Goal: Transaction & Acquisition: Purchase product/service

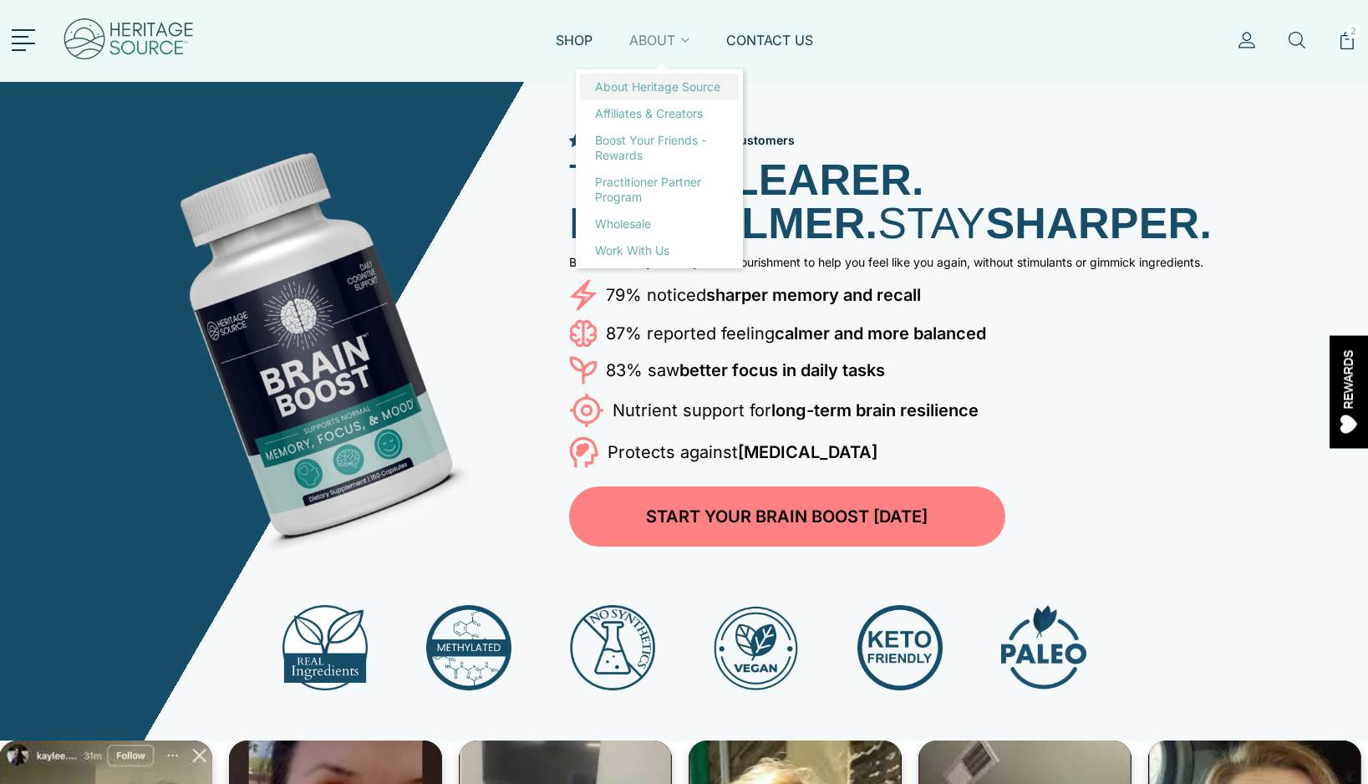
click at [650, 75] on link "About Heritage Source" at bounding box center [659, 87] width 159 height 27
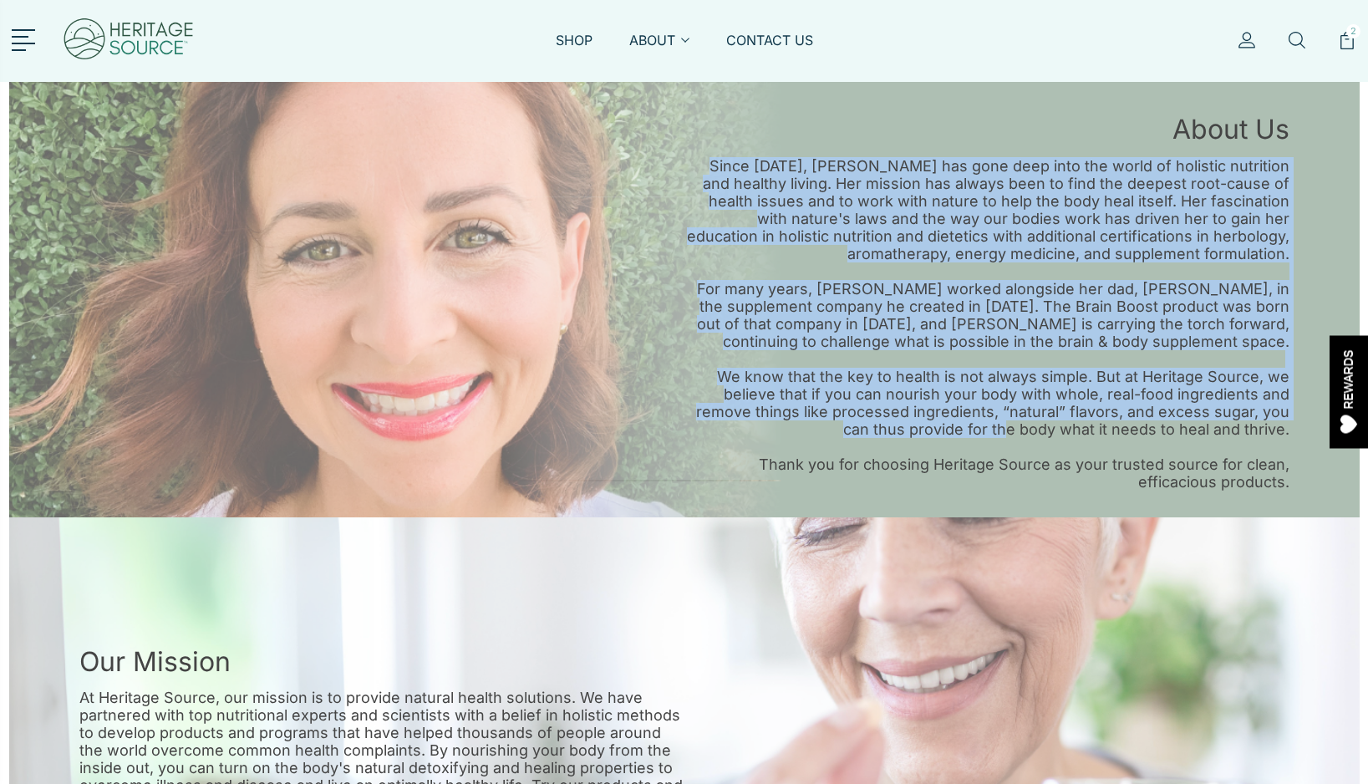
drag, startPoint x: 1045, startPoint y: 147, endPoint x: 1003, endPoint y: 447, distance: 303.0
click at [1003, 447] on div "About Us Since 2012, McKenna Gordon has gone deep into the world of holistic nu…" at bounding box center [987, 300] width 605 height 382
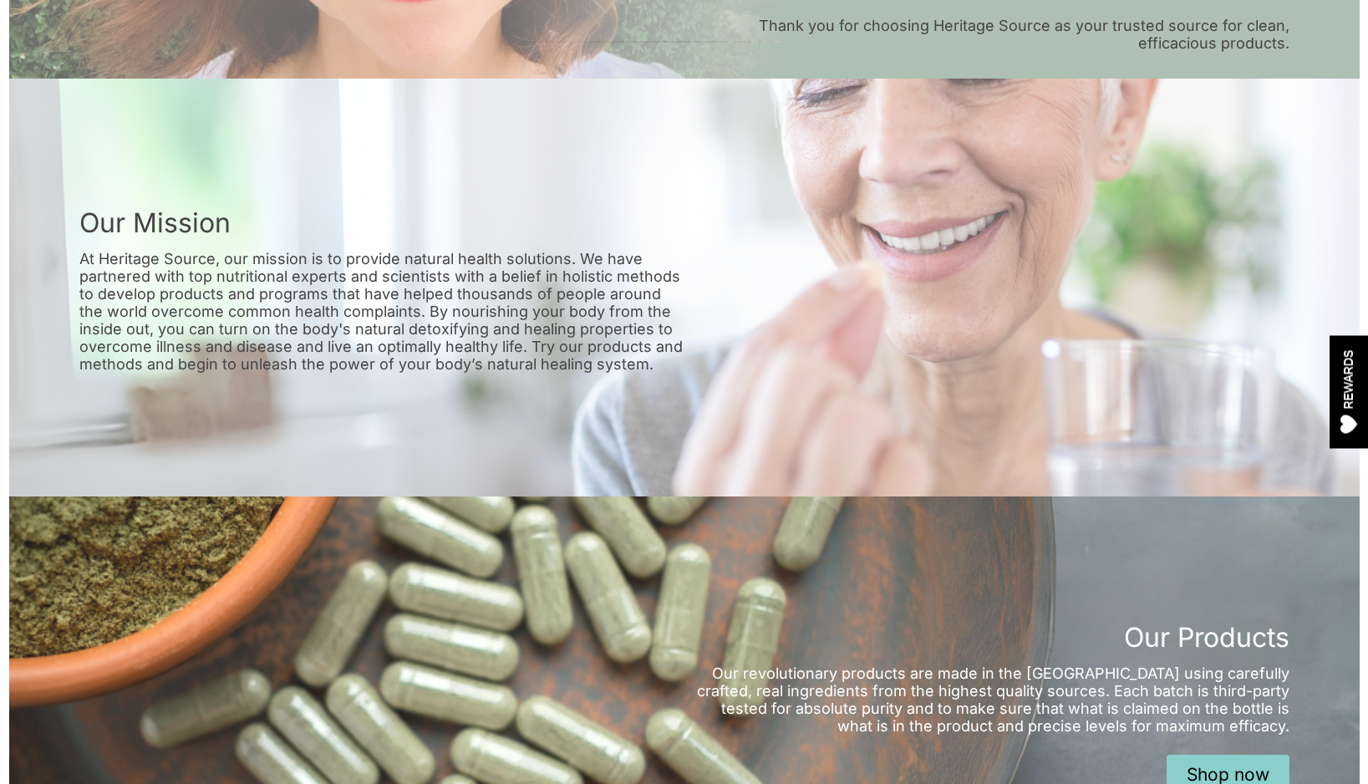
scroll to position [440, 0]
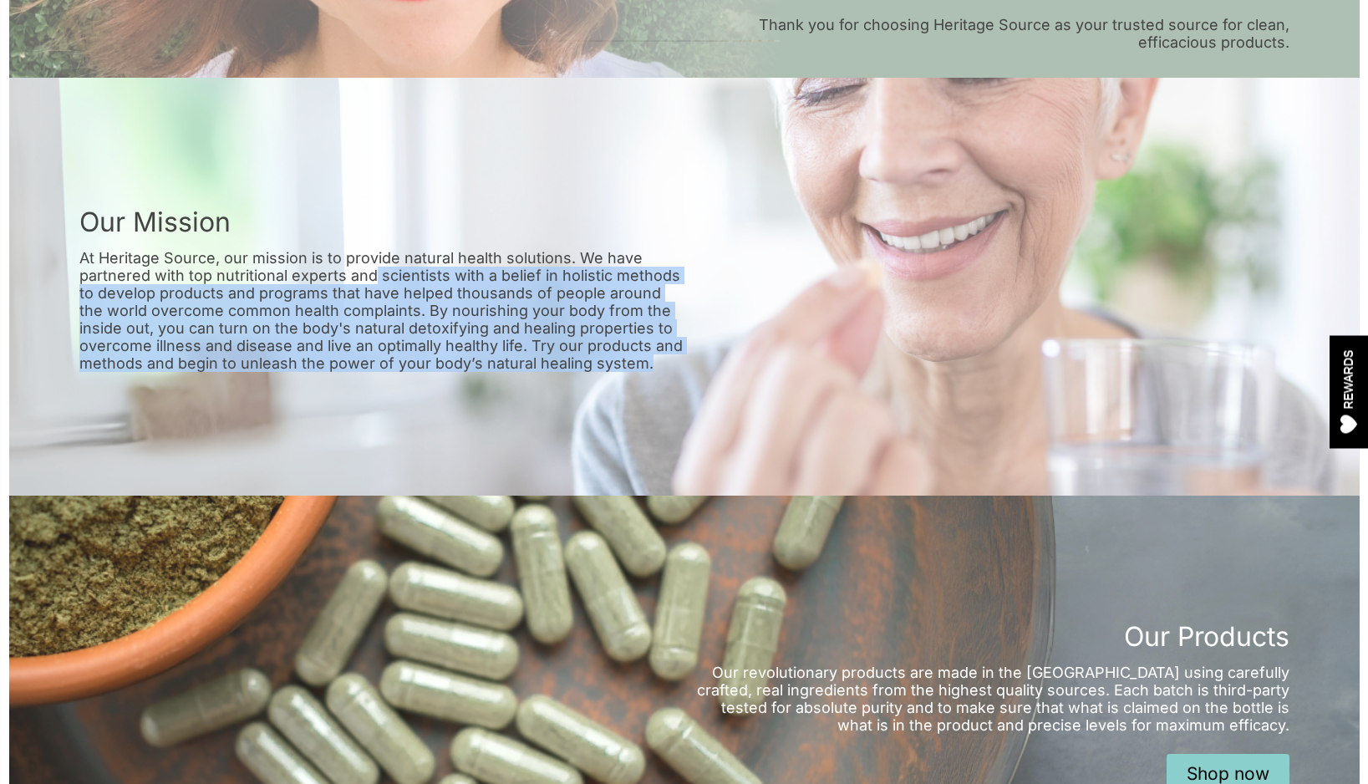
drag, startPoint x: 371, startPoint y: 286, endPoint x: 381, endPoint y: 393, distance: 107.5
click at [381, 393] on div "Our Mission At Heritage Source, our mission is to provide natural health soluti…" at bounding box center [684, 287] width 1351 height 418
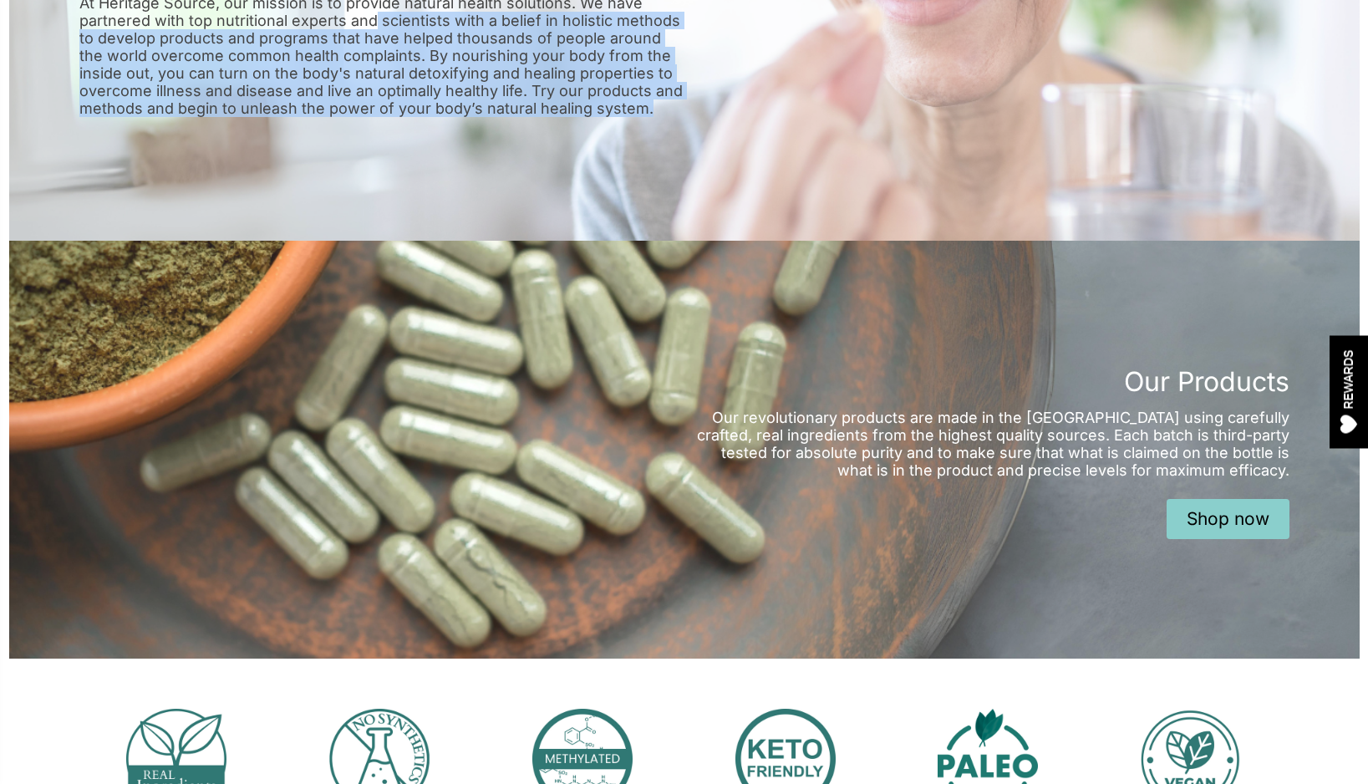
scroll to position [891, 0]
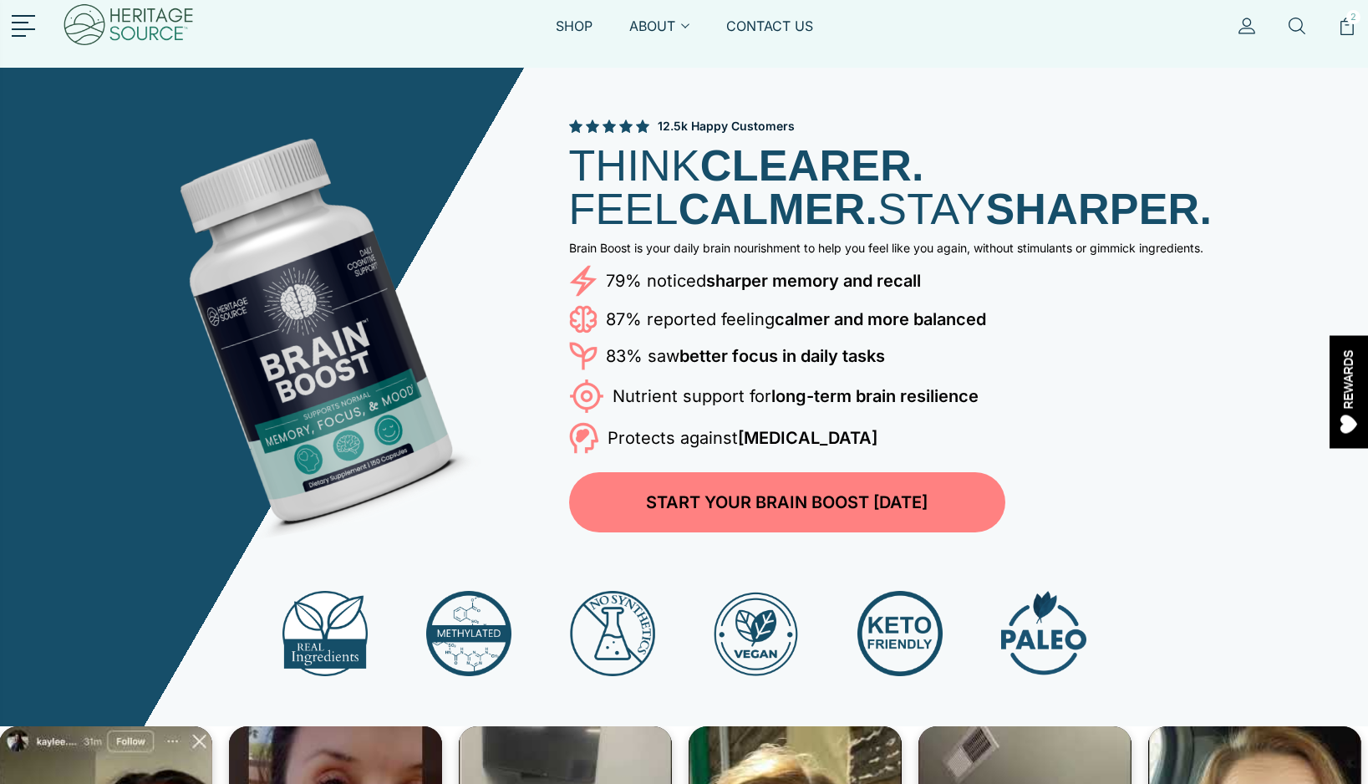
scroll to position [21, 0]
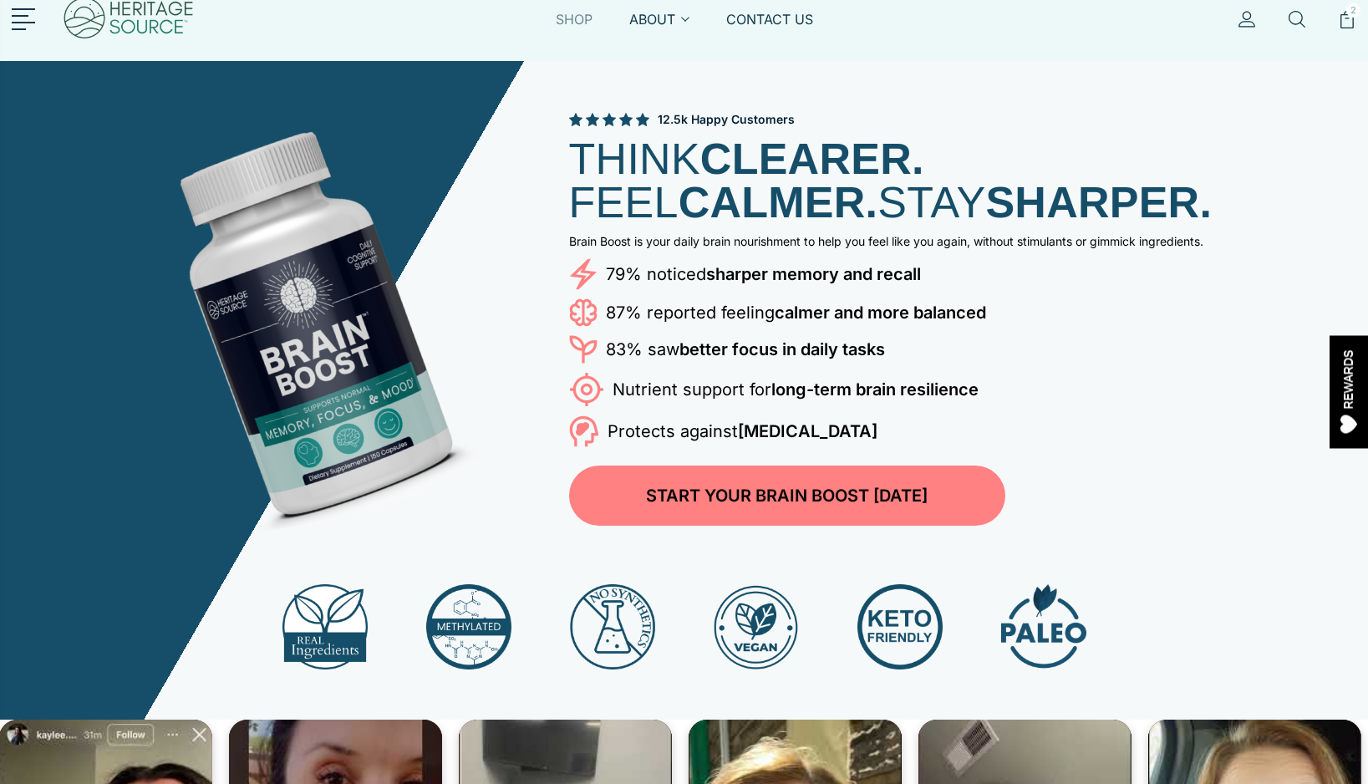
click at [572, 22] on link "SHOP" at bounding box center [574, 29] width 37 height 38
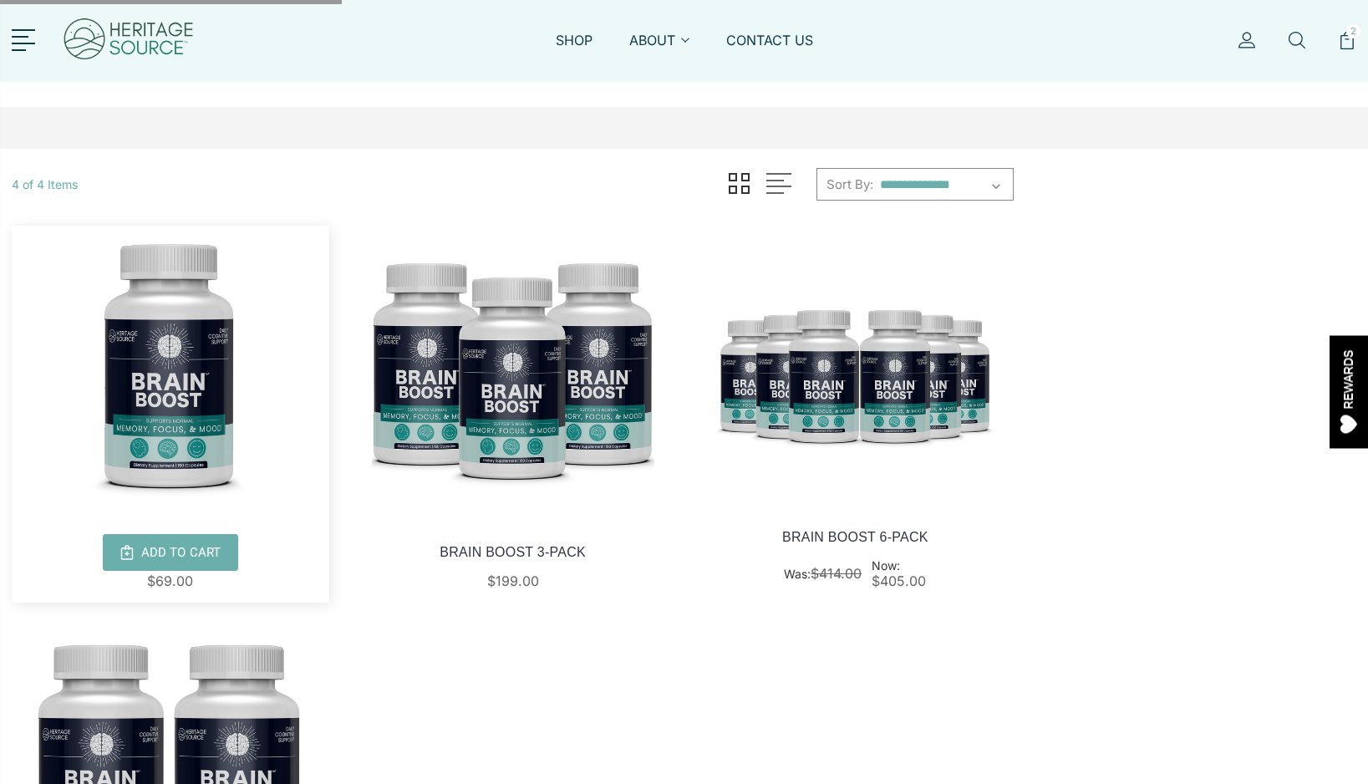
click at [111, 417] on img at bounding box center [171, 367] width 318 height 283
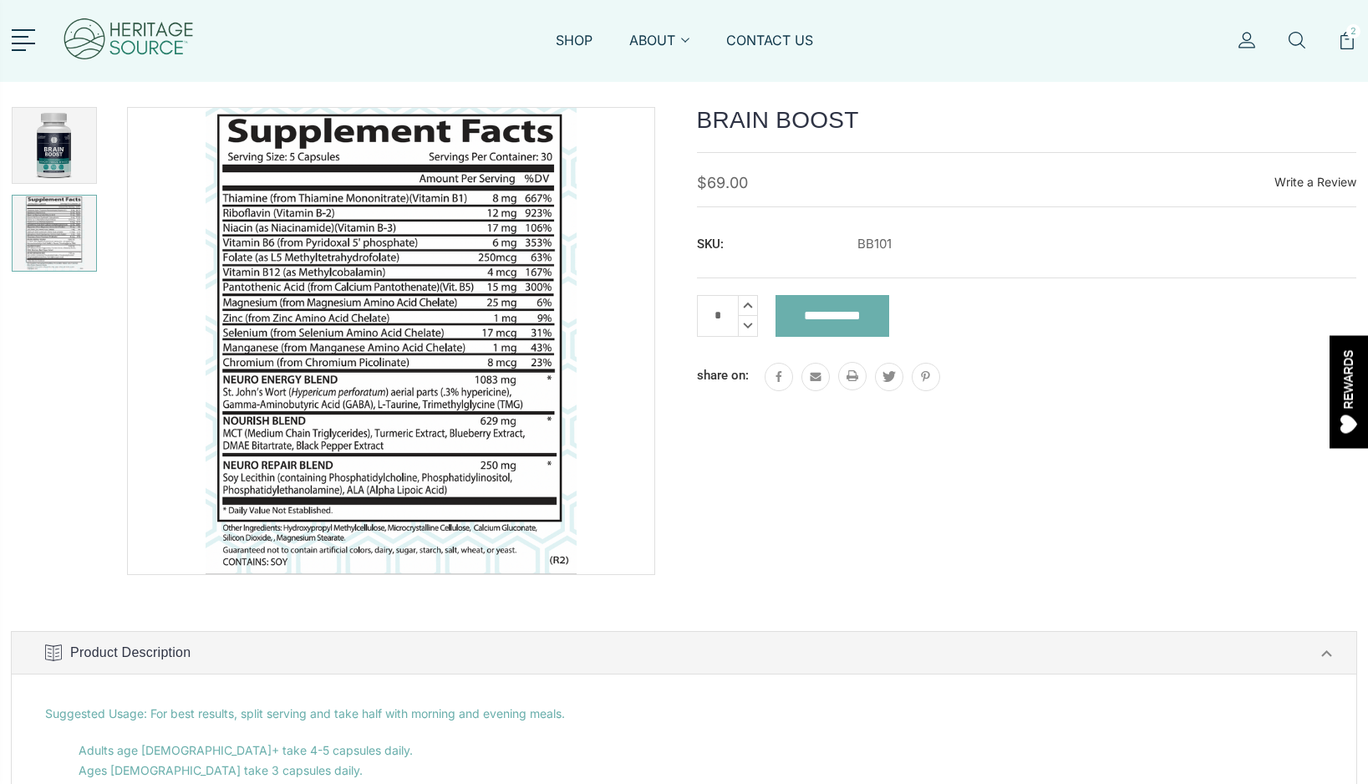
click at [36, 205] on img at bounding box center [54, 233] width 75 height 75
click at [55, 229] on img at bounding box center [54, 233] width 75 height 75
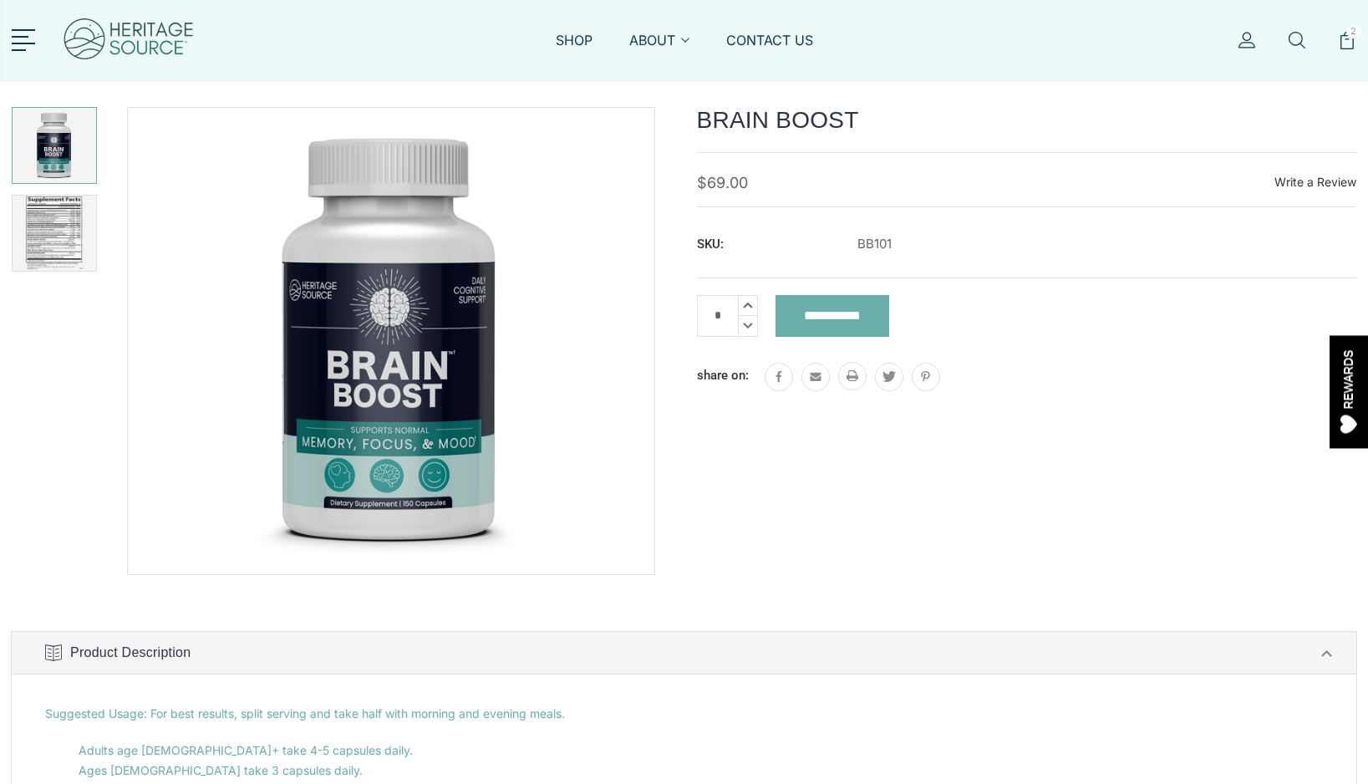
click at [54, 154] on img at bounding box center [54, 145] width 75 height 75
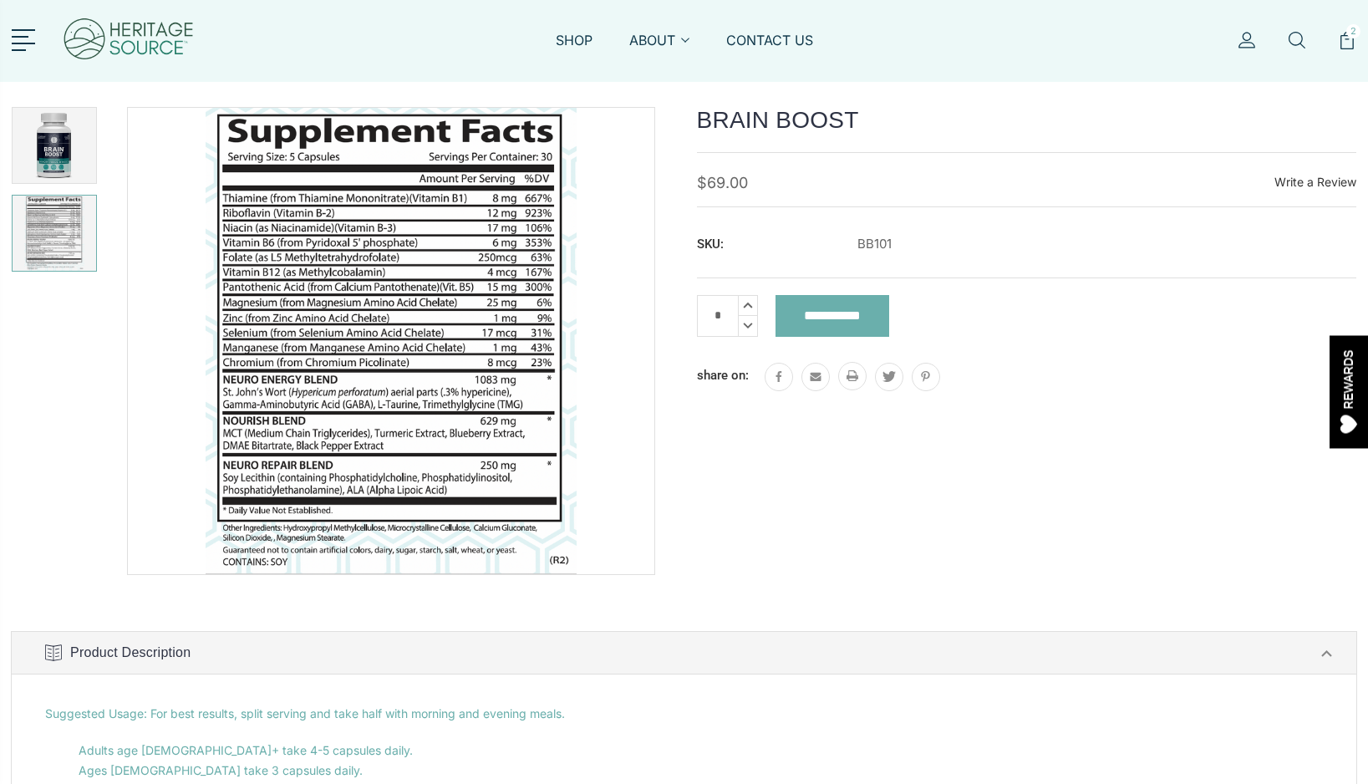
click at [64, 223] on img at bounding box center [54, 233] width 75 height 75
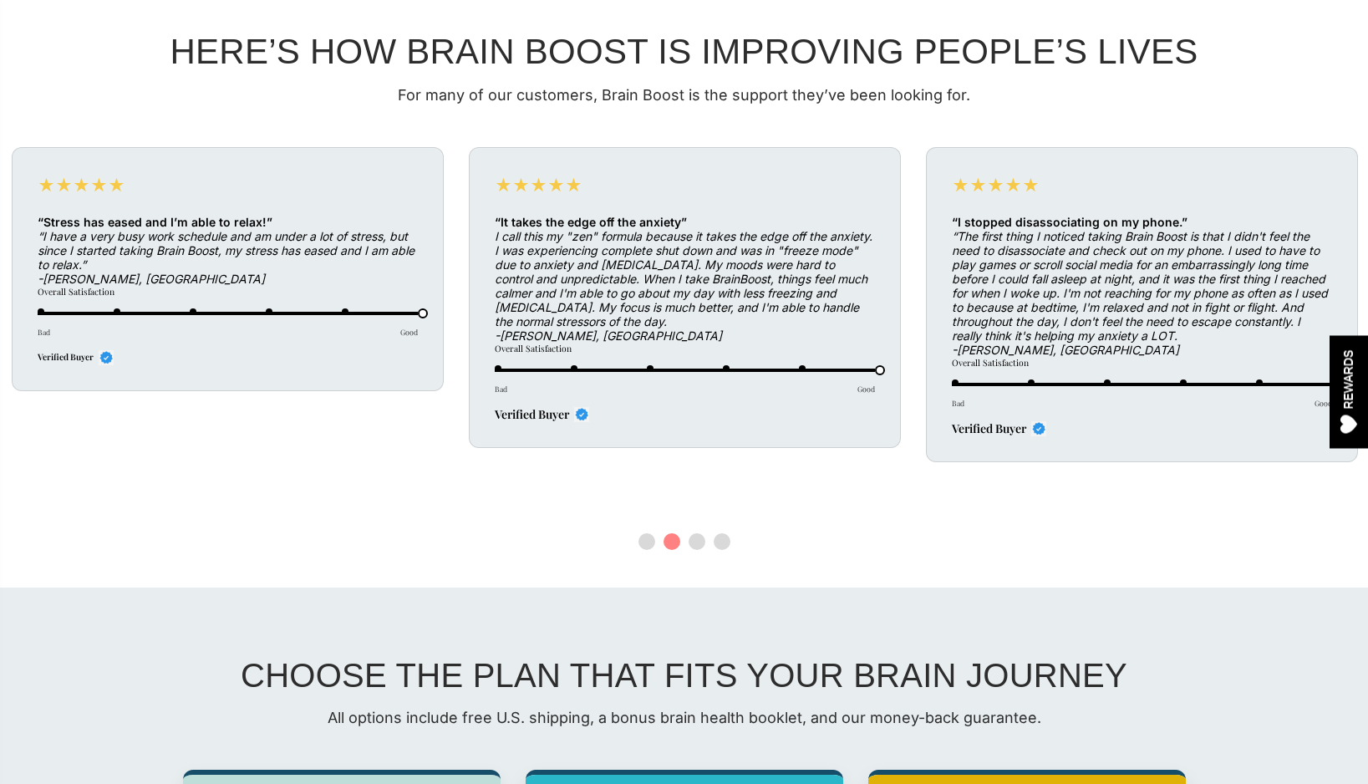
scroll to position [4702, 0]
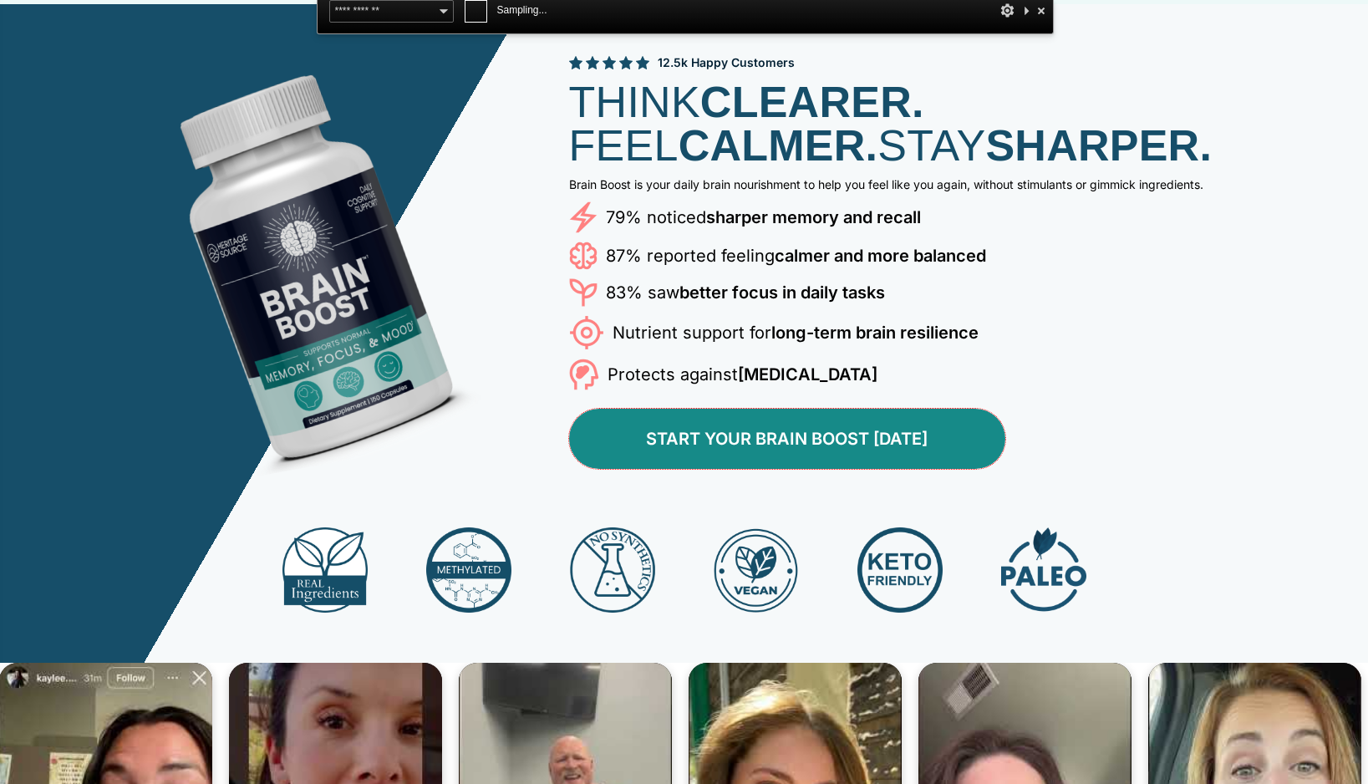
scroll to position [125, 0]
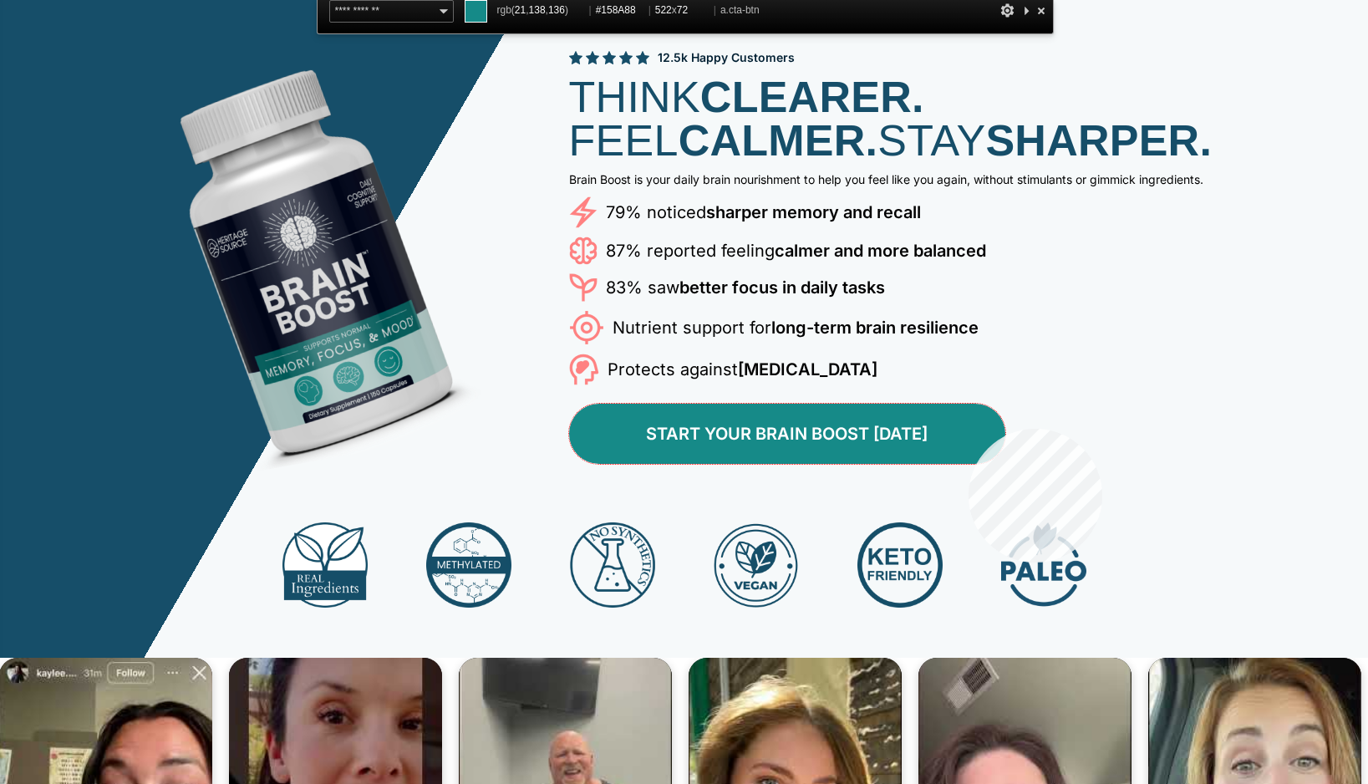
click at [969, 429] on link "START YOUR BRAIN BOOST TODAY" at bounding box center [787, 434] width 436 height 60
click at [945, 421] on link "START YOUR BRAIN BOOST TODAY" at bounding box center [787, 434] width 436 height 60
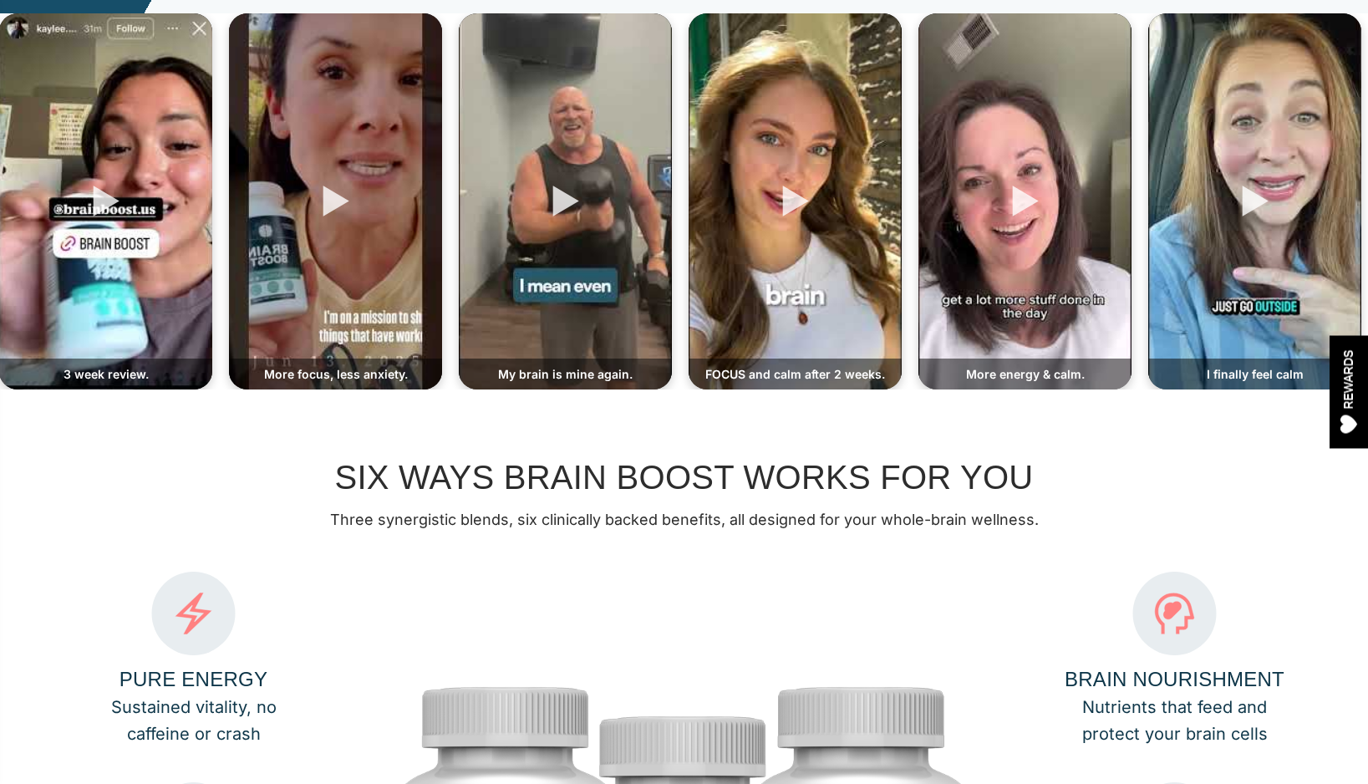
scroll to position [0, 0]
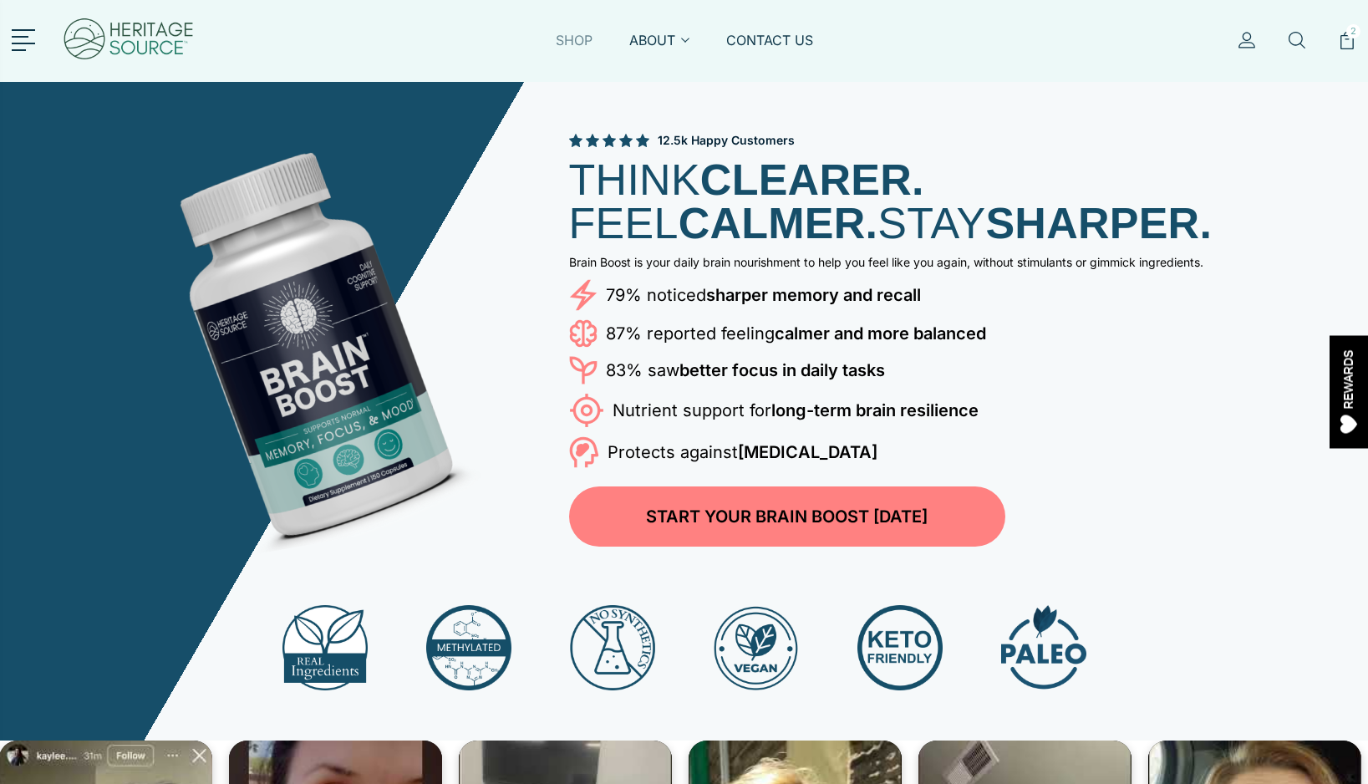
click at [567, 49] on link "SHOP" at bounding box center [574, 50] width 37 height 38
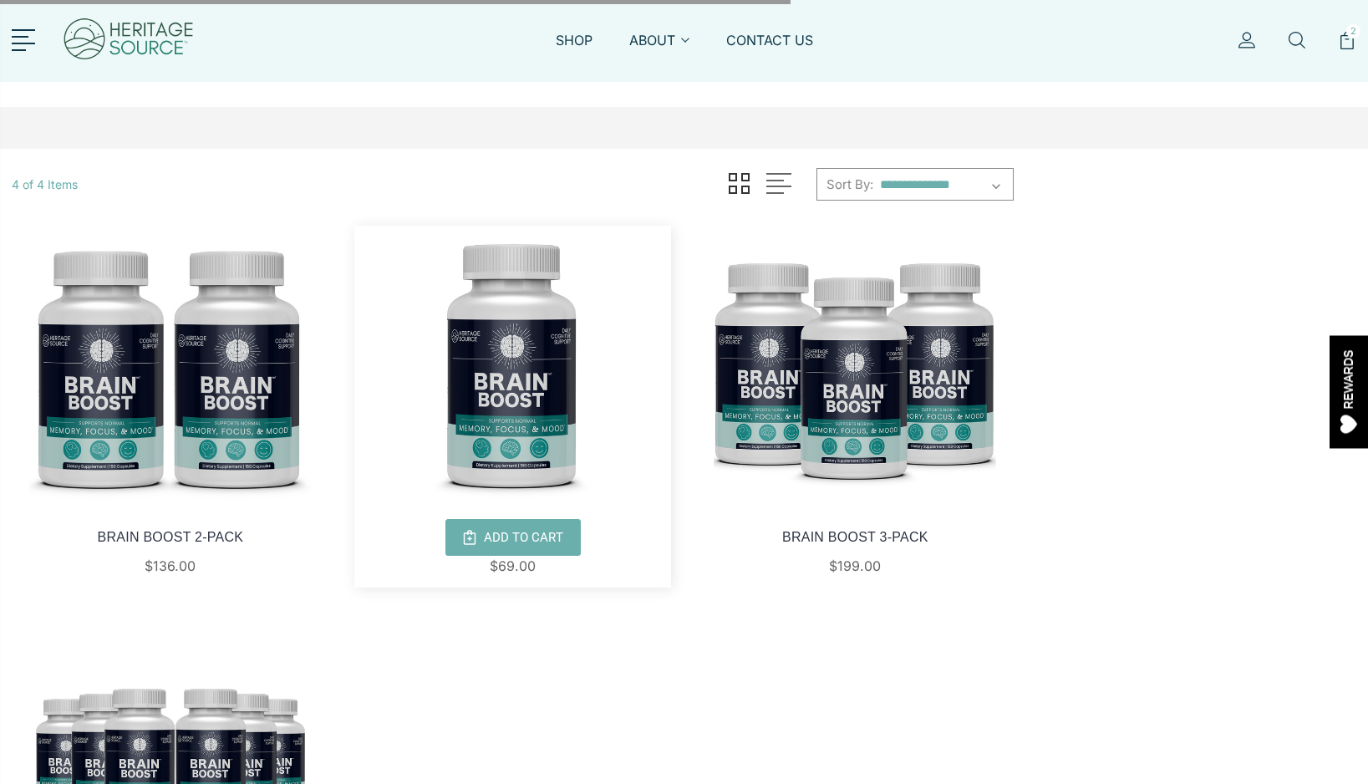
click at [504, 326] on img at bounding box center [513, 367] width 318 height 283
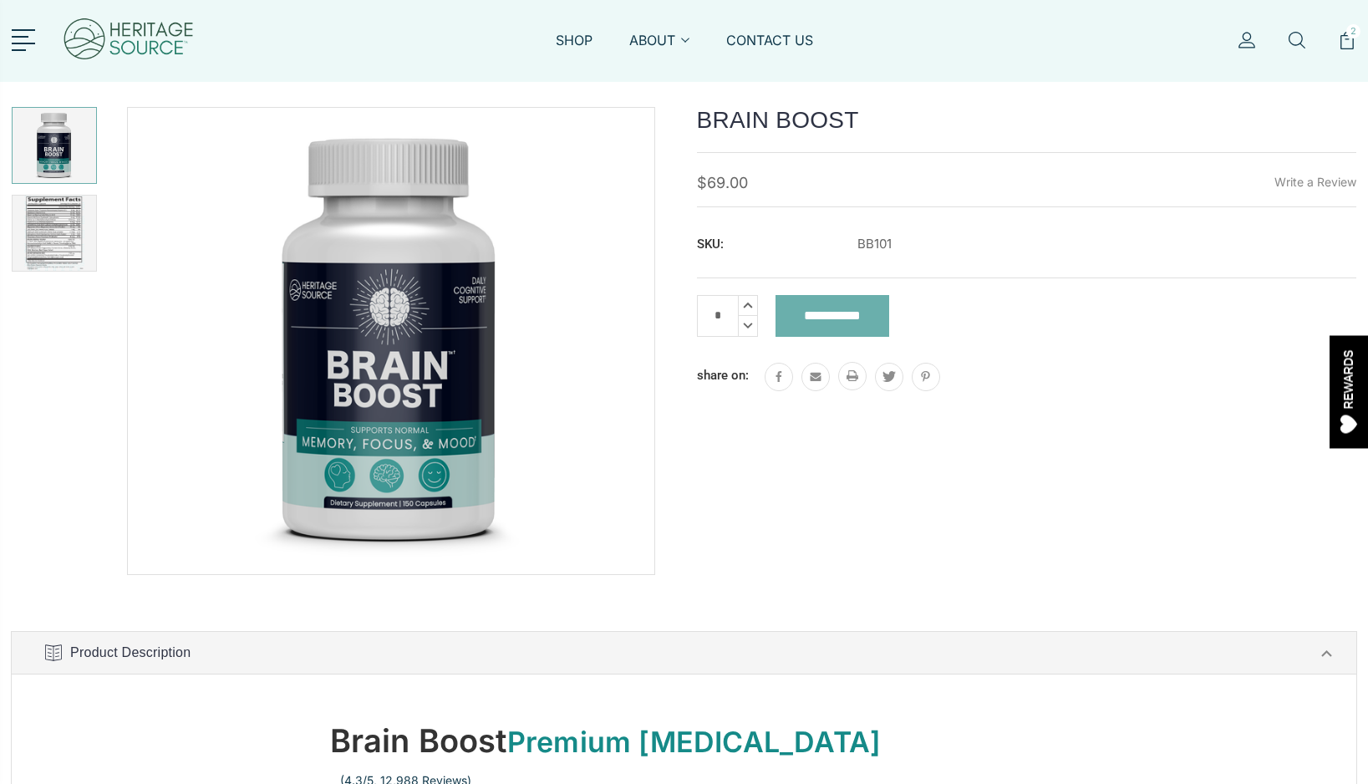
click at [1299, 179] on link "Write a Review" at bounding box center [1316, 182] width 82 height 14
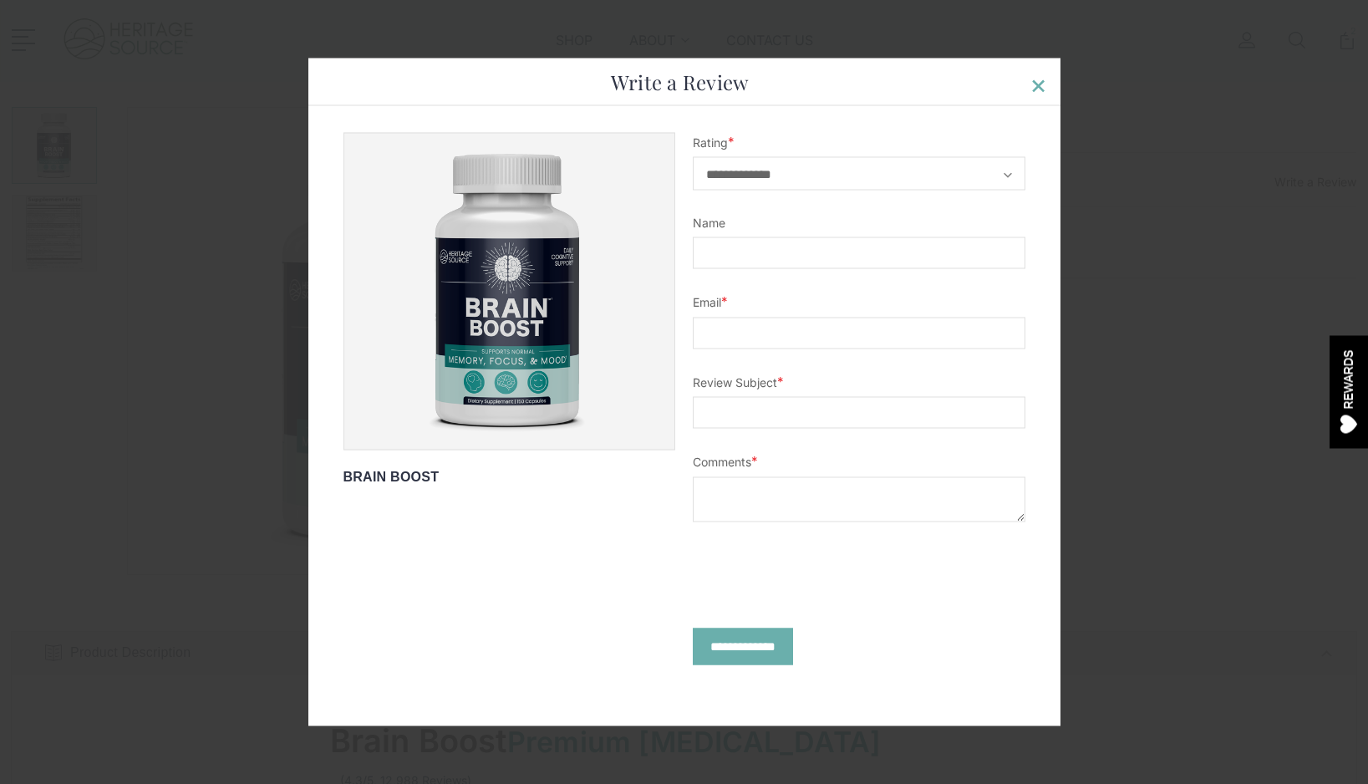
click at [1037, 79] on span "×" at bounding box center [1039, 83] width 18 height 33
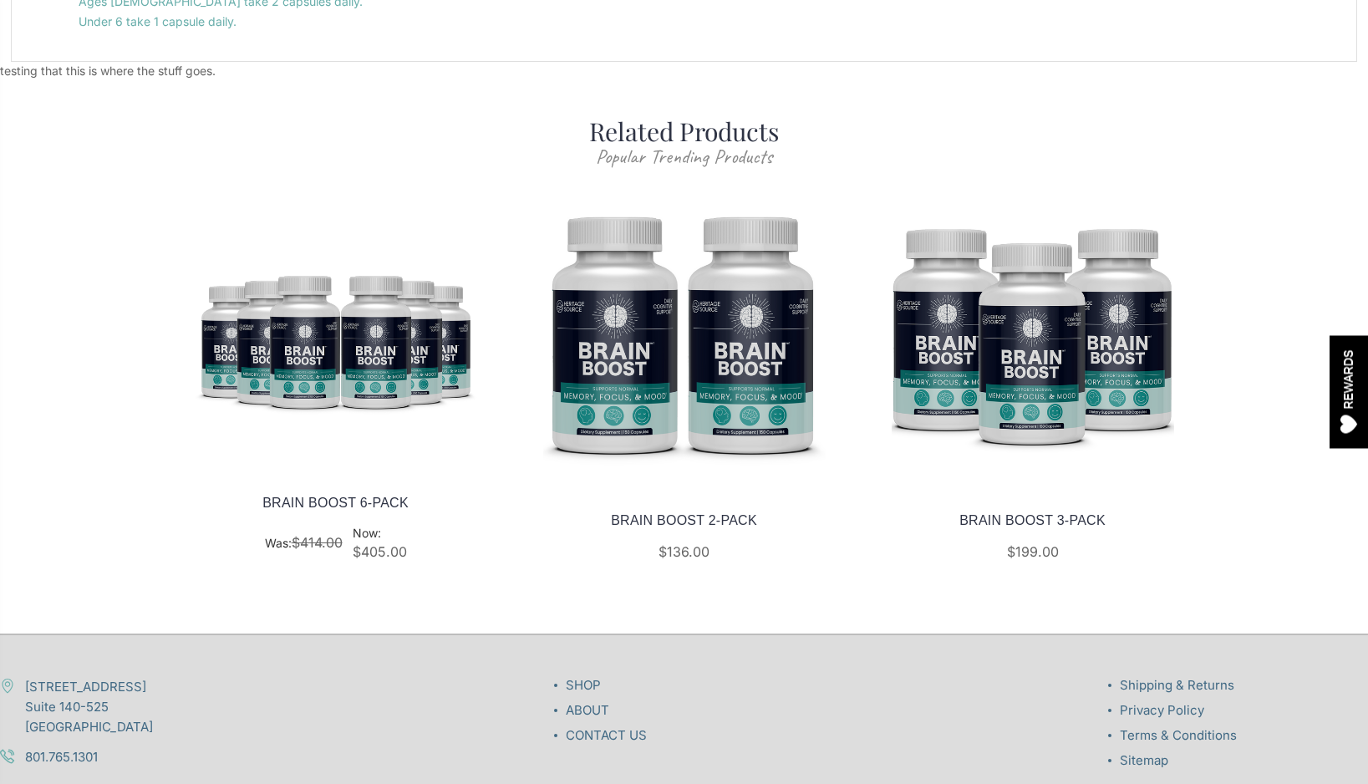
scroll to position [1260, 0]
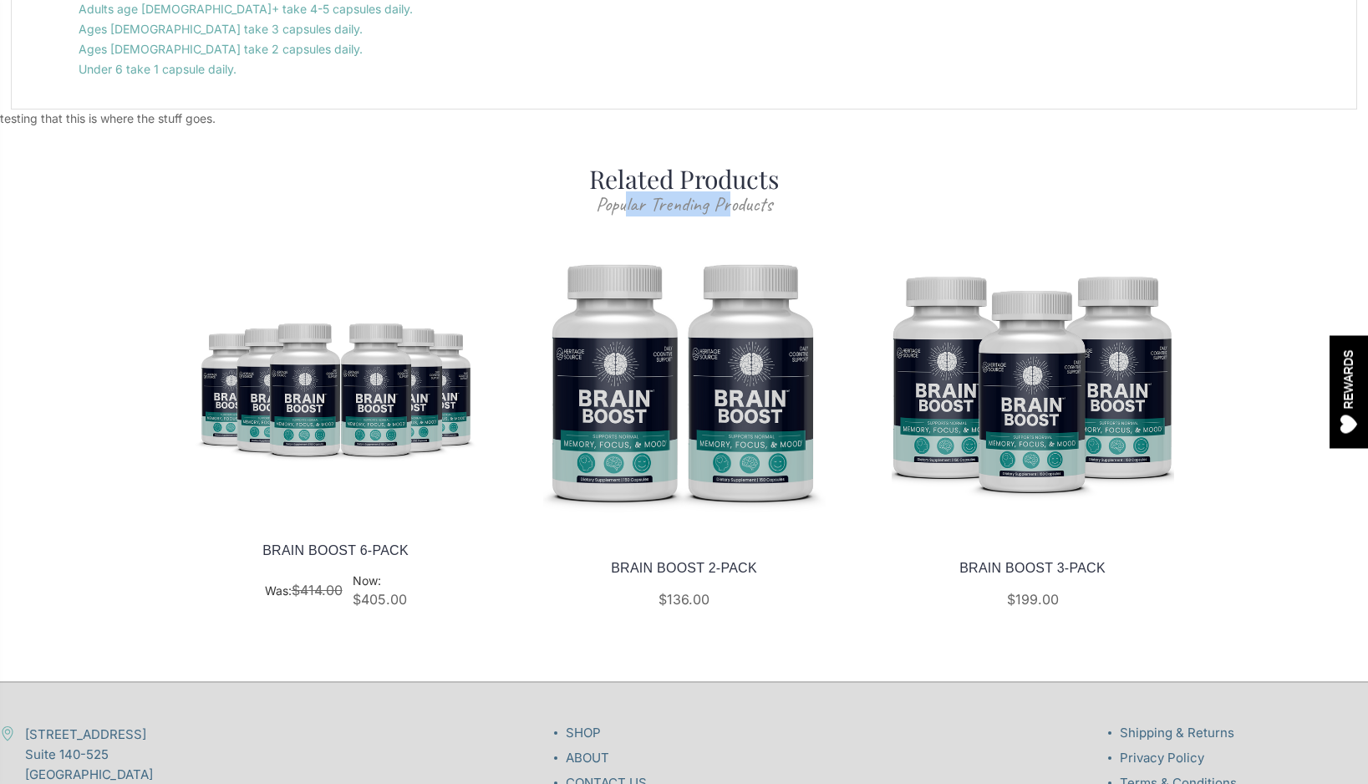
drag, startPoint x: 623, startPoint y: 204, endPoint x: 735, endPoint y: 209, distance: 112.1
click at [735, 209] on p "Popular Trending Products" at bounding box center [684, 204] width 1368 height 20
drag, startPoint x: 594, startPoint y: 173, endPoint x: 734, endPoint y: 199, distance: 142.0
click at [734, 199] on div "Related Products Popular Trending Products" at bounding box center [684, 191] width 1368 height 45
click at [734, 199] on p "Popular Trending Products" at bounding box center [684, 204] width 1368 height 20
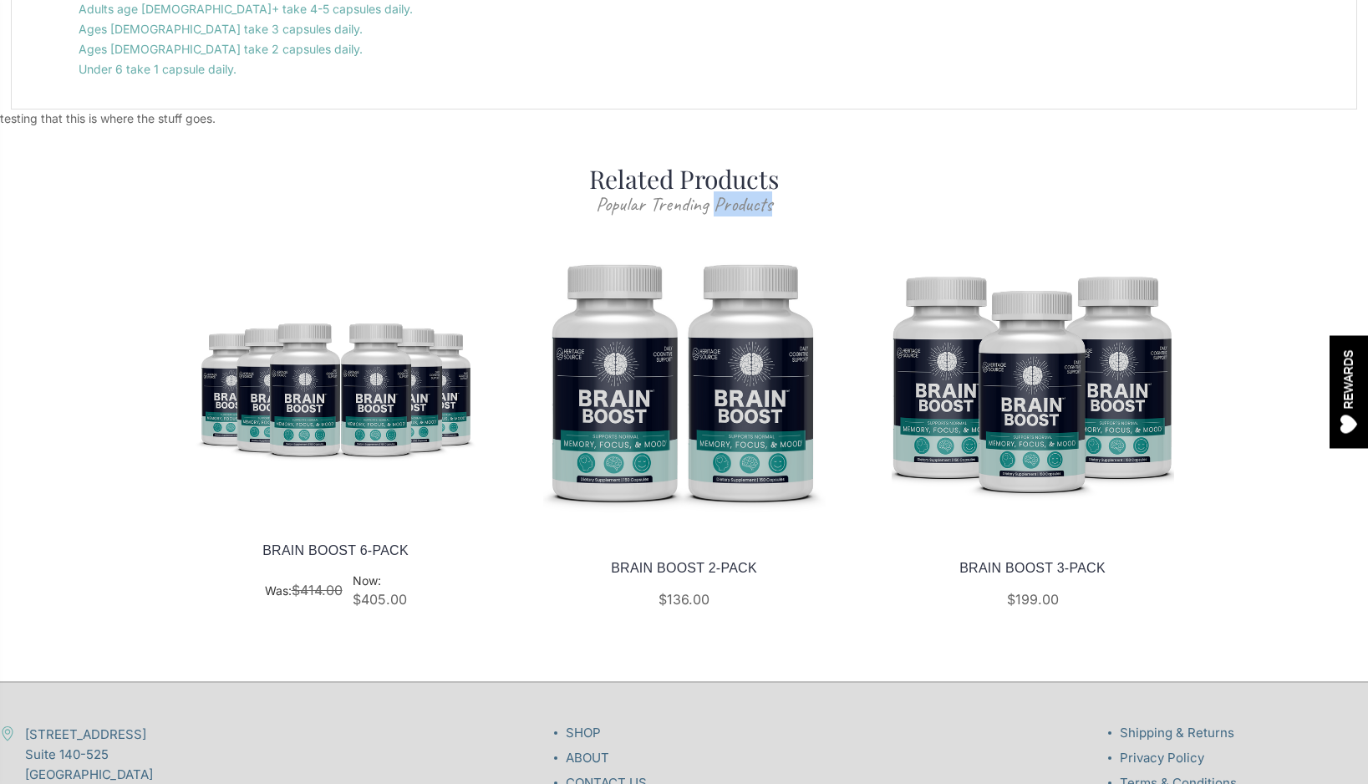
click at [734, 199] on p "Popular Trending Products" at bounding box center [684, 204] width 1368 height 20
click at [729, 179] on h2 "Related Products" at bounding box center [684, 179] width 1368 height 20
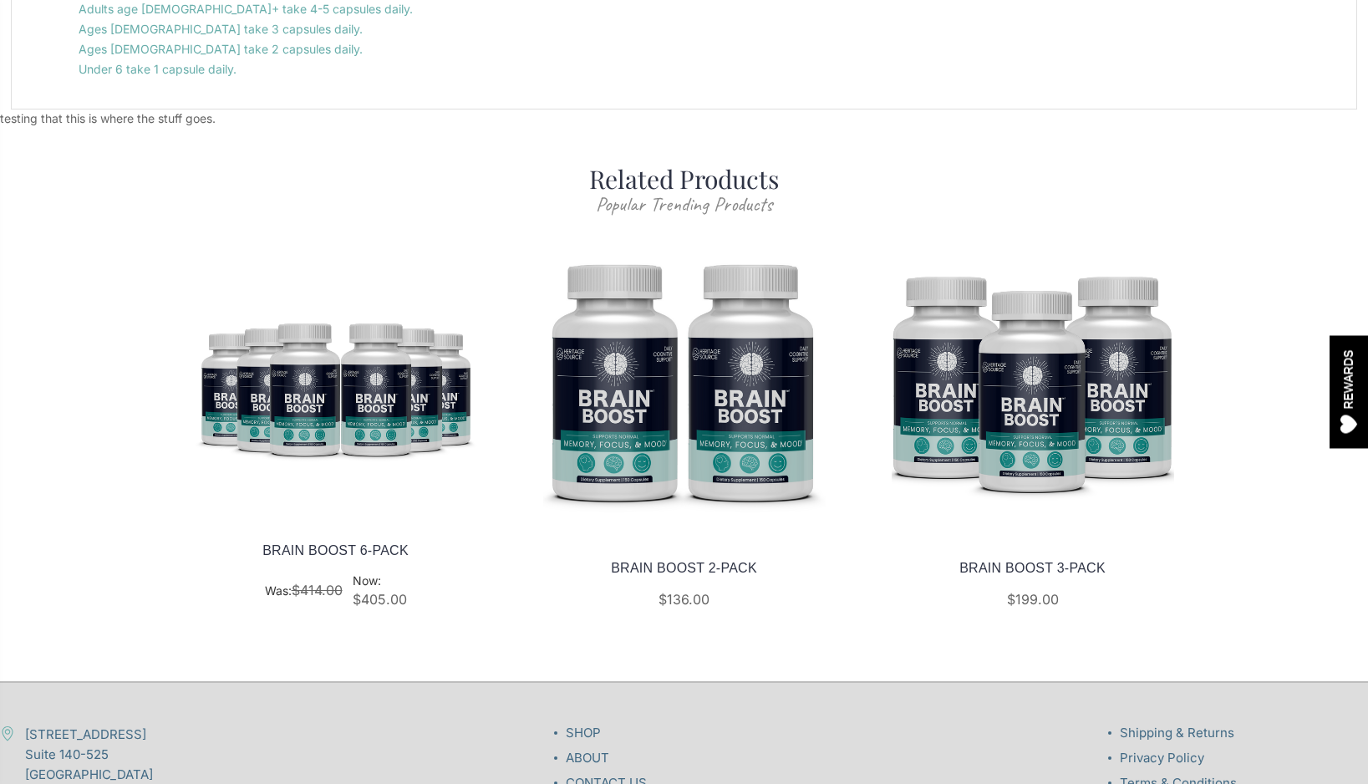
click at [589, 169] on h2 "Related Products" at bounding box center [684, 179] width 1368 height 20
drag, startPoint x: 589, startPoint y: 169, endPoint x: 827, endPoint y: 200, distance: 239.4
click at [827, 200] on div "Related Products Popular Trending Products" at bounding box center [684, 191] width 1368 height 45
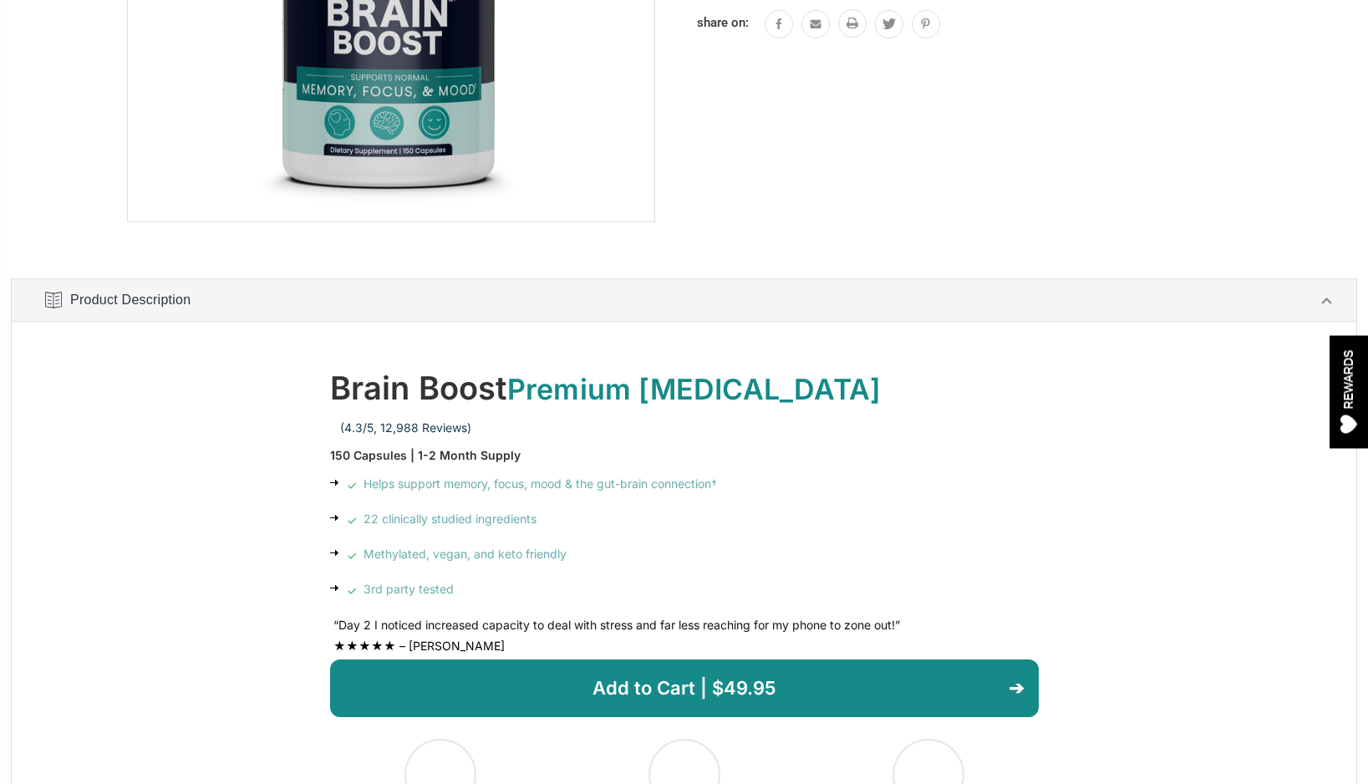
scroll to position [0, 0]
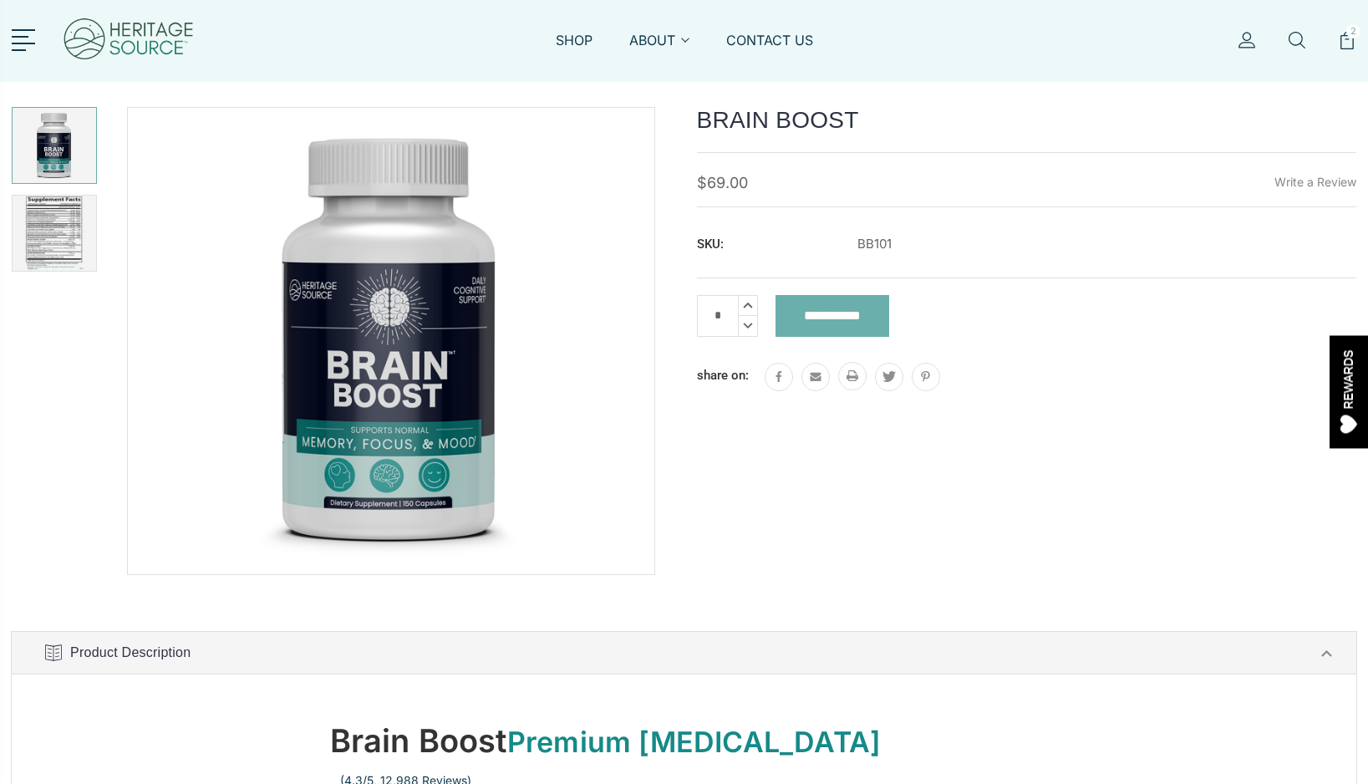
click at [1281, 187] on link "Write a Review" at bounding box center [1316, 182] width 82 height 14
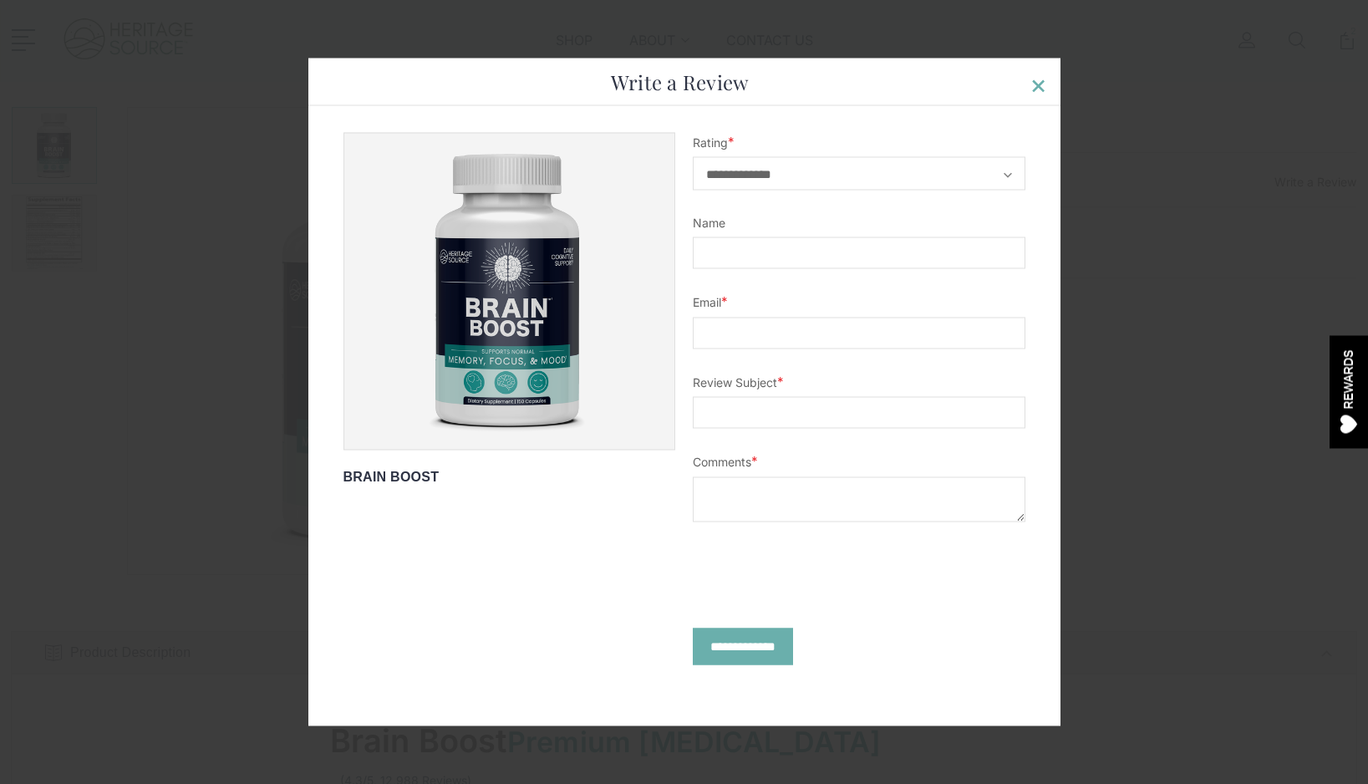
click at [1044, 79] on span "×" at bounding box center [1039, 83] width 18 height 33
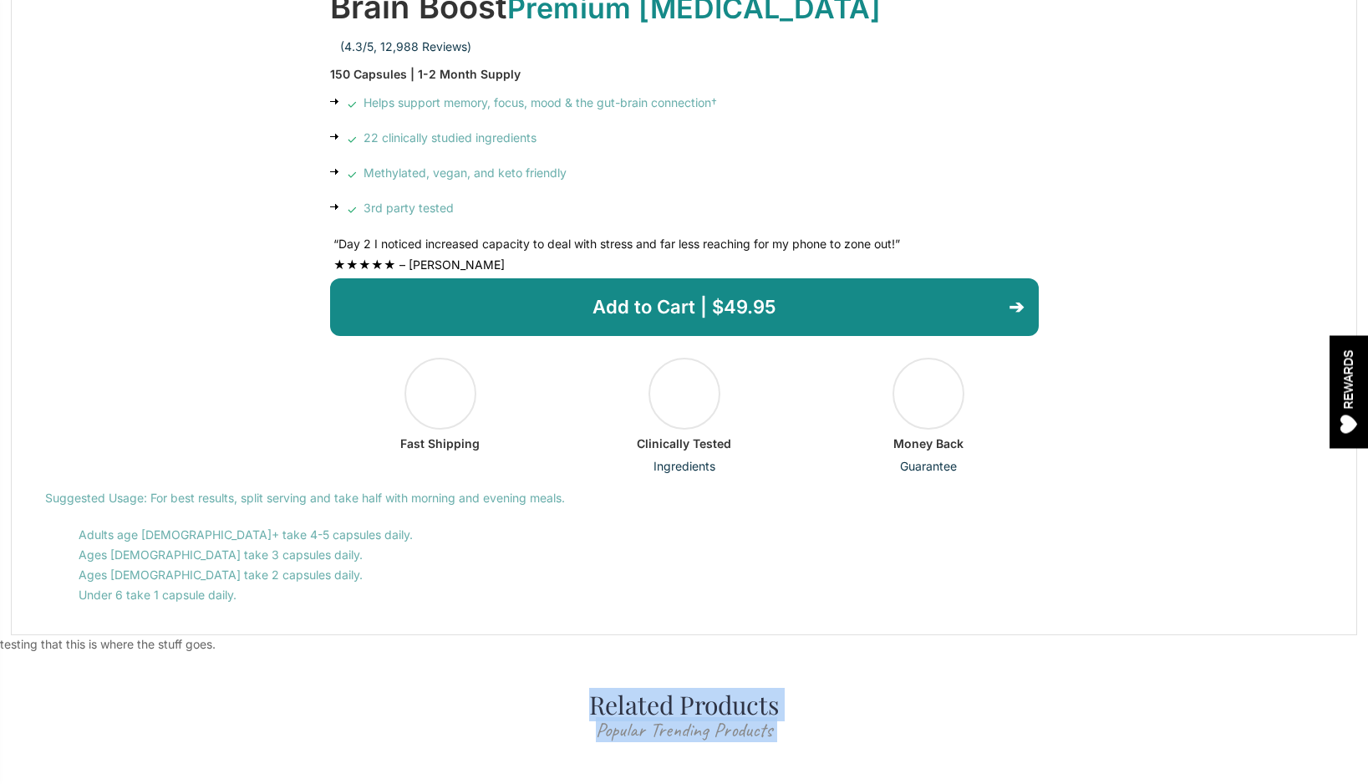
scroll to position [770, 0]
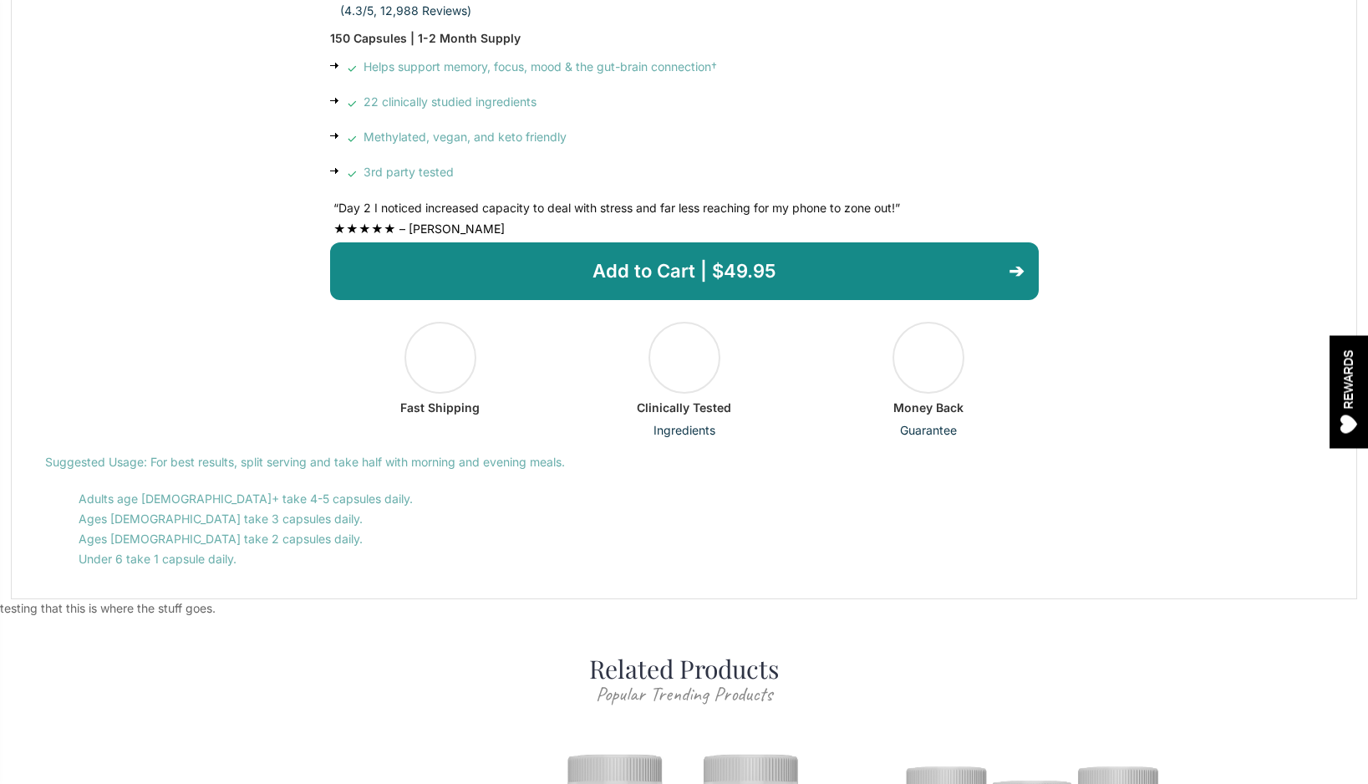
click at [612, 497] on p "Adults age 17+ take 4-5 capsules daily. Ages 12-17 take 3 capsules daily. Ages …" at bounding box center [684, 529] width 1278 height 80
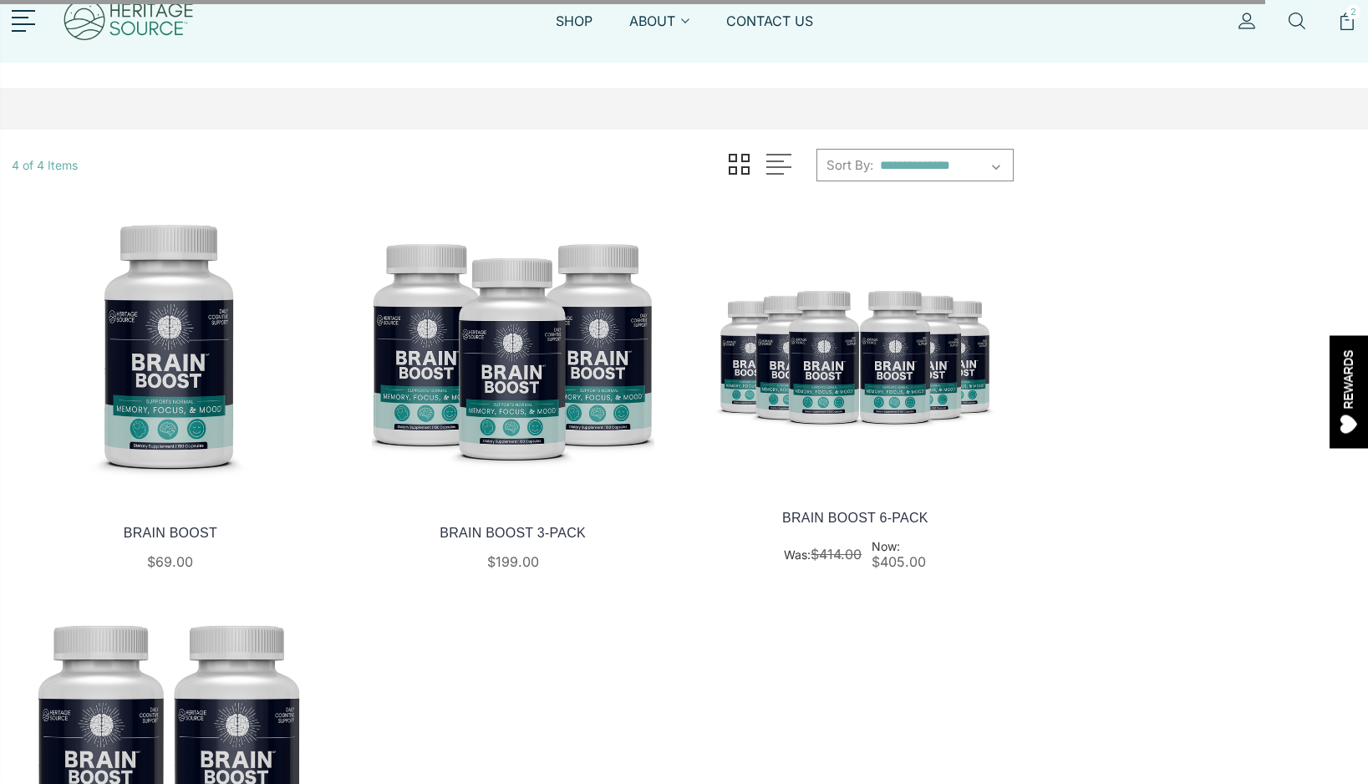
scroll to position [22, 0]
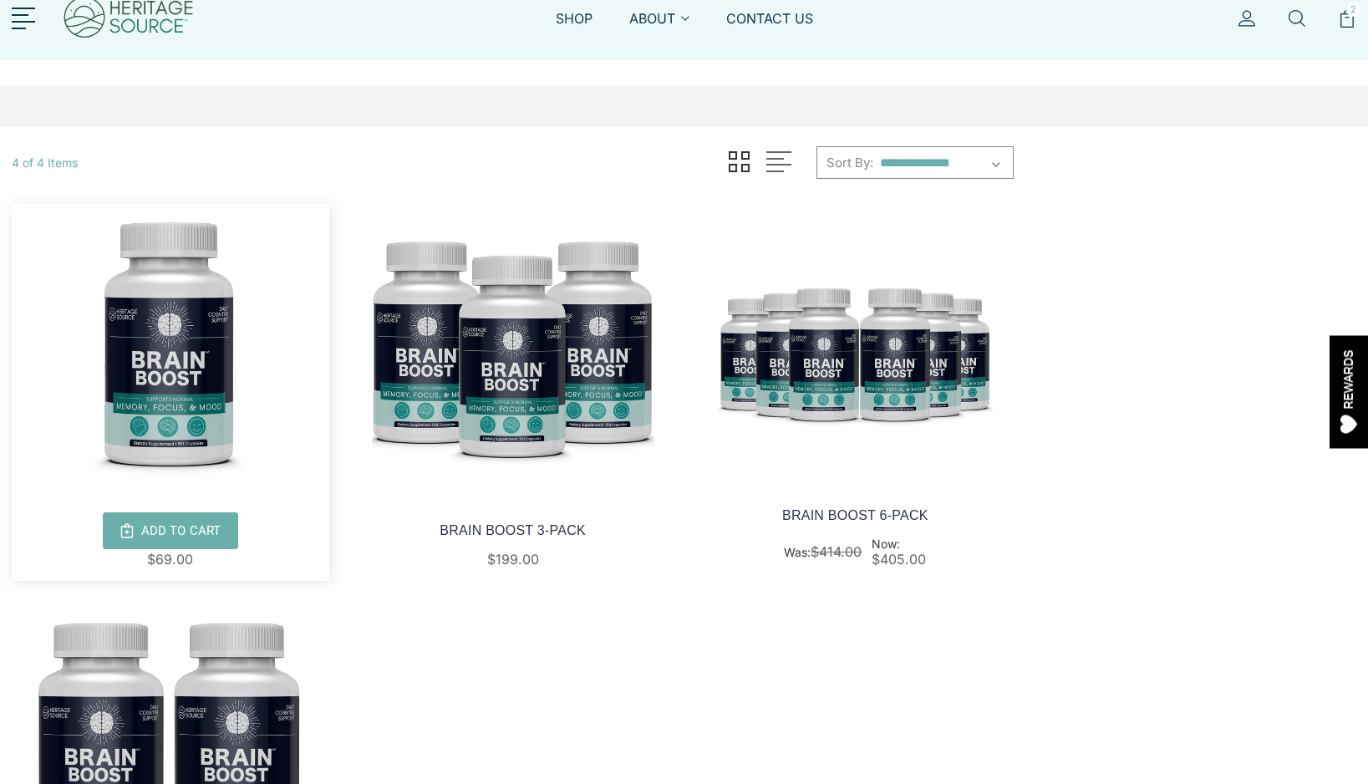
click at [237, 390] on img at bounding box center [171, 345] width 318 height 283
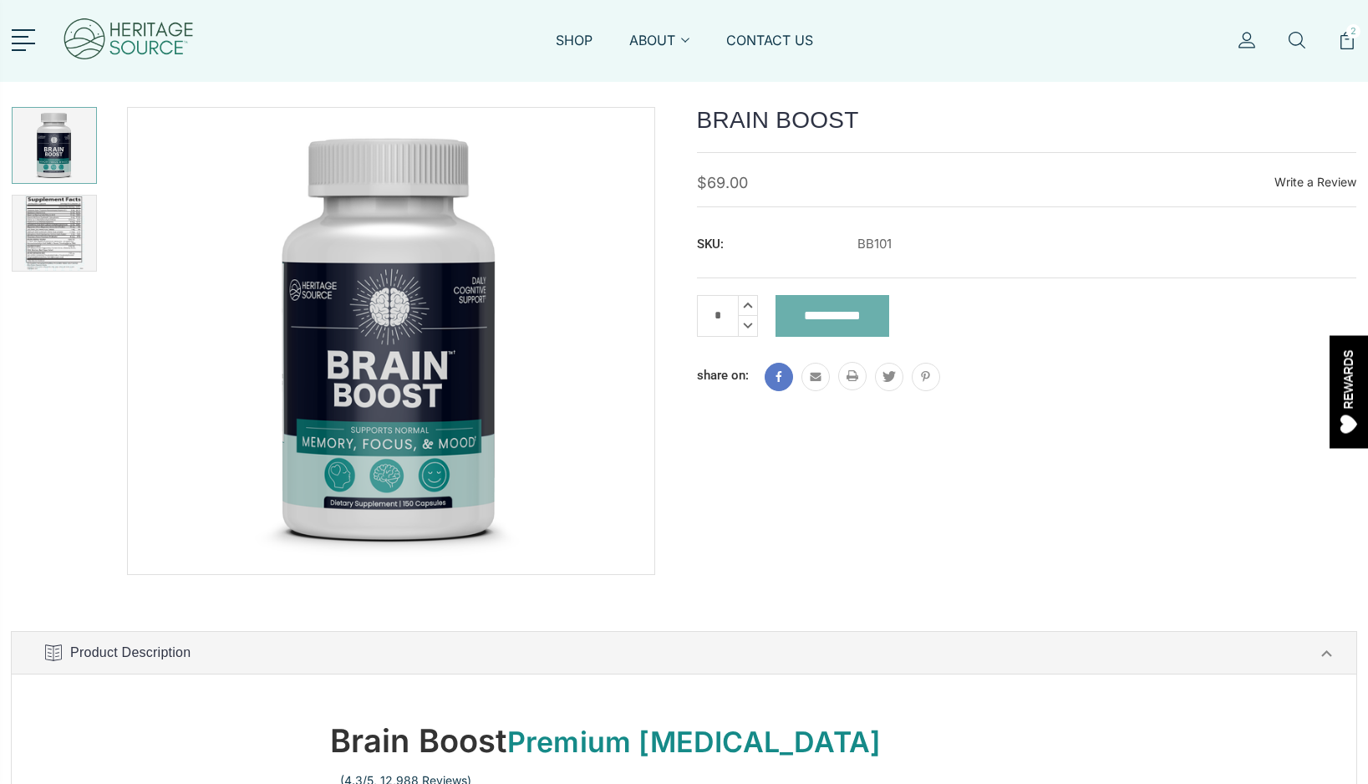
click at [775, 382] on icon at bounding box center [779, 376] width 15 height 11
click at [781, 377] on icon at bounding box center [779, 376] width 15 height 11
click at [784, 121] on h1 "BRAIN BOOST" at bounding box center [1027, 120] width 660 height 27
drag, startPoint x: 751, startPoint y: 125, endPoint x: 803, endPoint y: 125, distance: 52.7
click at [803, 125] on h1 "BRAIN BOOST" at bounding box center [1027, 120] width 660 height 27
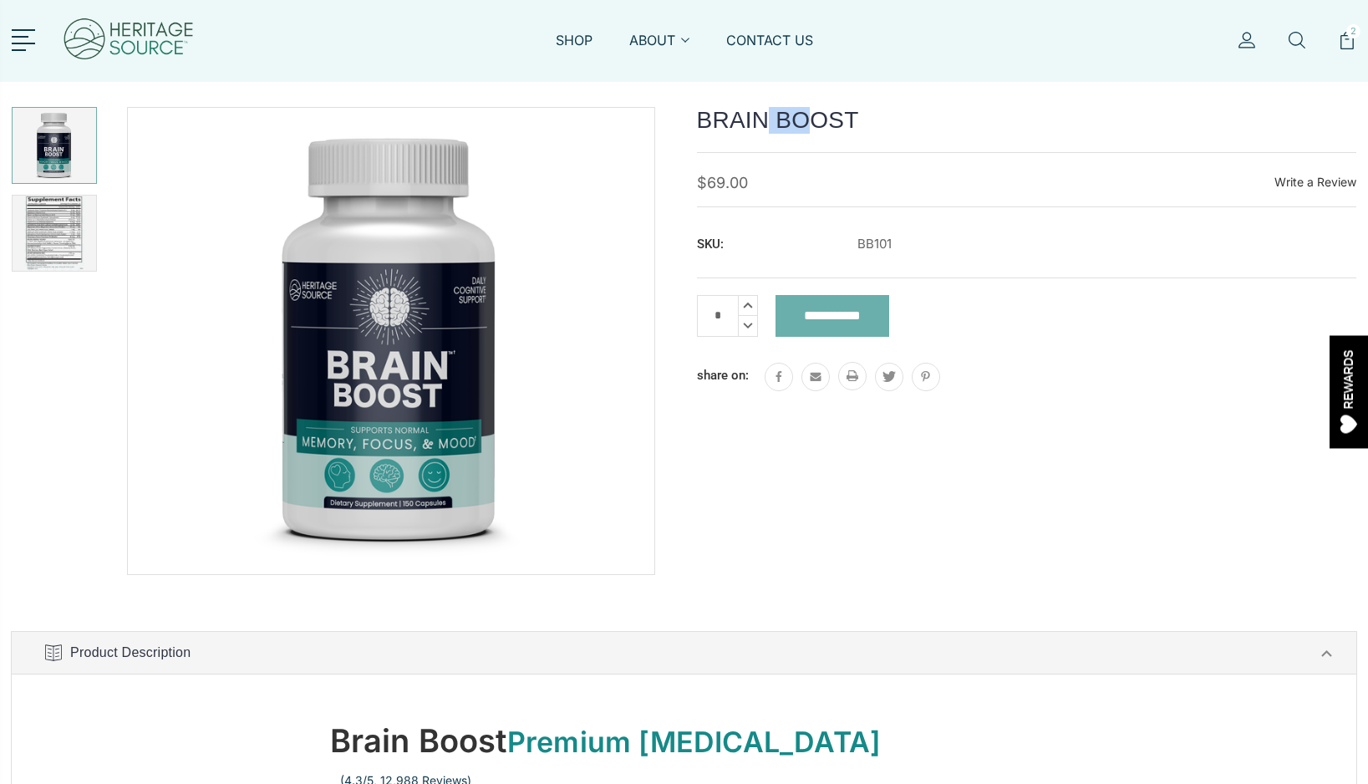
click at [803, 125] on h1 "BRAIN BOOST" at bounding box center [1027, 120] width 660 height 27
click at [797, 247] on dt "SKU:" at bounding box center [777, 244] width 161 height 33
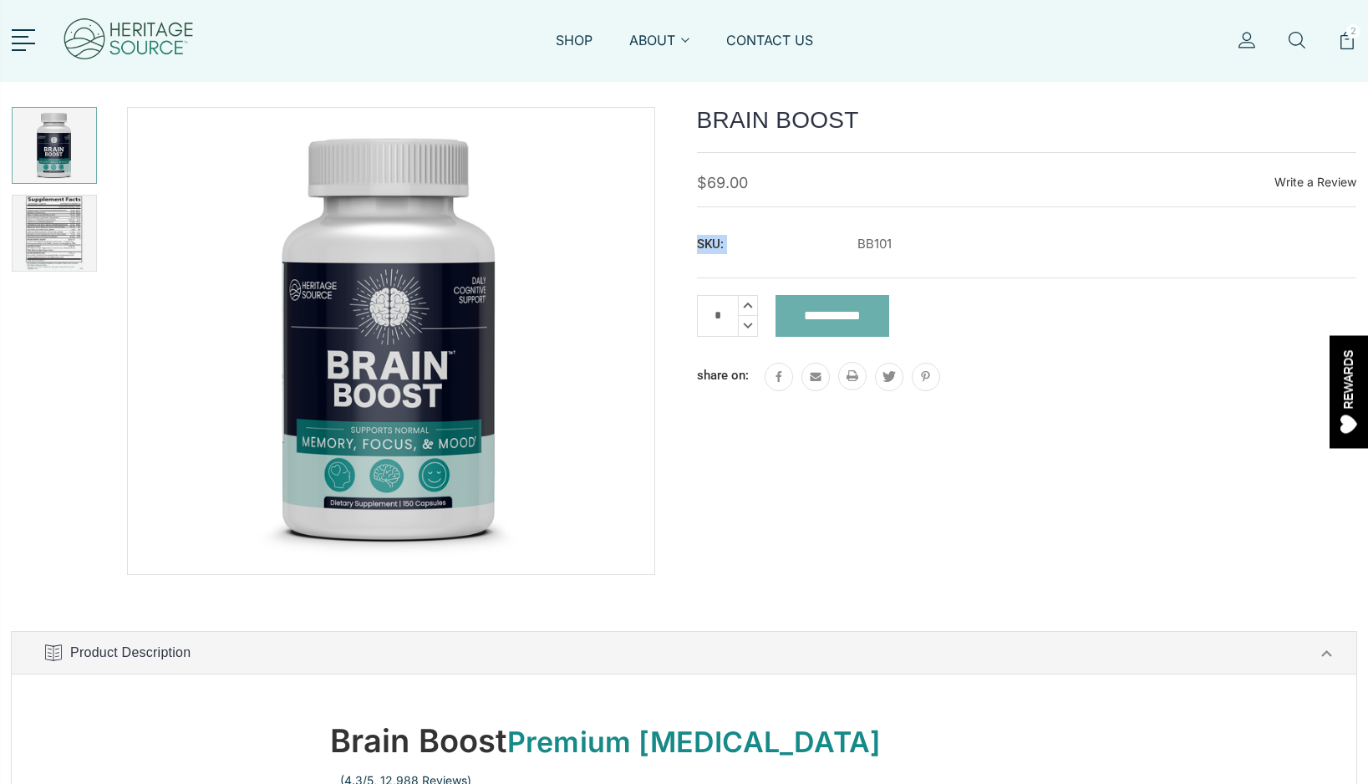
click at [797, 247] on dt "SKU:" at bounding box center [777, 244] width 161 height 33
click at [683, 246] on section at bounding box center [341, 341] width 685 height 468
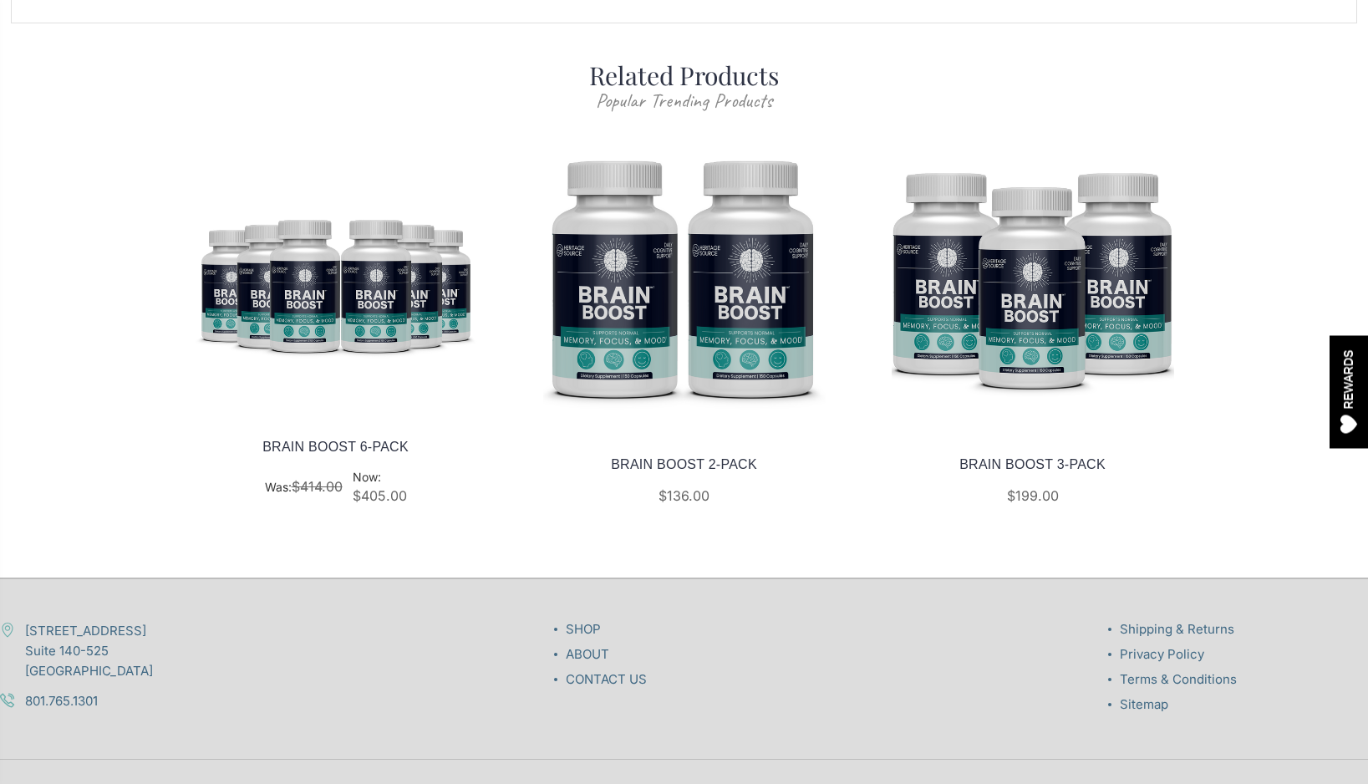
scroll to position [1348, 0]
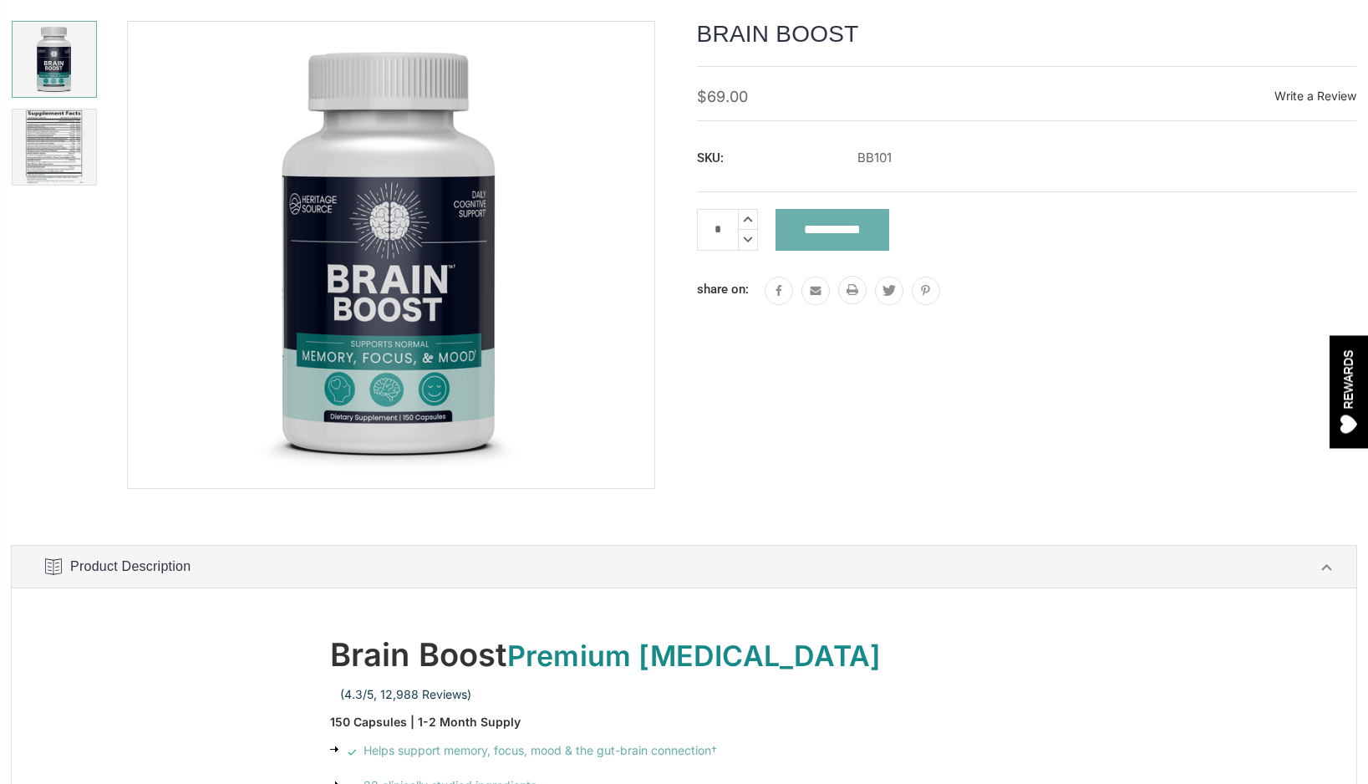
scroll to position [93, 0]
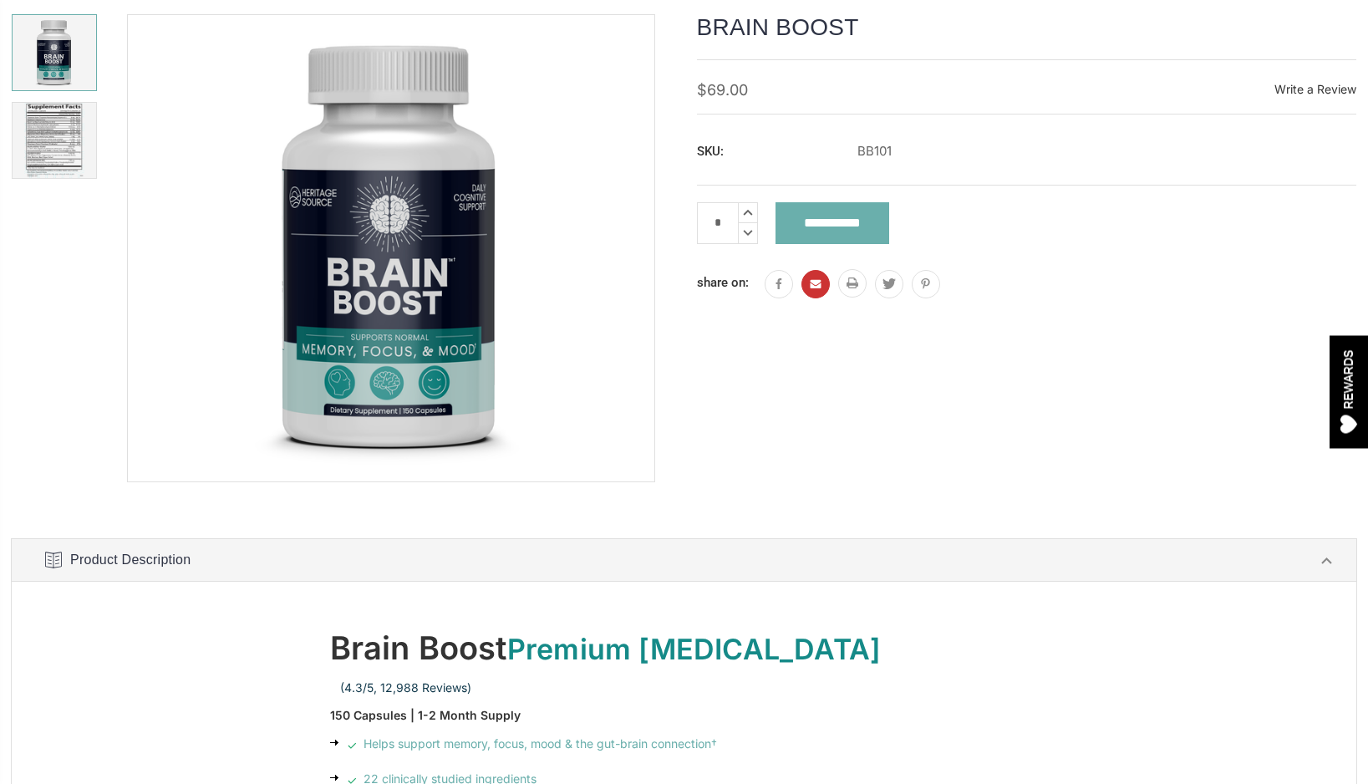
click at [813, 295] on link at bounding box center [816, 284] width 28 height 28
click at [780, 287] on icon at bounding box center [779, 283] width 15 height 11
click at [843, 288] on link at bounding box center [852, 283] width 28 height 28
click at [891, 287] on use at bounding box center [888, 283] width 13 height 11
click at [926, 293] on link at bounding box center [926, 284] width 28 height 28
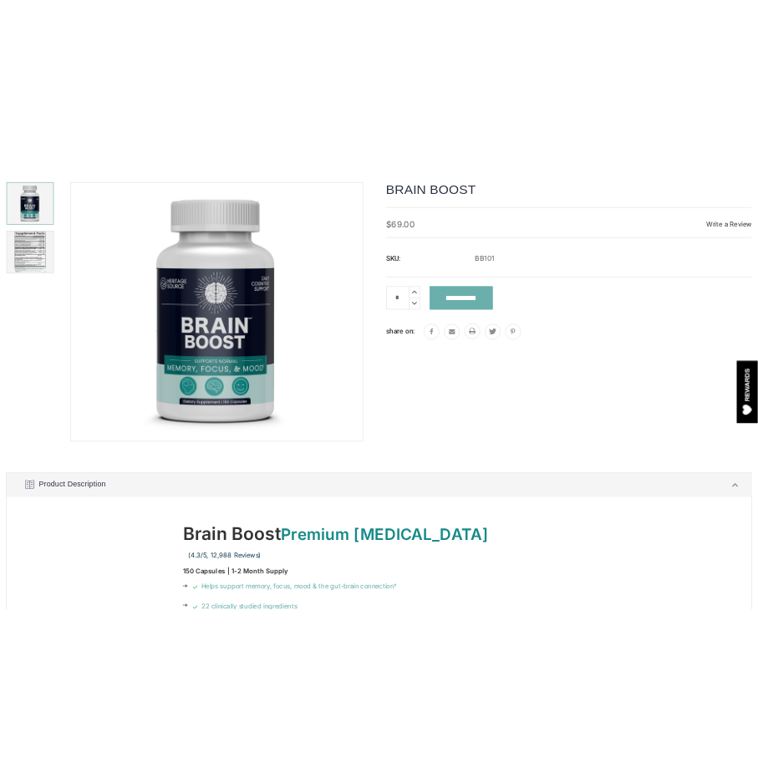
scroll to position [0, 0]
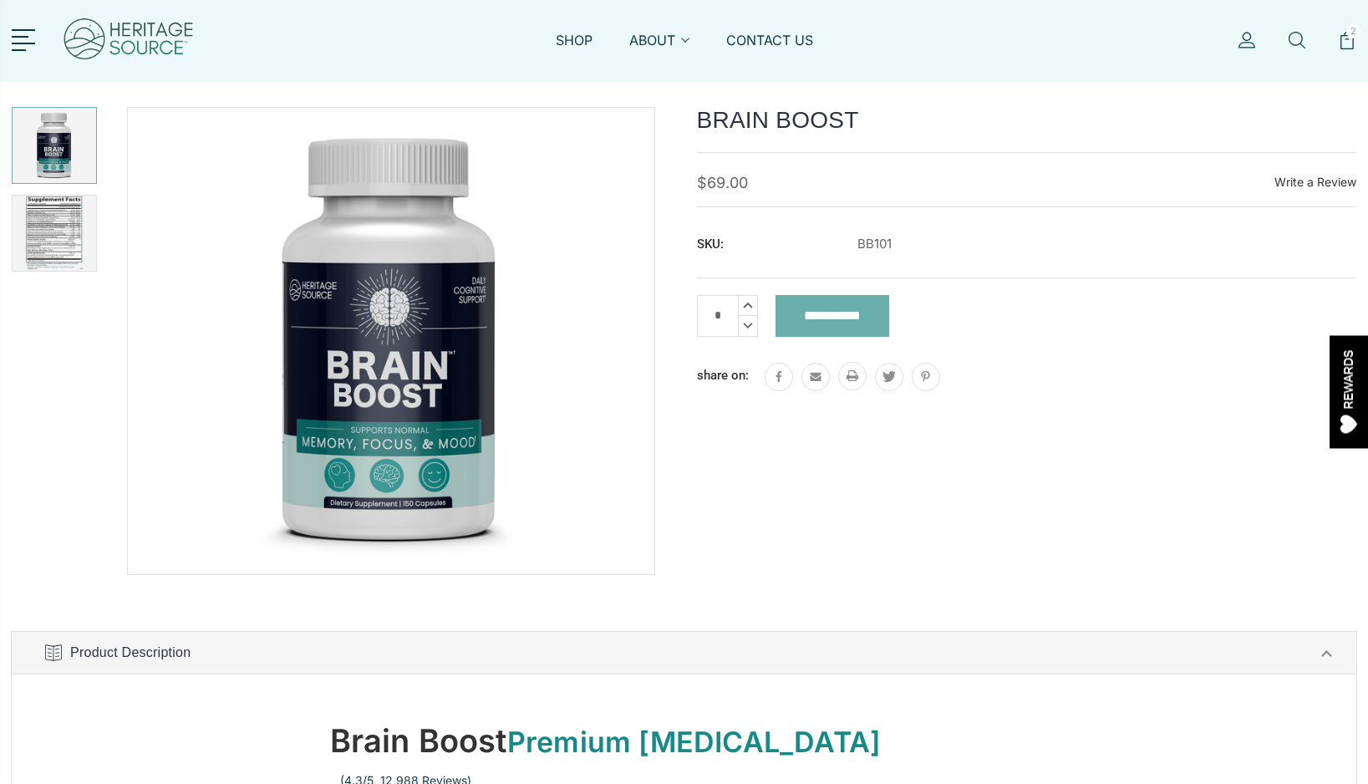
click at [719, 378] on label "share on:" at bounding box center [726, 375] width 59 height 19
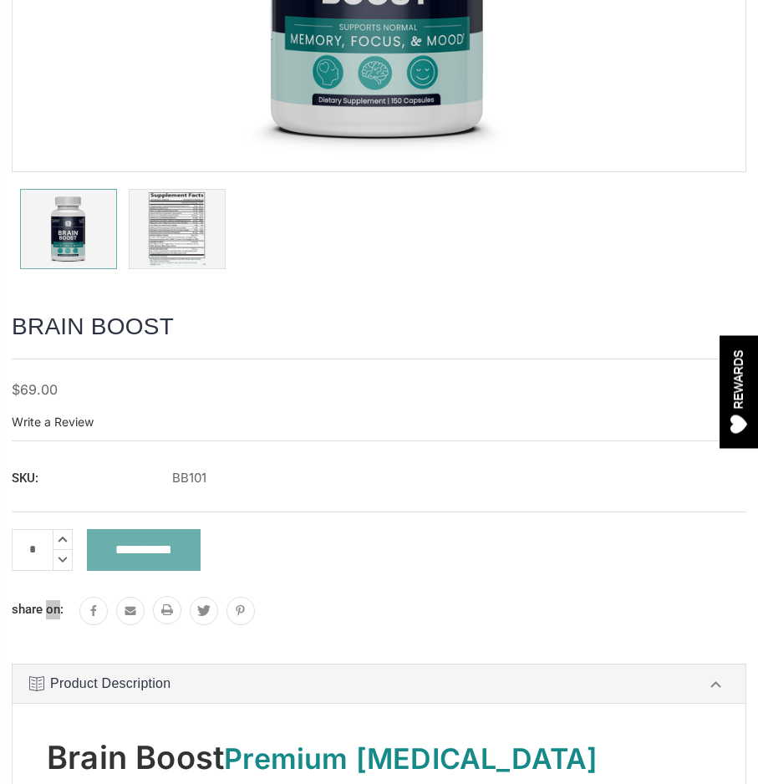
scroll to position [482, 0]
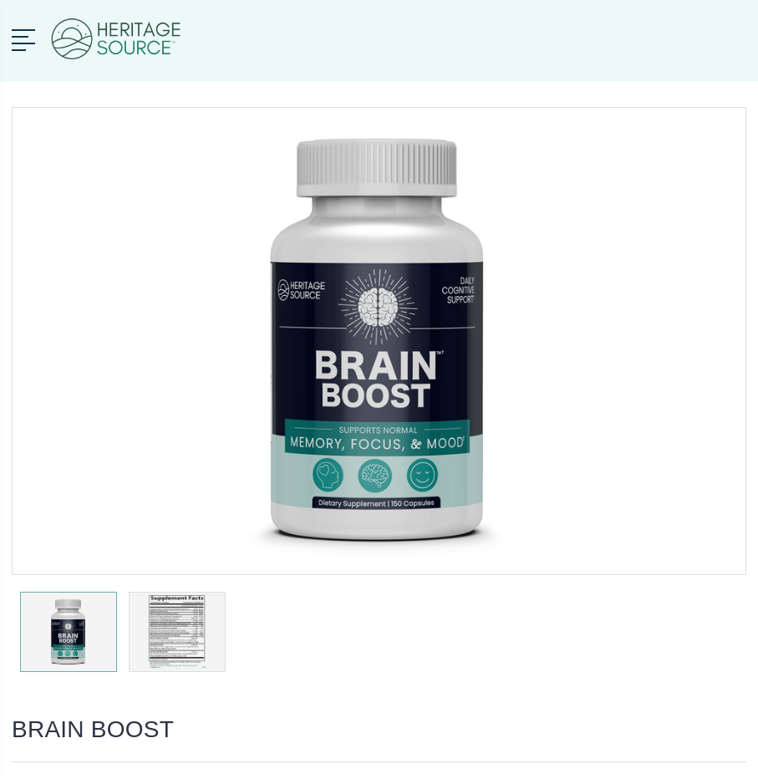
scroll to position [482, 0]
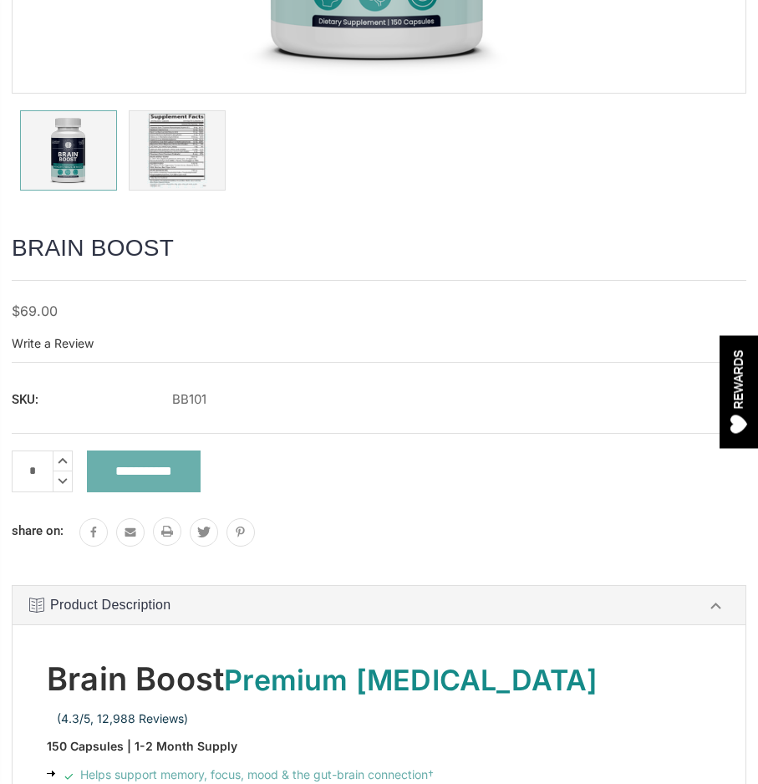
click at [561, 276] on div "BRAIN BOOST MSRP: Was: Now: $69.00 (You save ) Write a Review Write a Review × …" at bounding box center [379, 334] width 735 height 199
click at [115, 242] on h1 "BRAIN BOOST" at bounding box center [379, 248] width 735 height 27
drag, startPoint x: 359, startPoint y: 474, endPoint x: 385, endPoint y: 256, distance: 219.7
click at [385, 256] on div "BRAIN BOOST MSRP: Was: Now: $69.00 ) *" at bounding box center [379, 403] width 758 height 1557
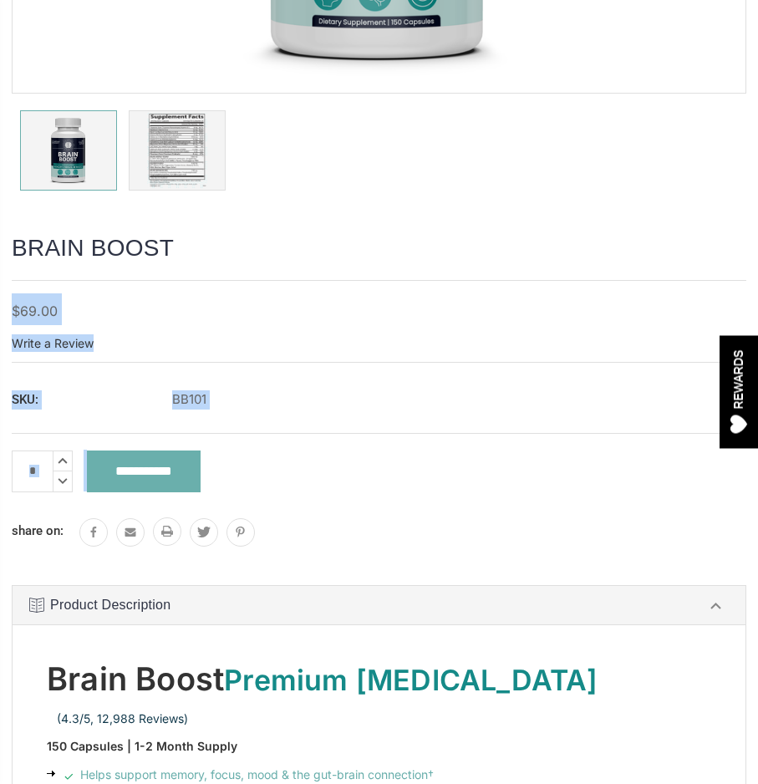
click at [385, 256] on h1 "BRAIN BOOST" at bounding box center [379, 248] width 735 height 27
click at [133, 241] on h1 "BRAIN BOOST" at bounding box center [379, 248] width 735 height 27
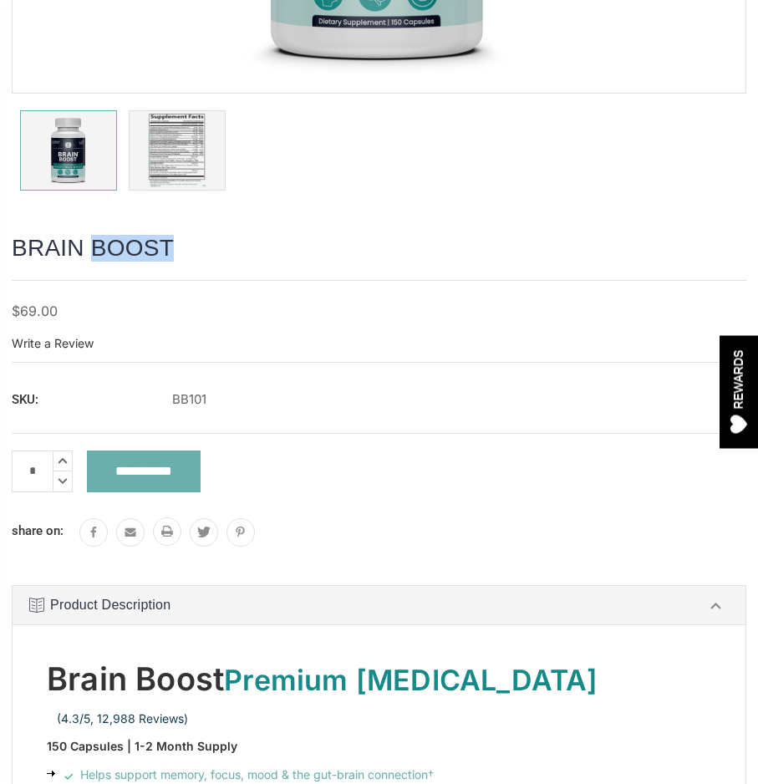
click at [133, 241] on h1 "BRAIN BOOST" at bounding box center [379, 248] width 735 height 27
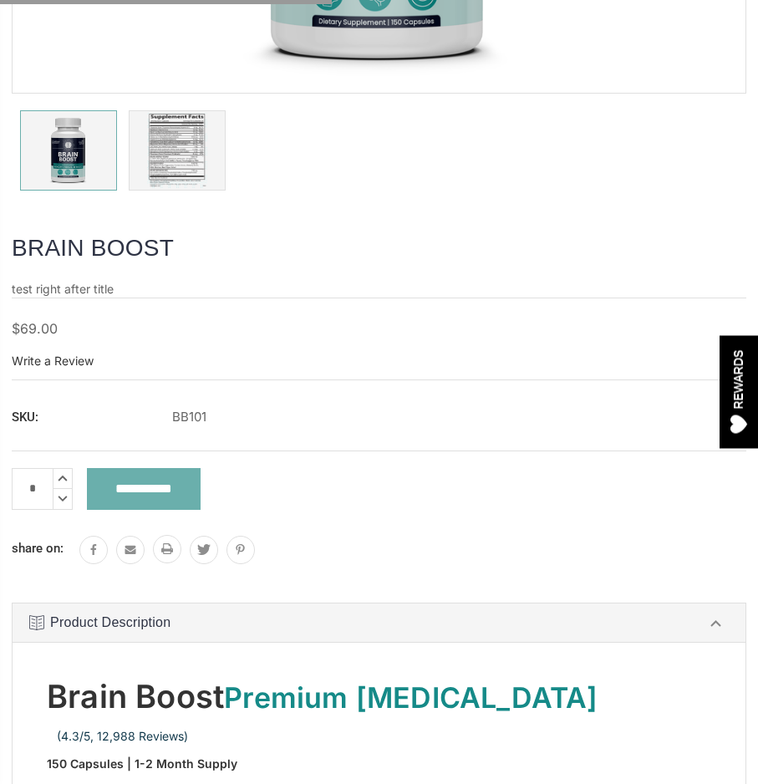
scroll to position [482, 0]
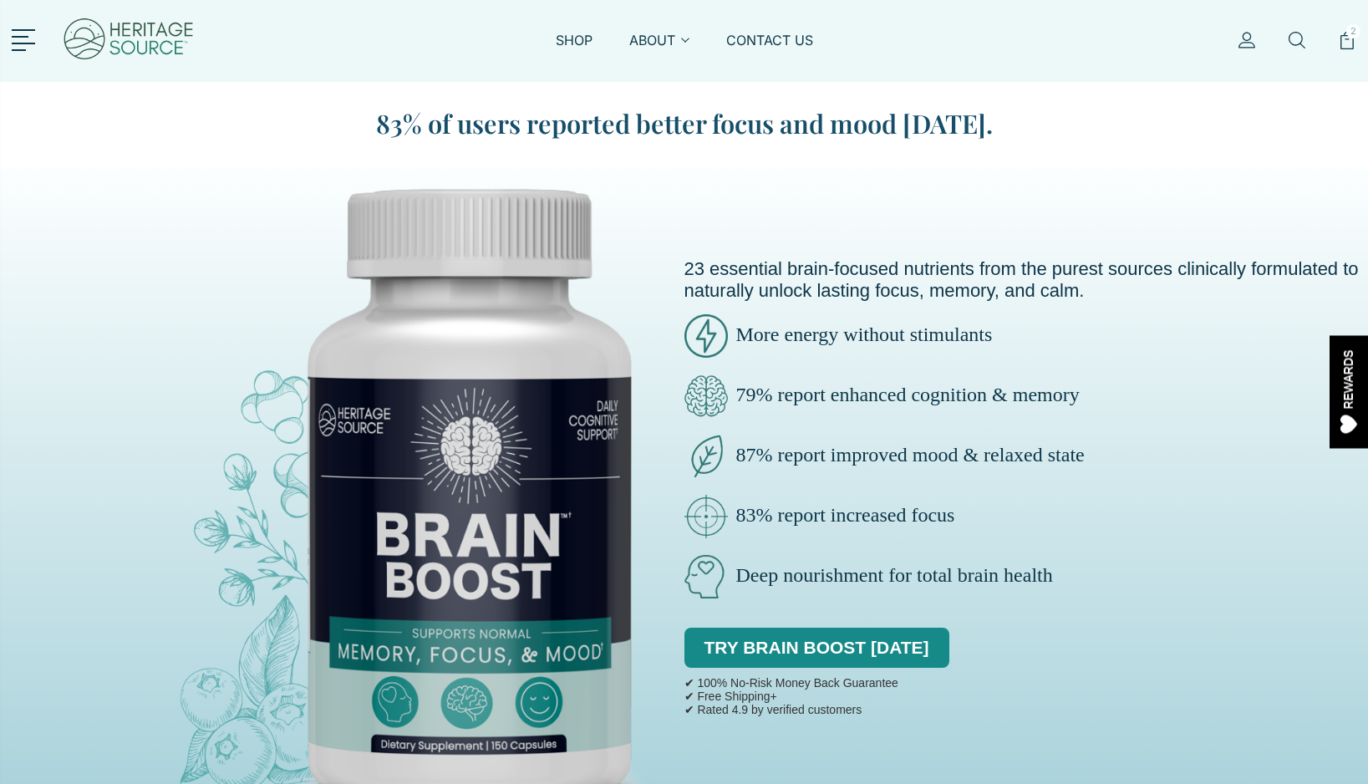
click at [167, 35] on img at bounding box center [129, 40] width 134 height 65
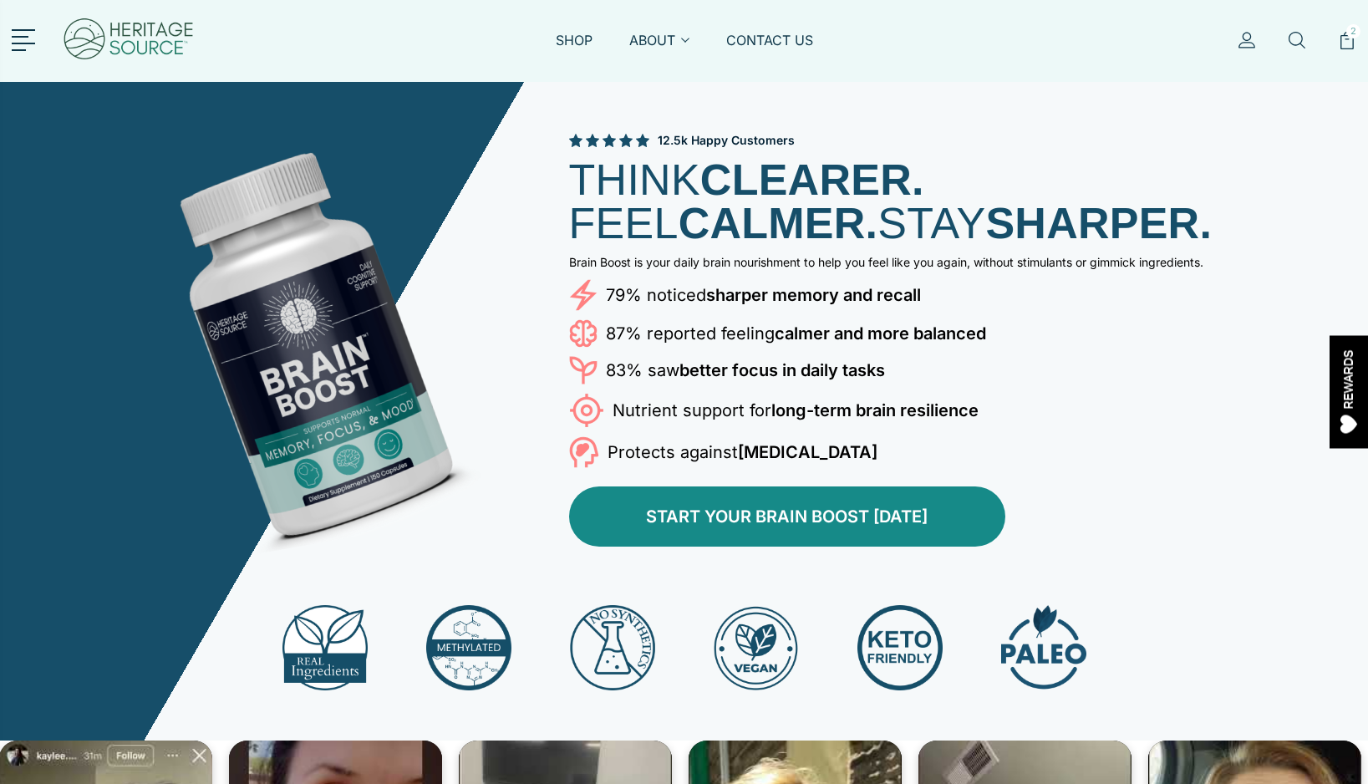
click at [603, 500] on link "START YOUR BRAIN BOOST TODAY" at bounding box center [787, 517] width 436 height 60
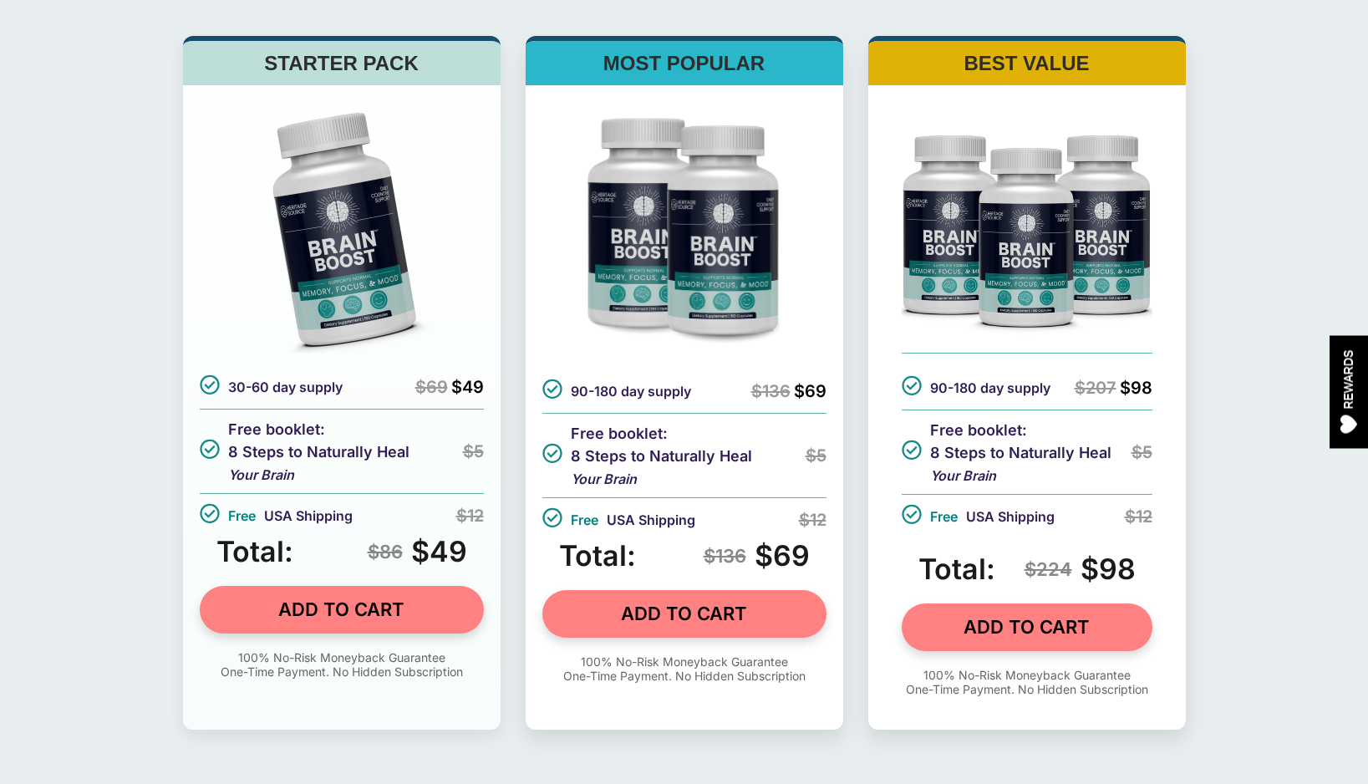
scroll to position [5379, 0]
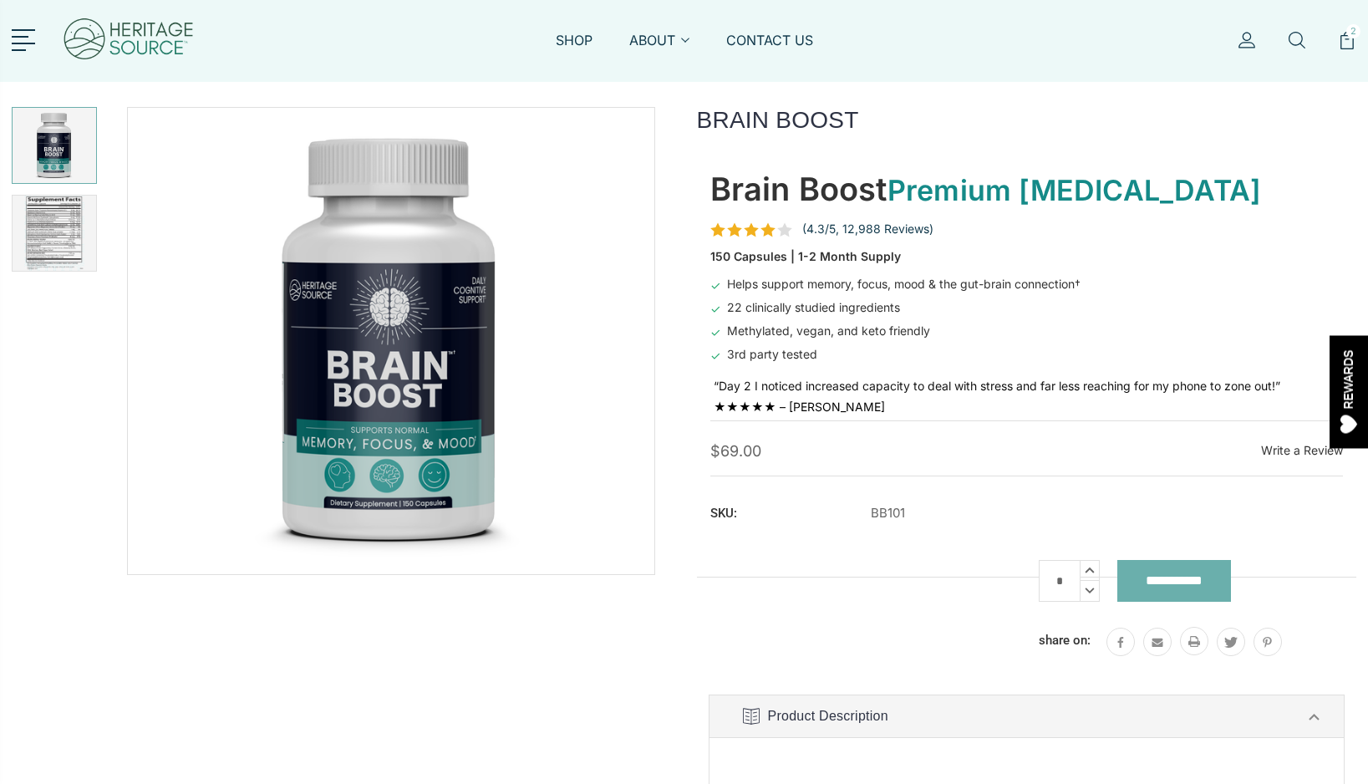
scroll to position [1, 0]
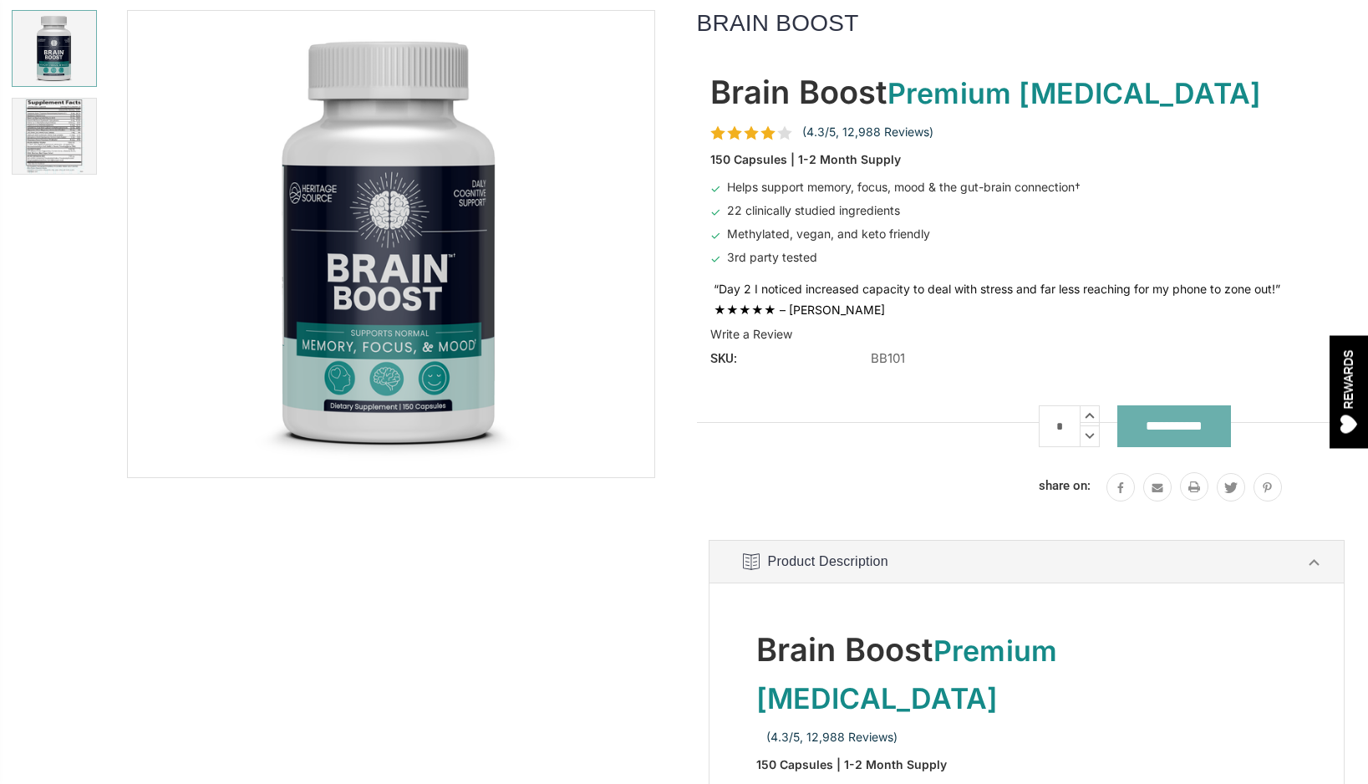
scroll to position [99, 0]
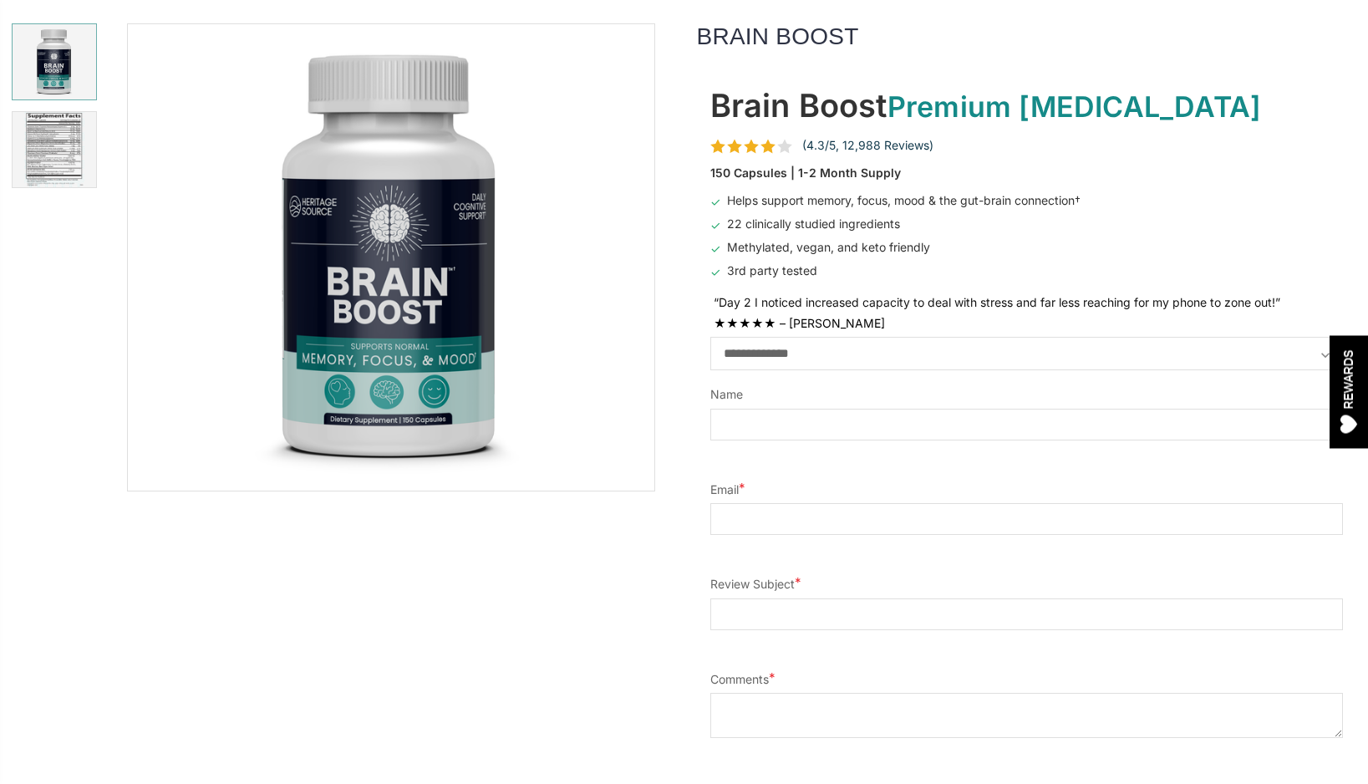
scroll to position [82, 0]
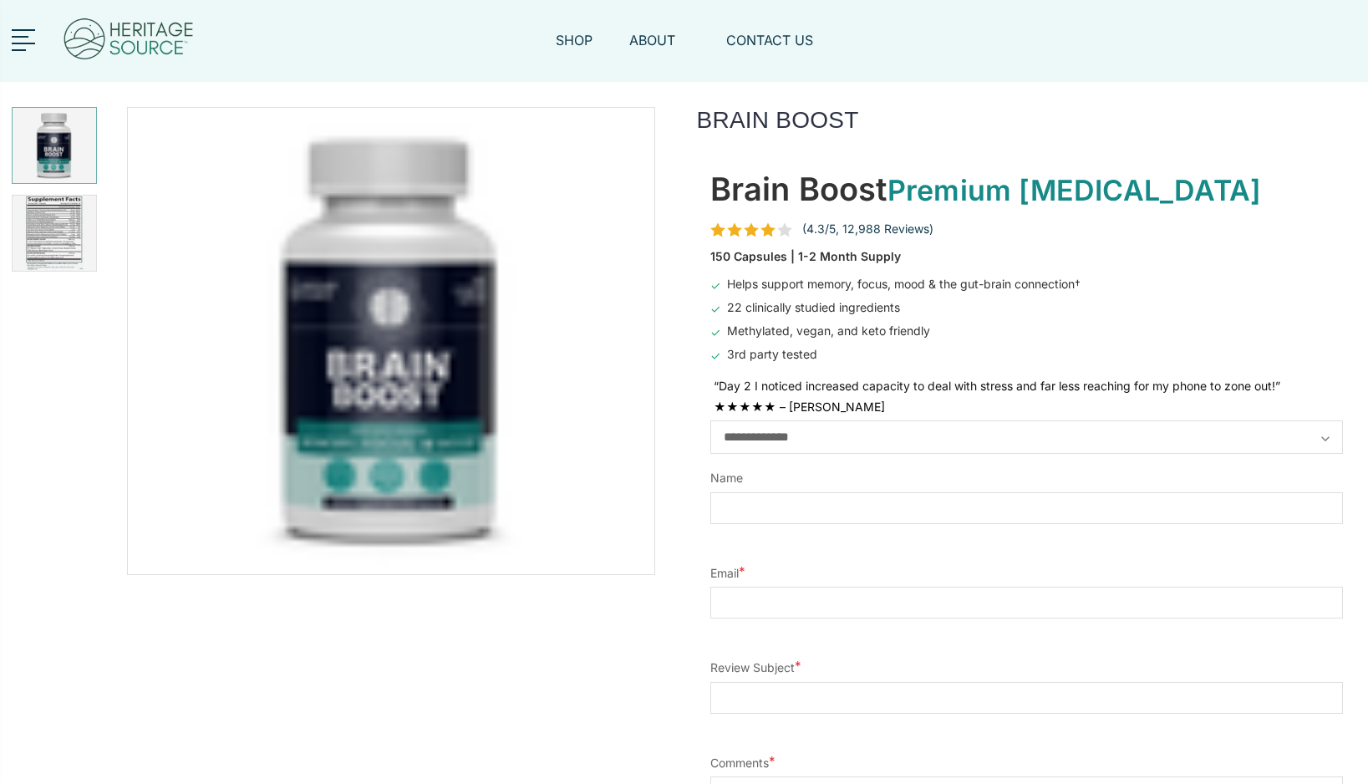
scroll to position [82, 0]
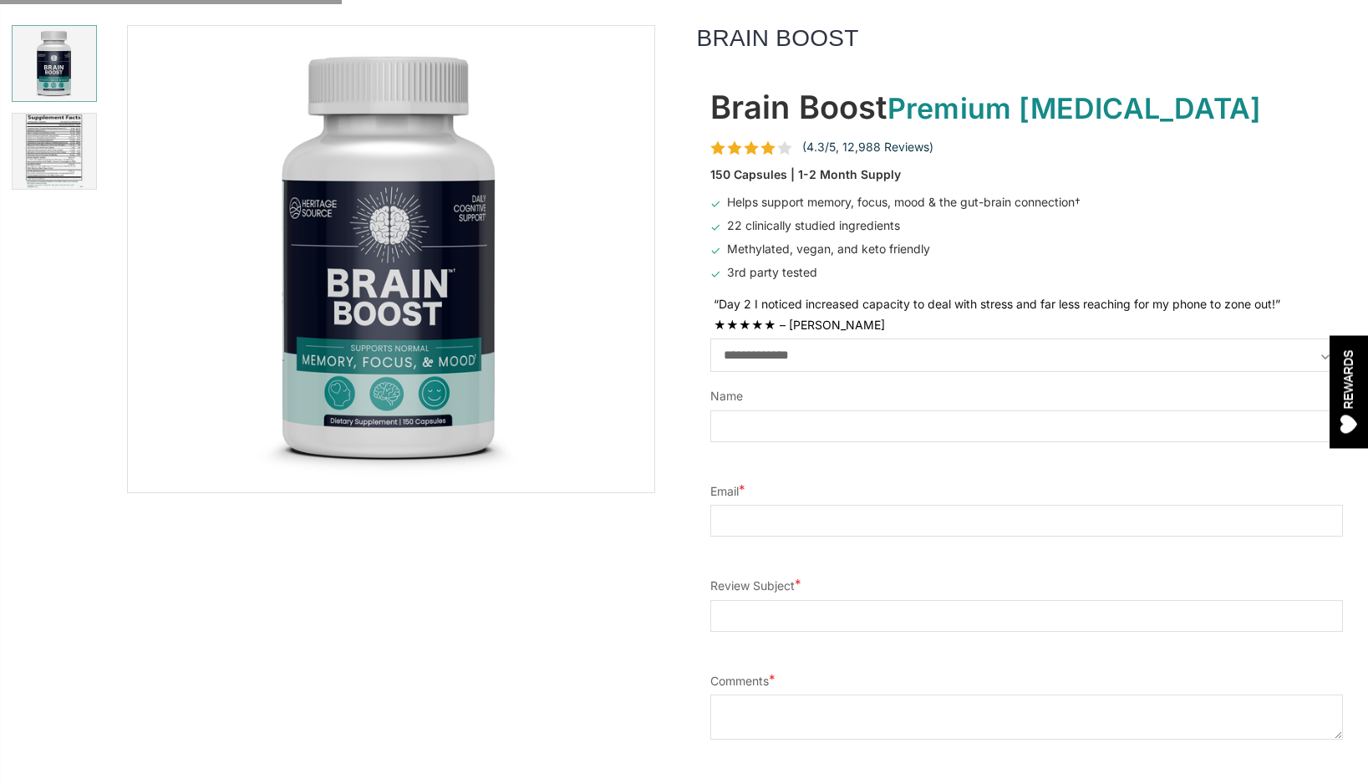
scroll to position [82, 0]
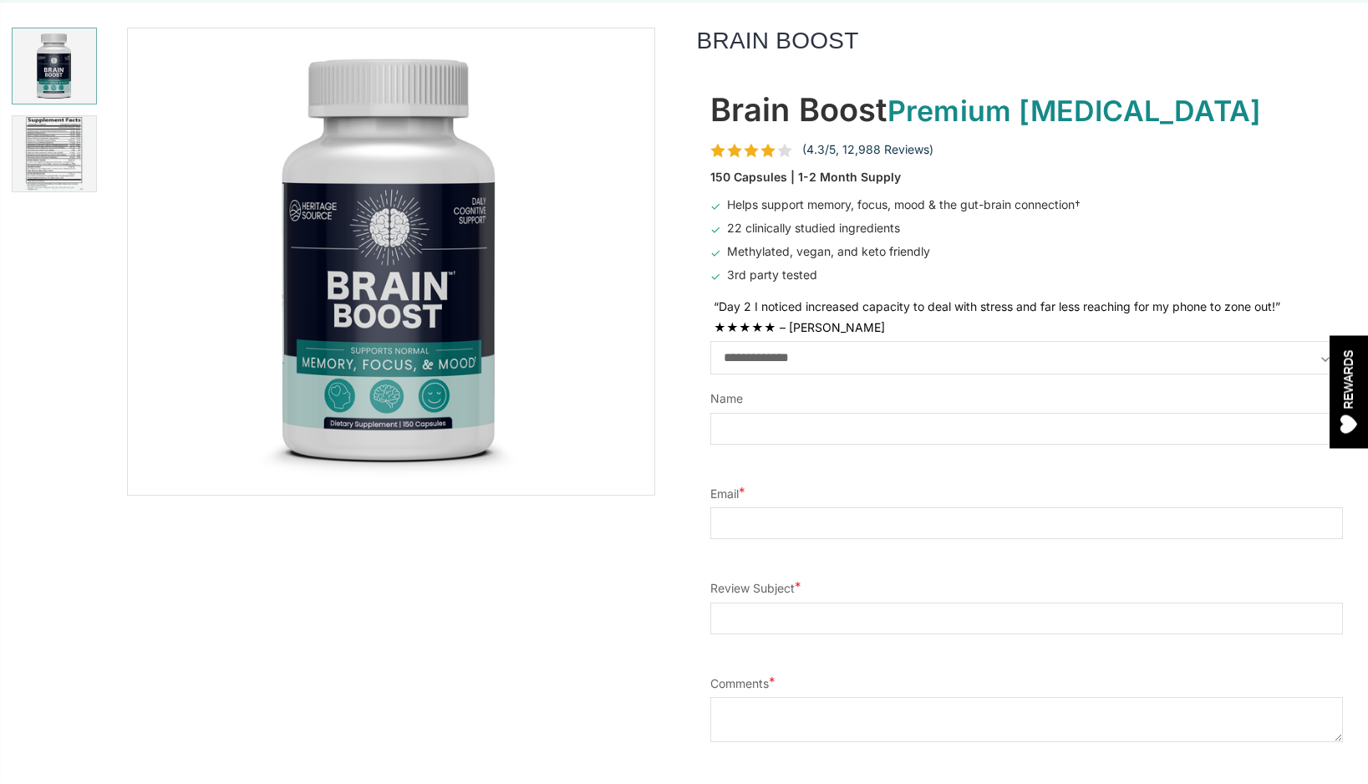
scroll to position [78, 0]
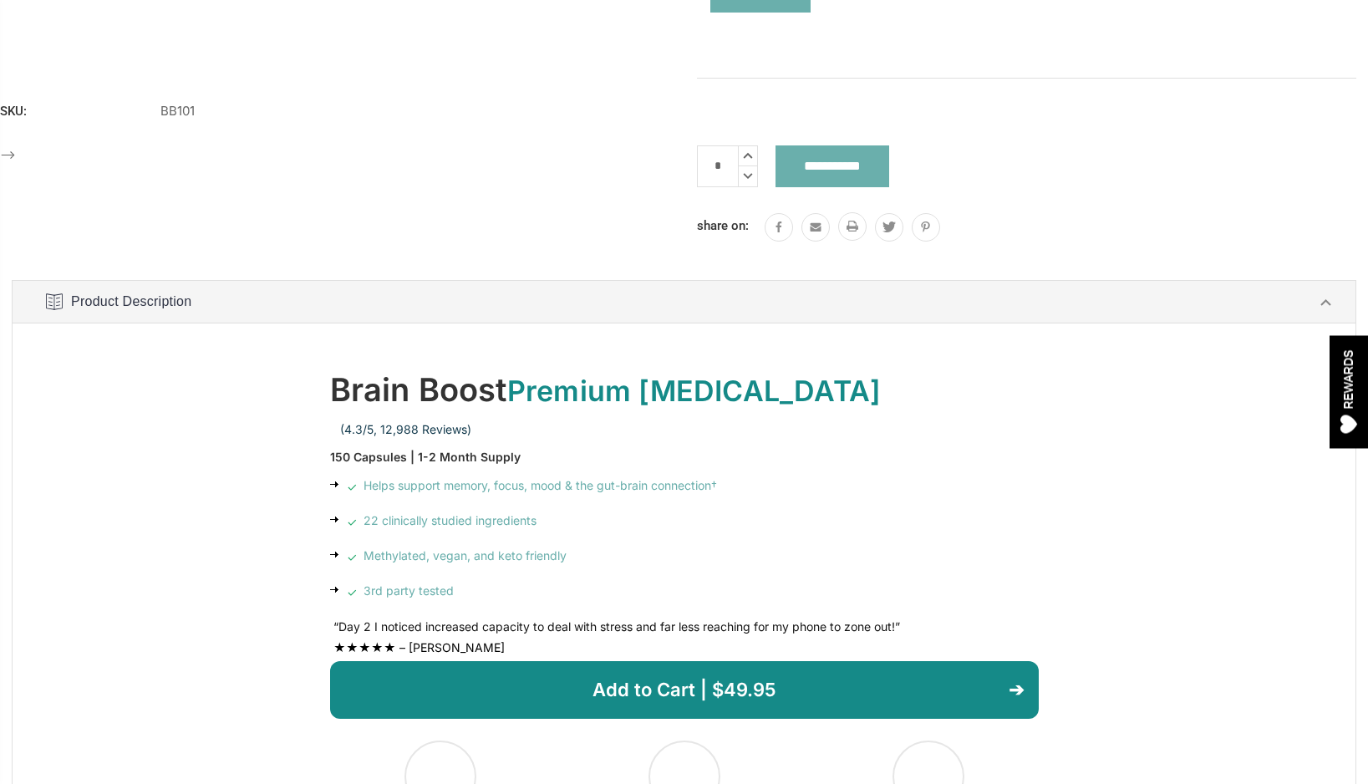
scroll to position [981, 0]
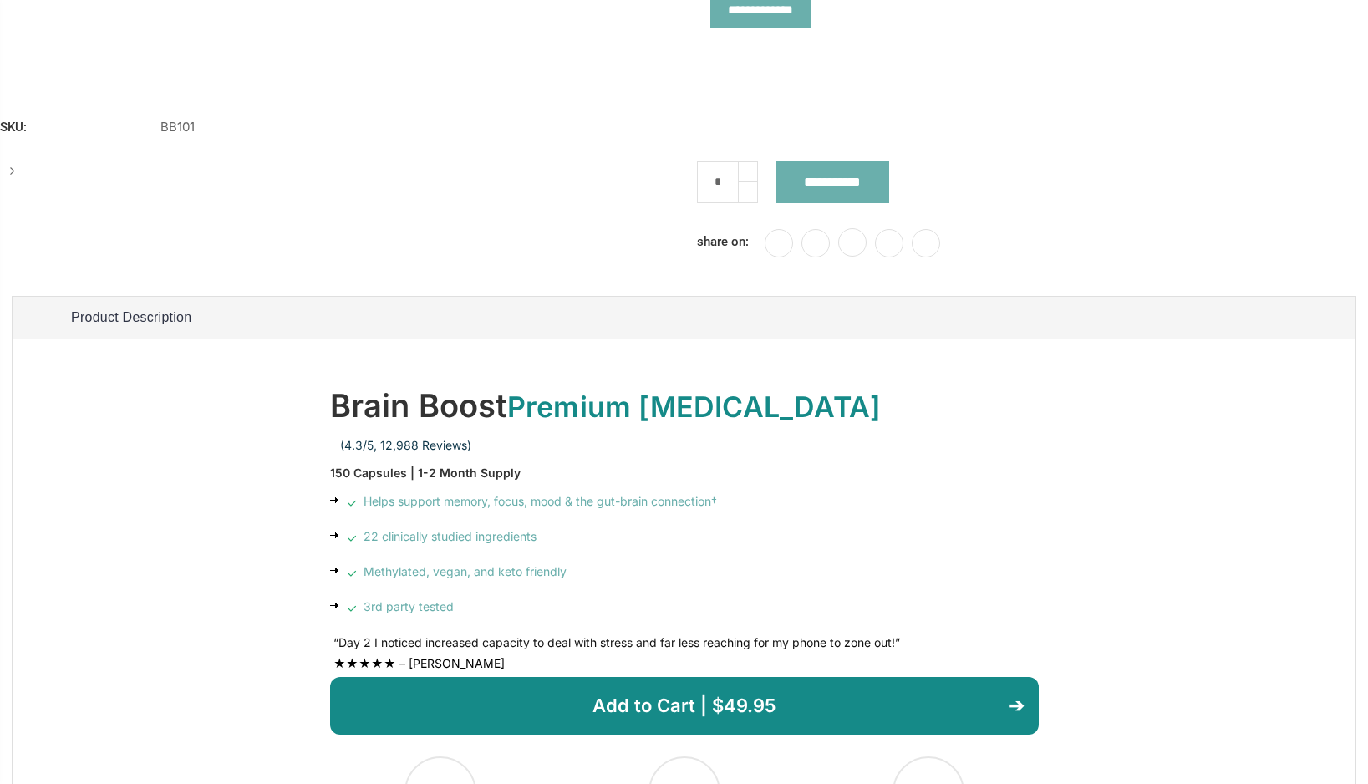
scroll to position [981, 0]
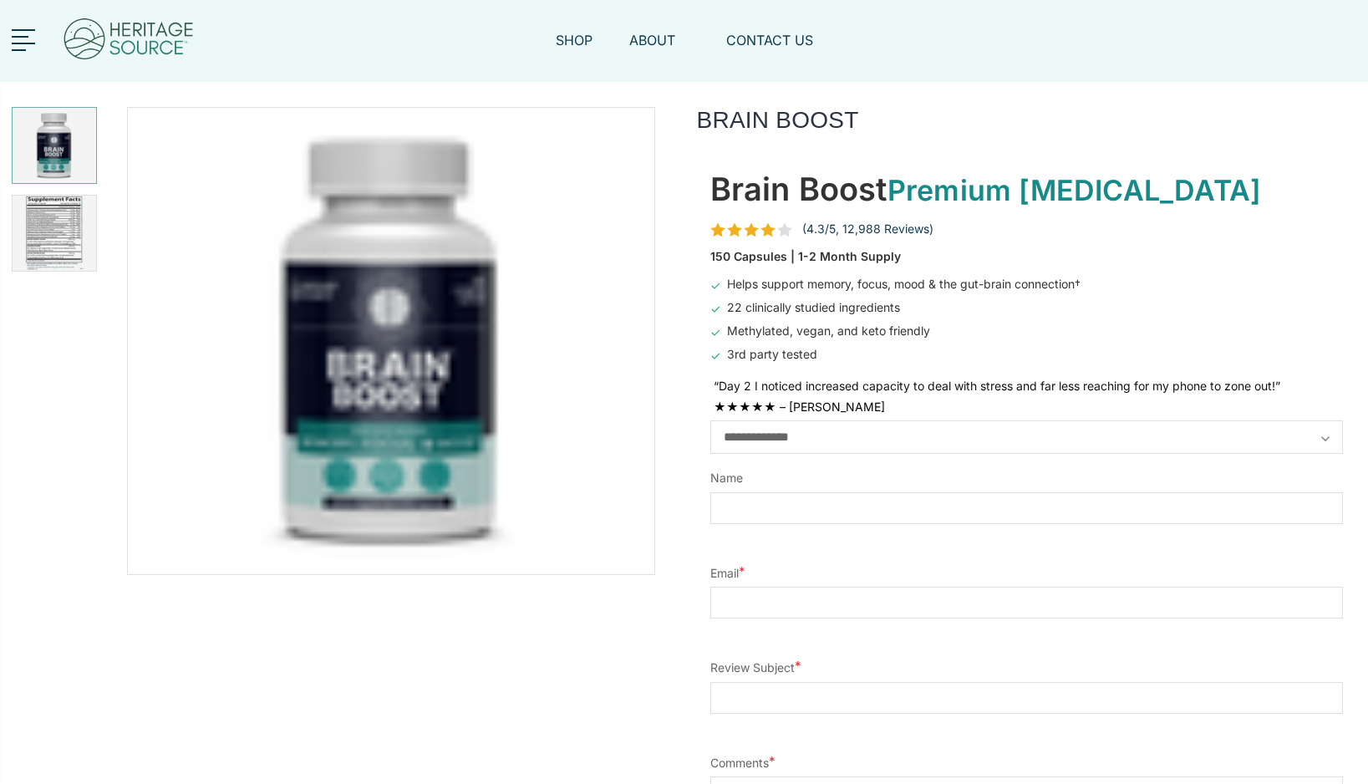
scroll to position [916, 0]
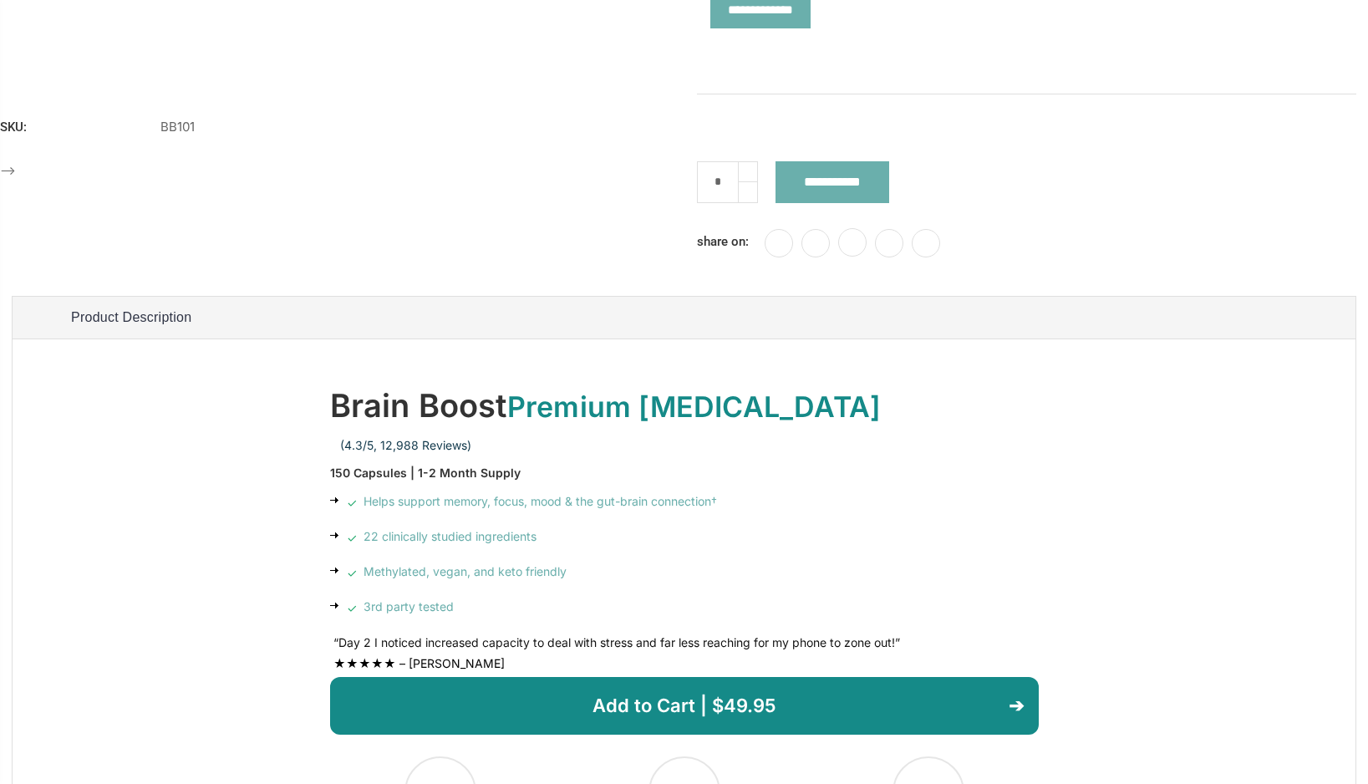
scroll to position [981, 0]
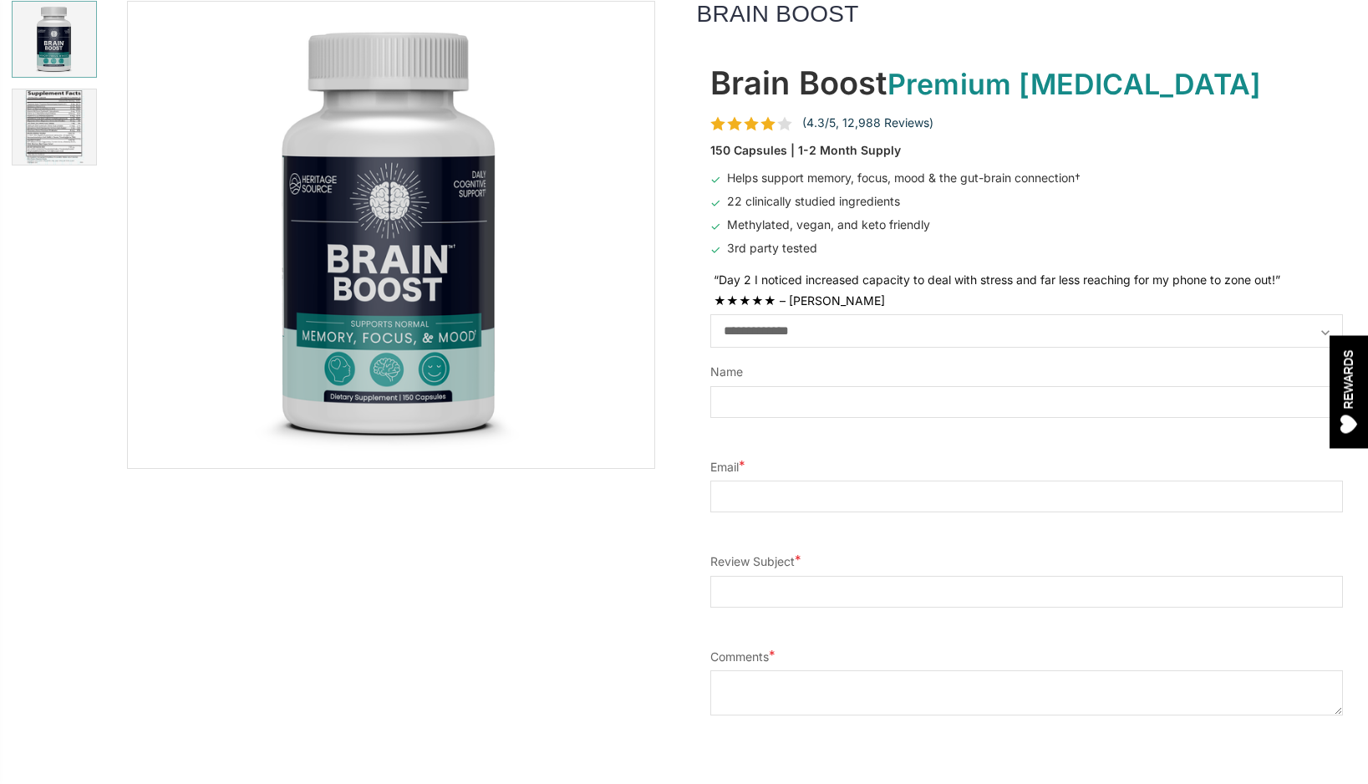
scroll to position [107, 0]
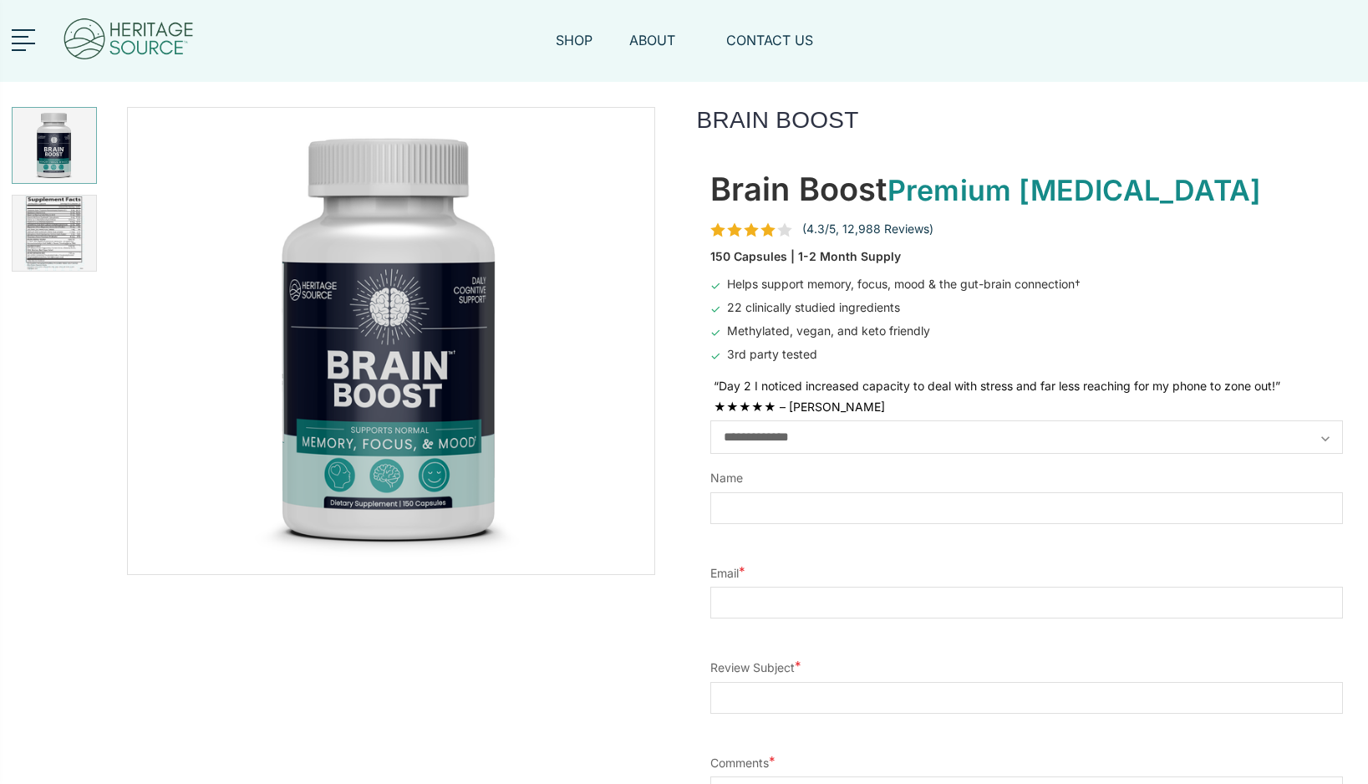
scroll to position [107, 0]
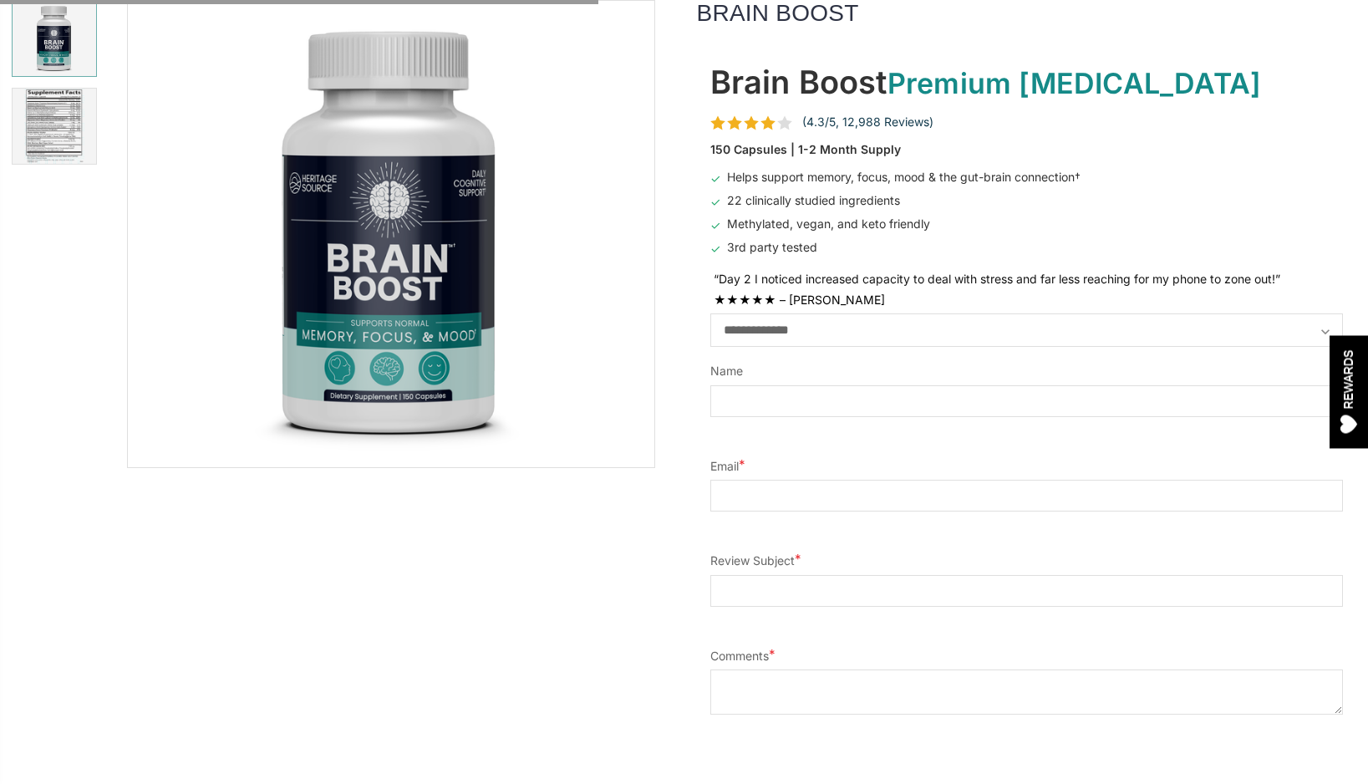
scroll to position [107, 0]
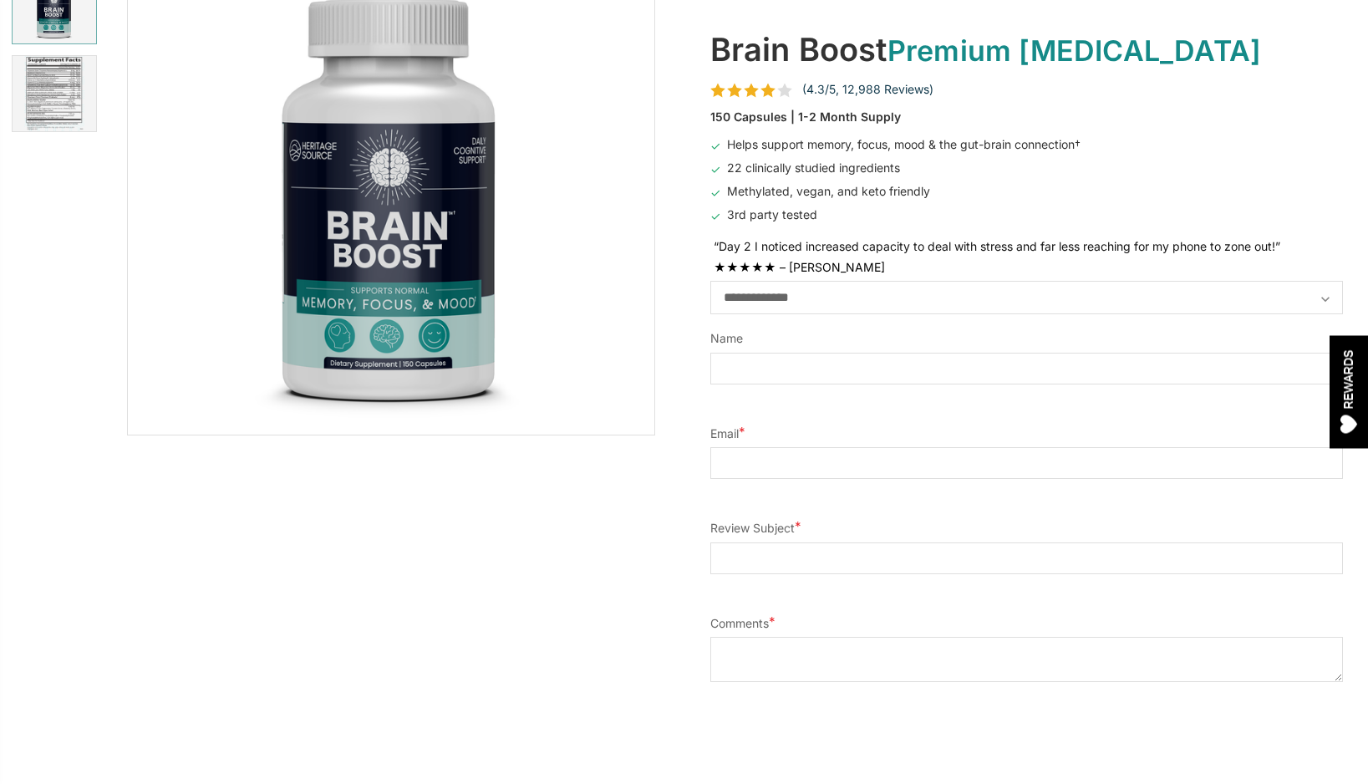
scroll to position [145, 0]
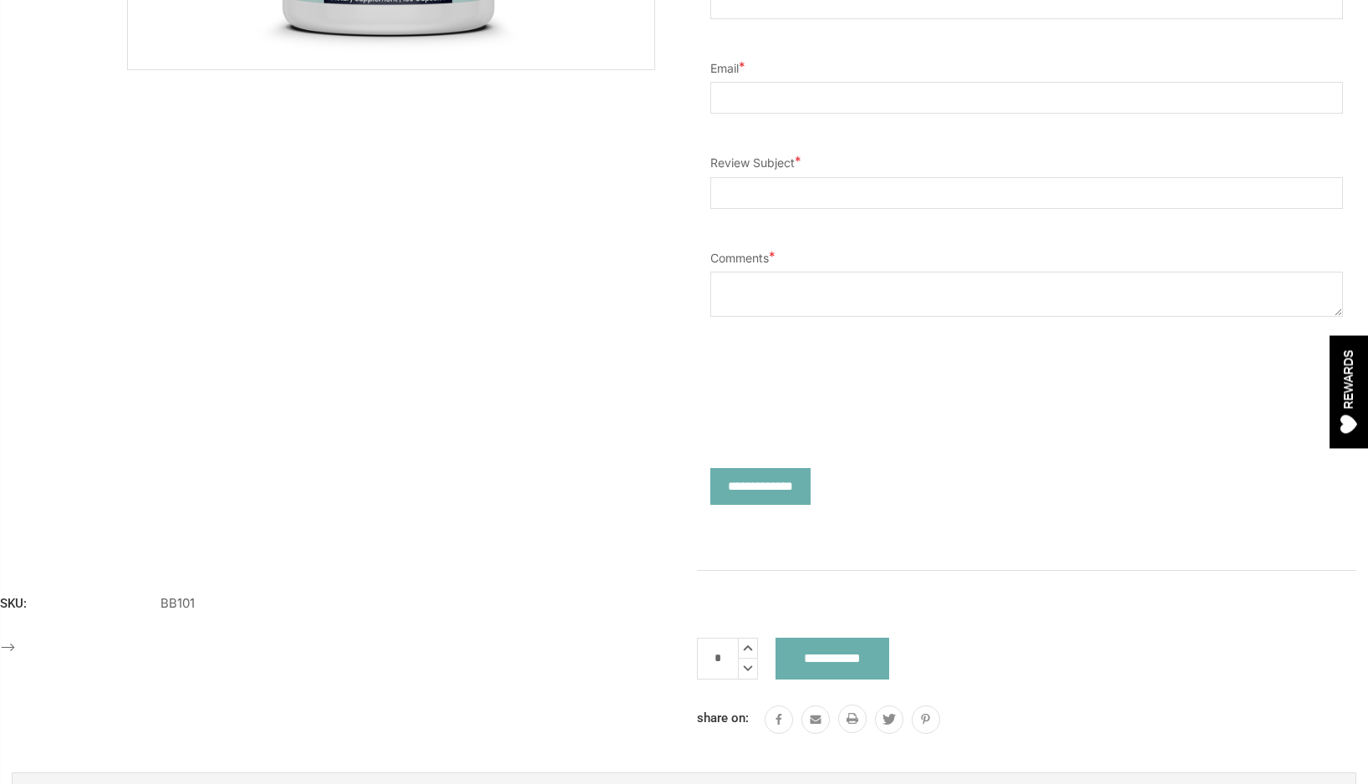
scroll to position [503, 0]
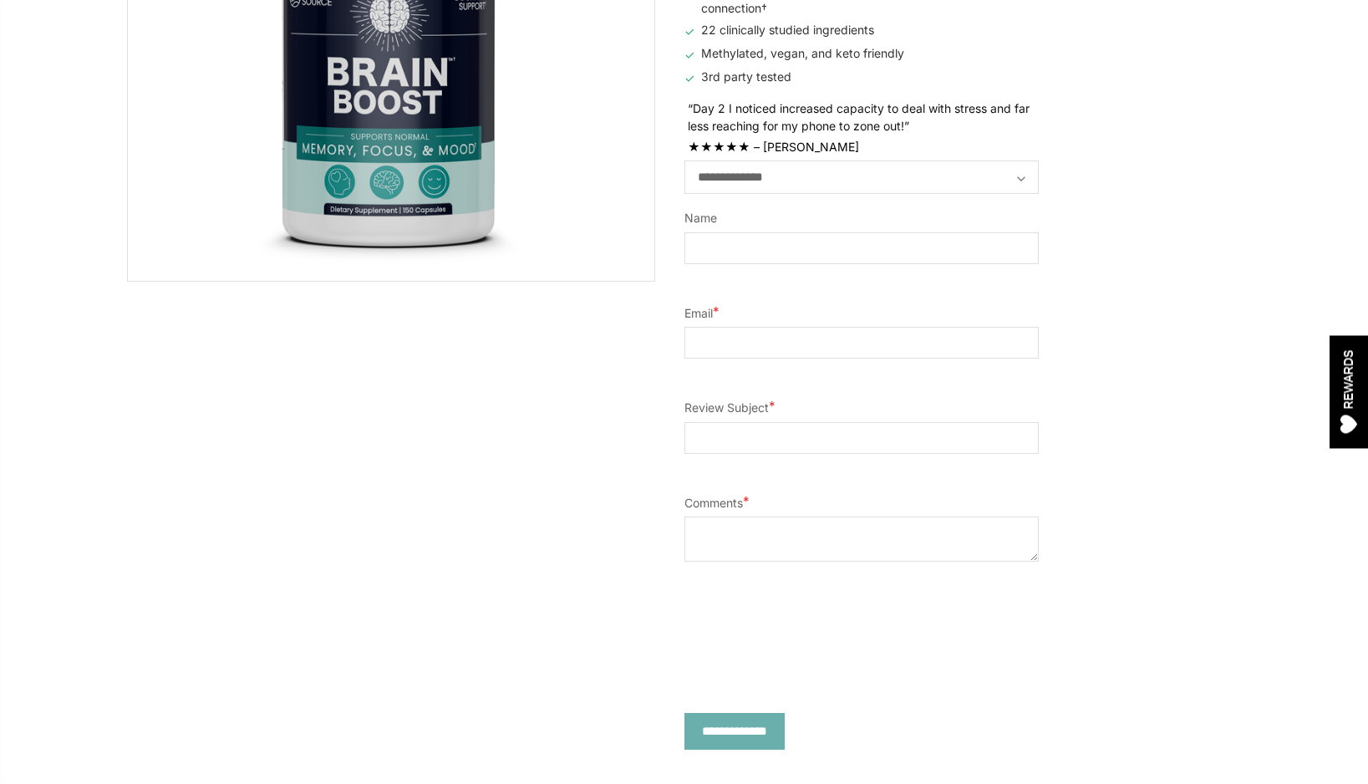
scroll to position [299, 0]
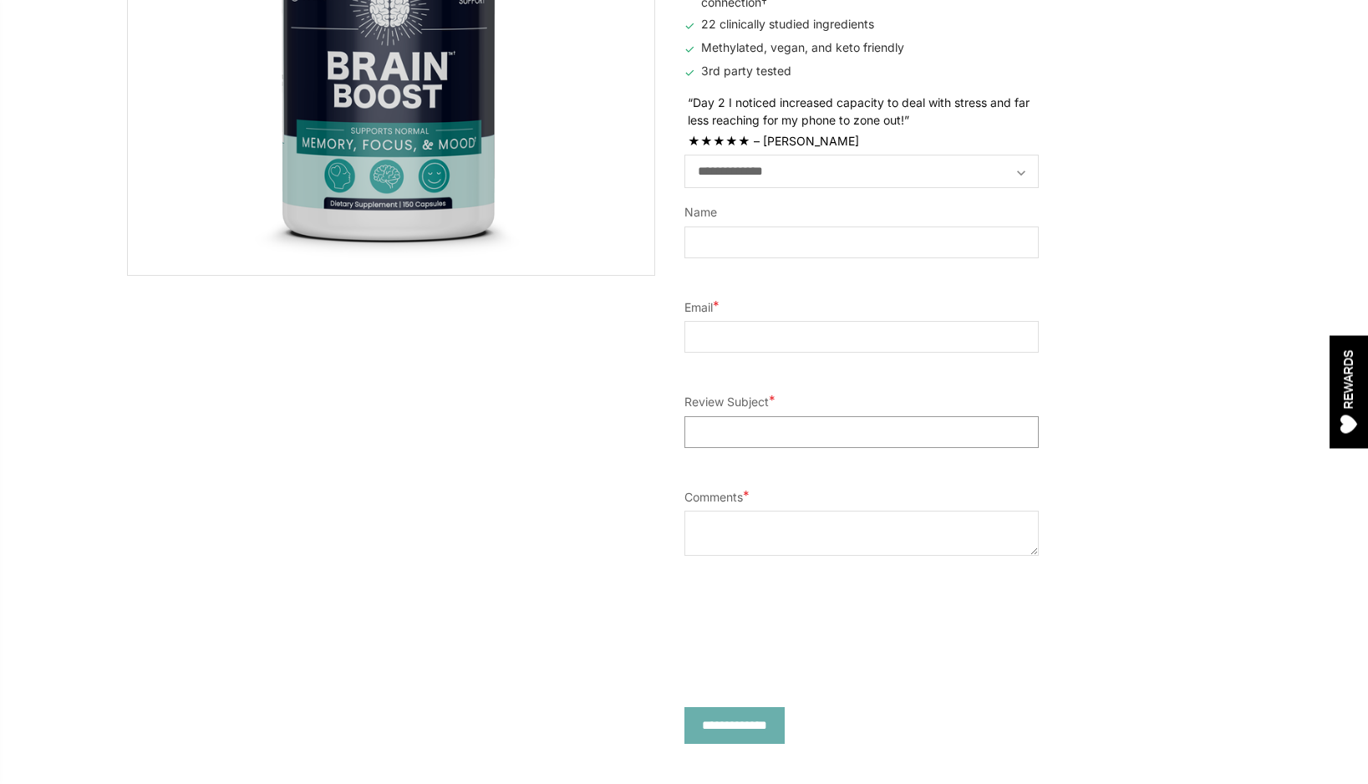
click at [807, 436] on input "Review Subject *" at bounding box center [862, 432] width 354 height 32
click at [762, 537] on textarea "Comments *" at bounding box center [862, 533] width 354 height 45
click at [542, 632] on div "**********" at bounding box center [685, 300] width 736 height 985
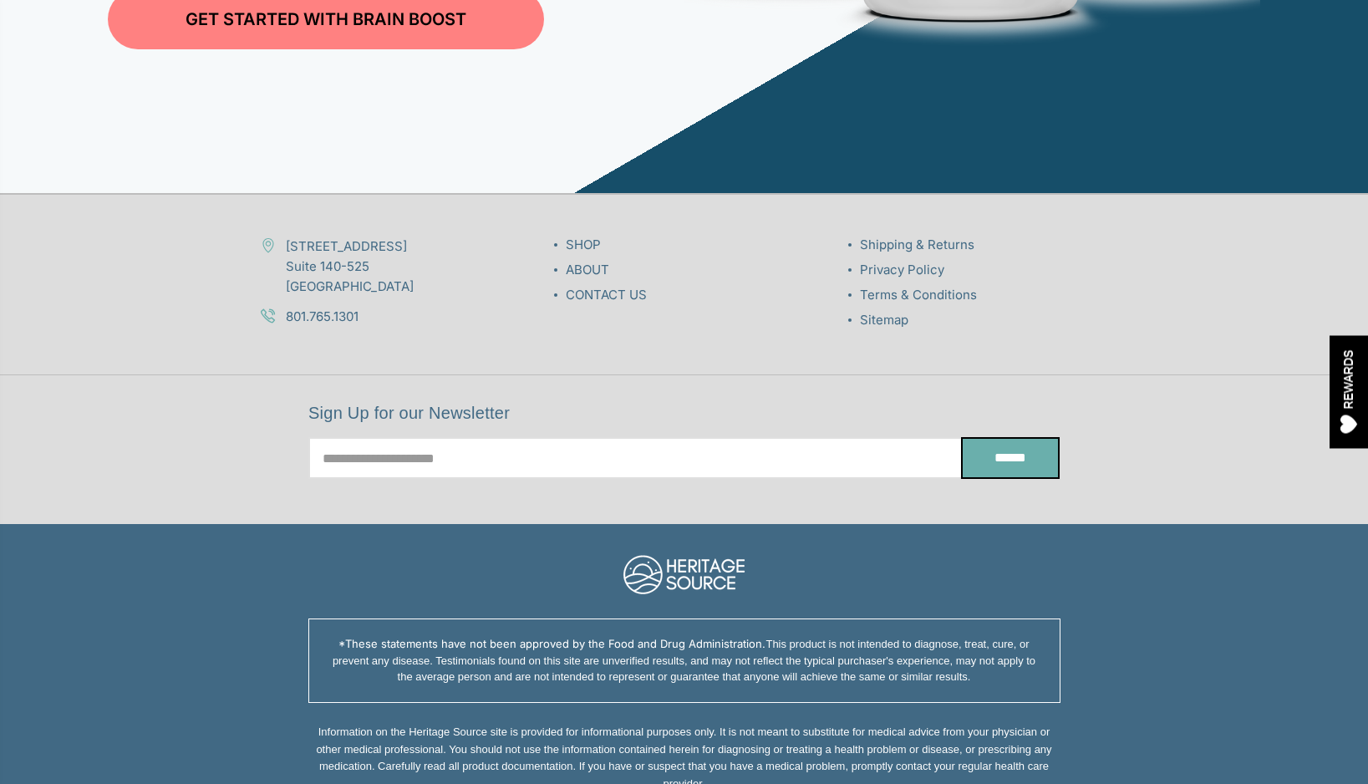
scroll to position [7586, 0]
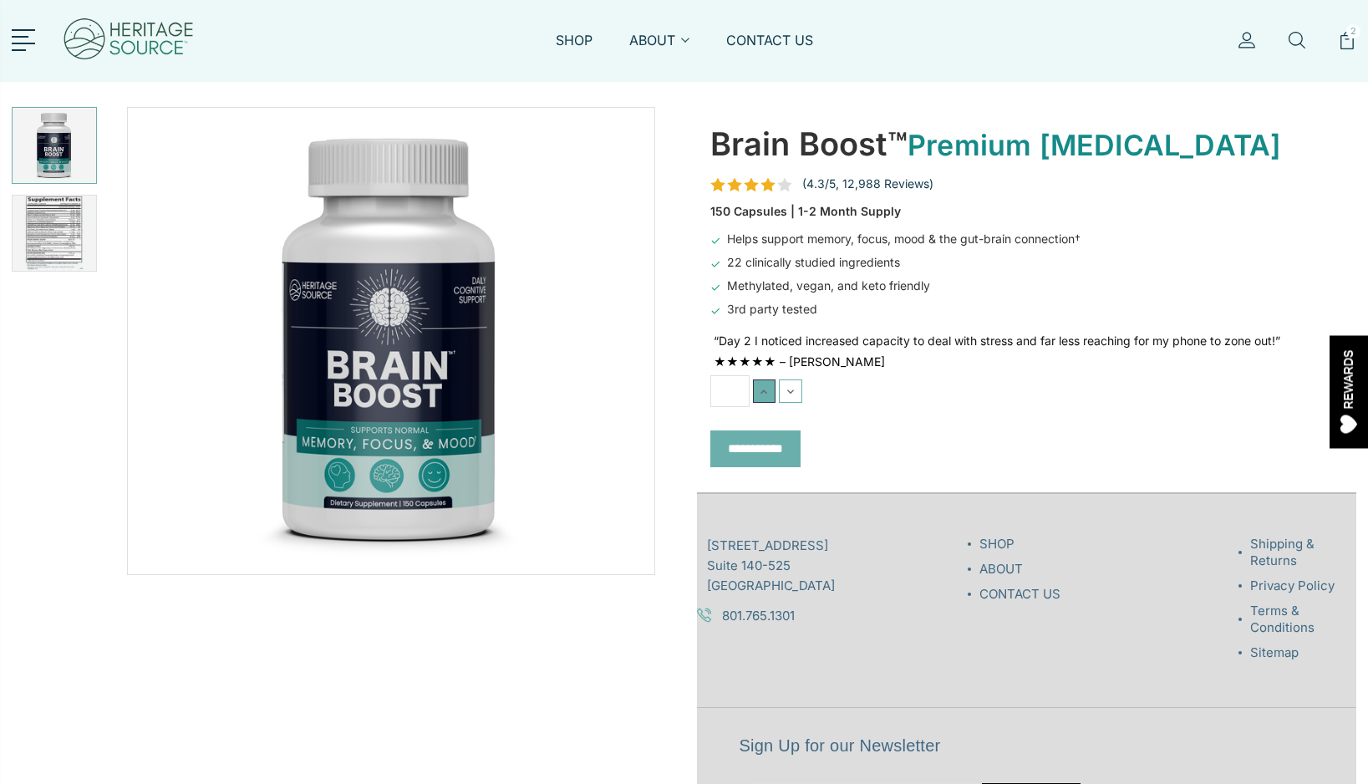
click at [766, 394] on icon at bounding box center [763, 391] width 13 height 13
click at [788, 394] on icon at bounding box center [790, 391] width 13 height 13
click at [764, 392] on icon at bounding box center [763, 391] width 13 height 13
click at [786, 392] on icon at bounding box center [790, 391] width 13 height 13
click at [774, 392] on button "Increase Quantity:" at bounding box center [764, 391] width 23 height 23
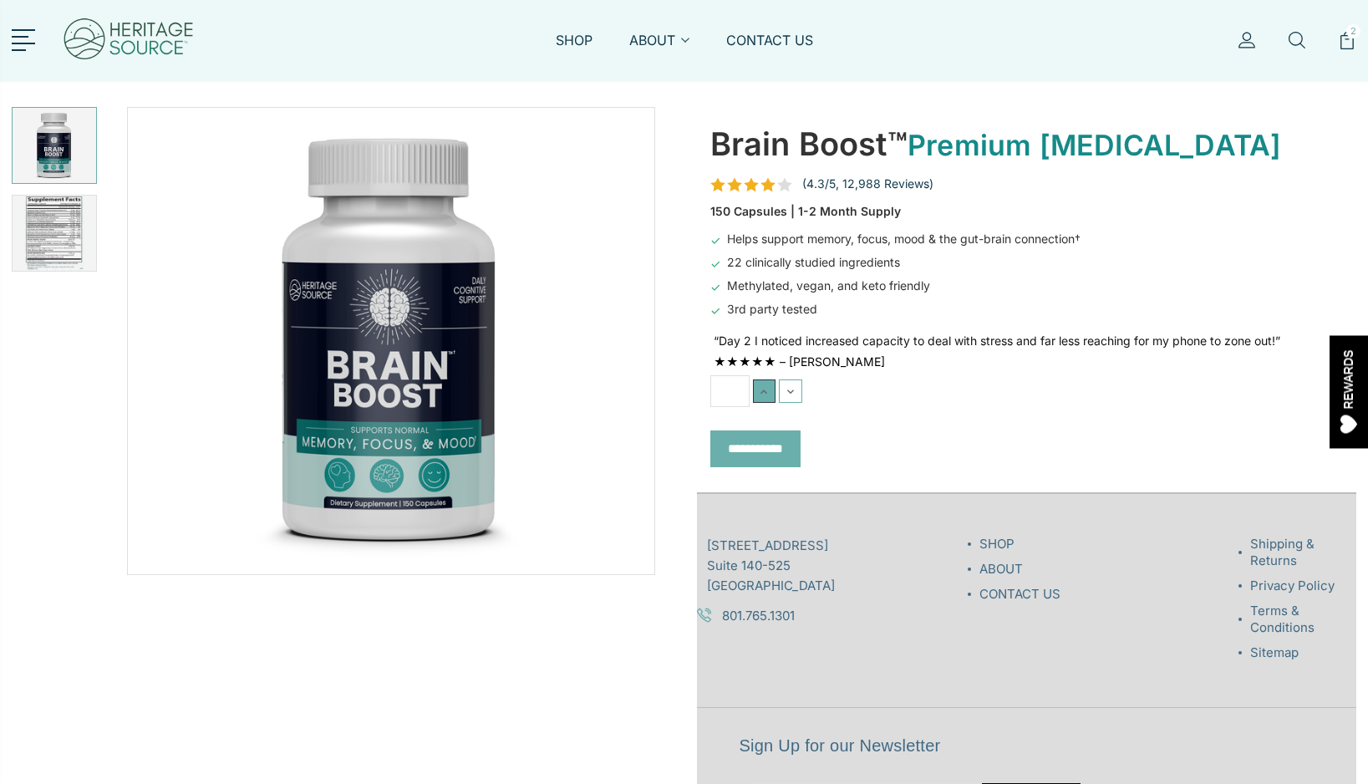
type input "*"
click at [742, 393] on input "*" at bounding box center [730, 391] width 39 height 32
click at [722, 391] on input "*" at bounding box center [730, 391] width 39 height 32
click at [733, 403] on input "*" at bounding box center [730, 391] width 39 height 32
click at [174, 35] on img at bounding box center [129, 40] width 134 height 65
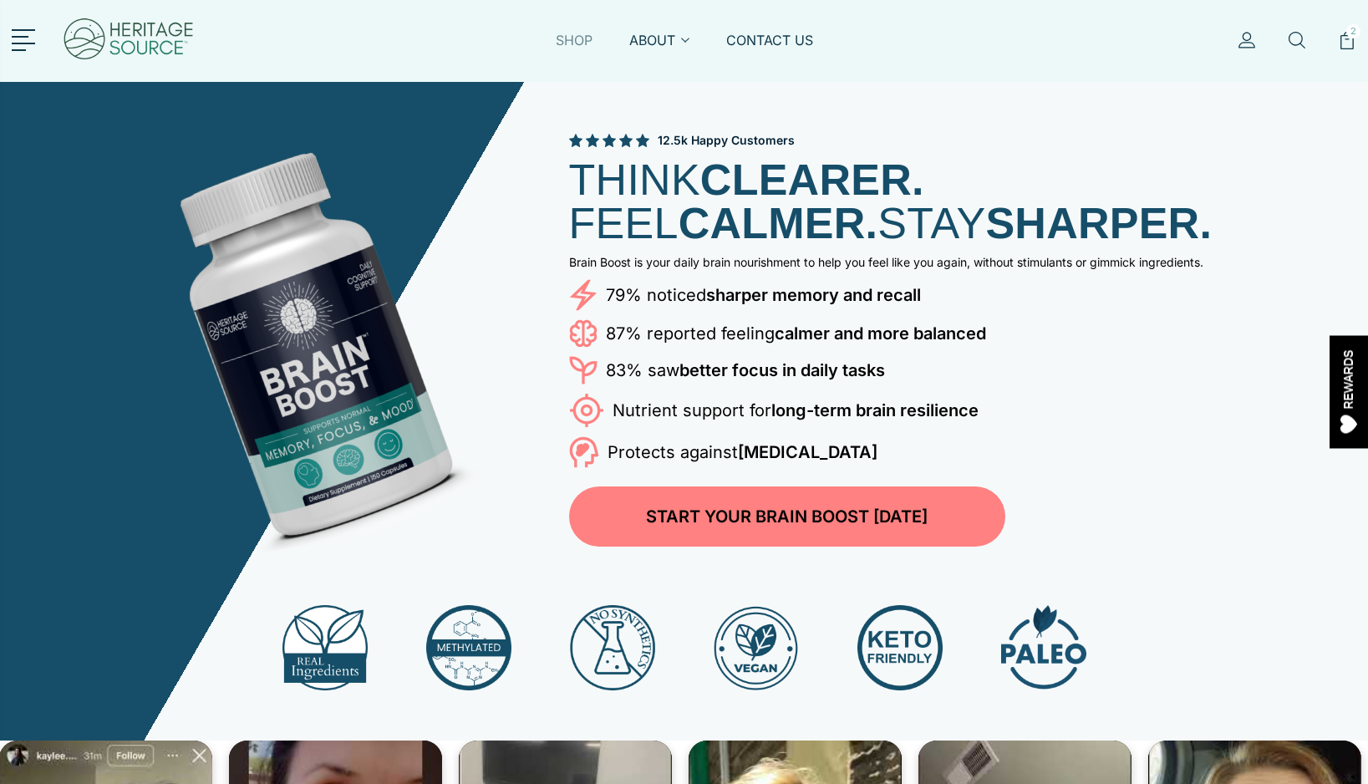
click at [563, 36] on link "SHOP" at bounding box center [574, 50] width 37 height 38
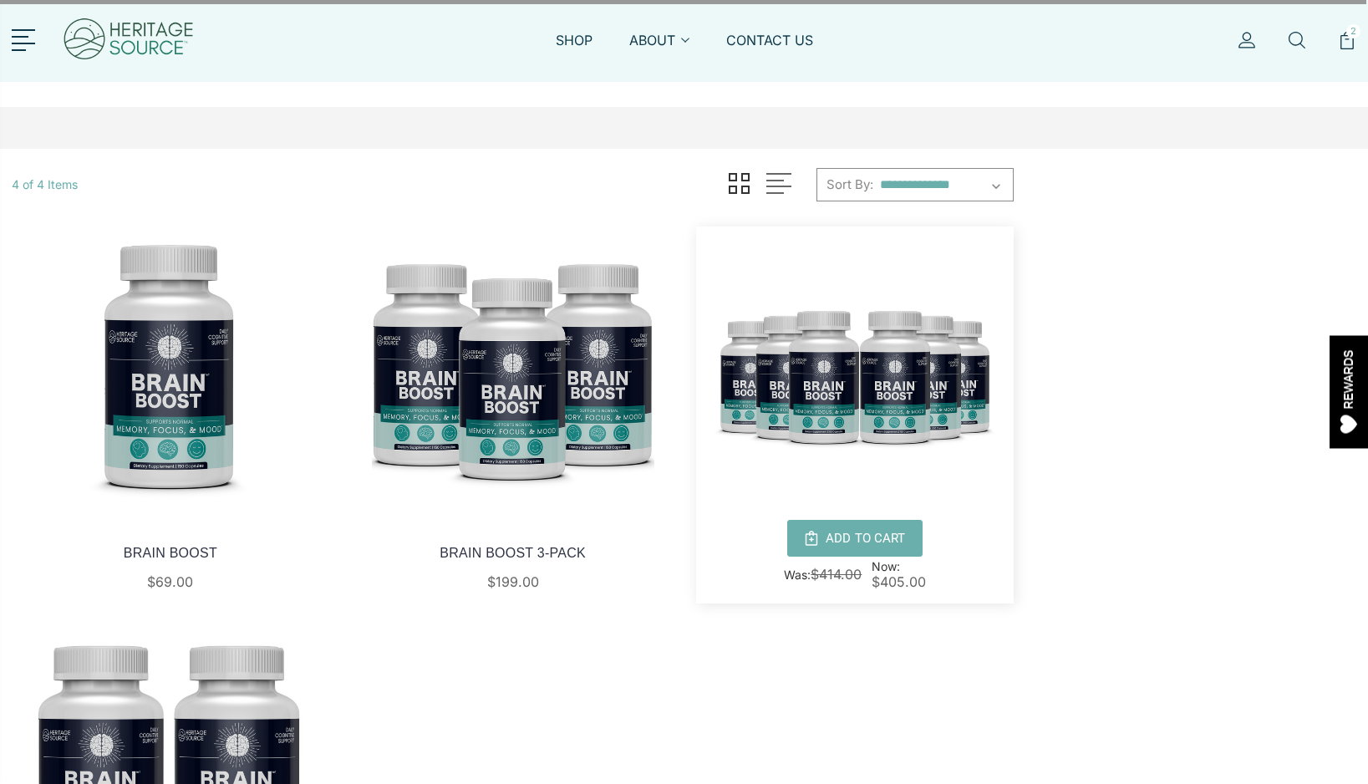
click at [772, 367] on img at bounding box center [855, 368] width 318 height 283
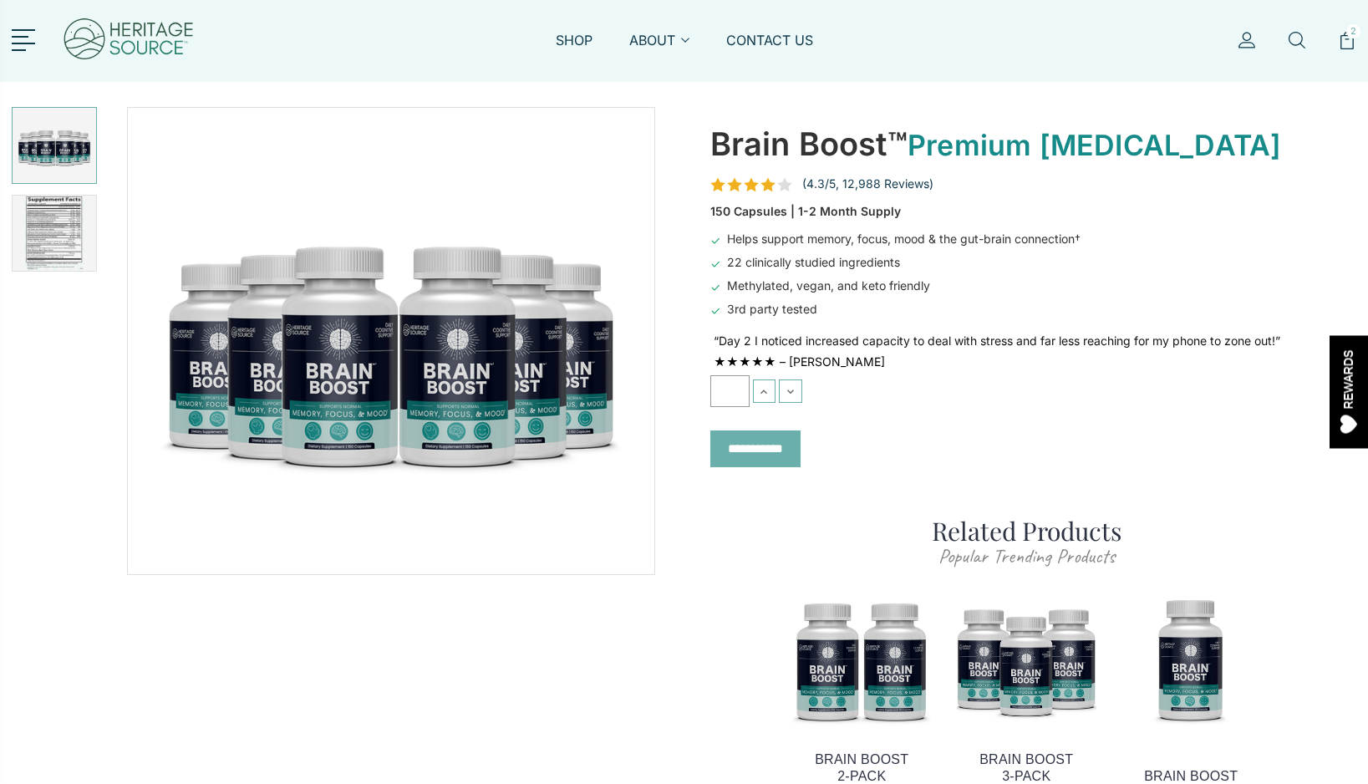
click at [726, 388] on input "*" at bounding box center [730, 391] width 39 height 32
click at [756, 451] on input "**********" at bounding box center [756, 449] width 90 height 37
click at [771, 390] on button "Increase Quantity:" at bounding box center [764, 391] width 23 height 23
click at [789, 390] on icon at bounding box center [790, 391] width 13 height 13
click at [763, 390] on icon at bounding box center [763, 391] width 13 height 13
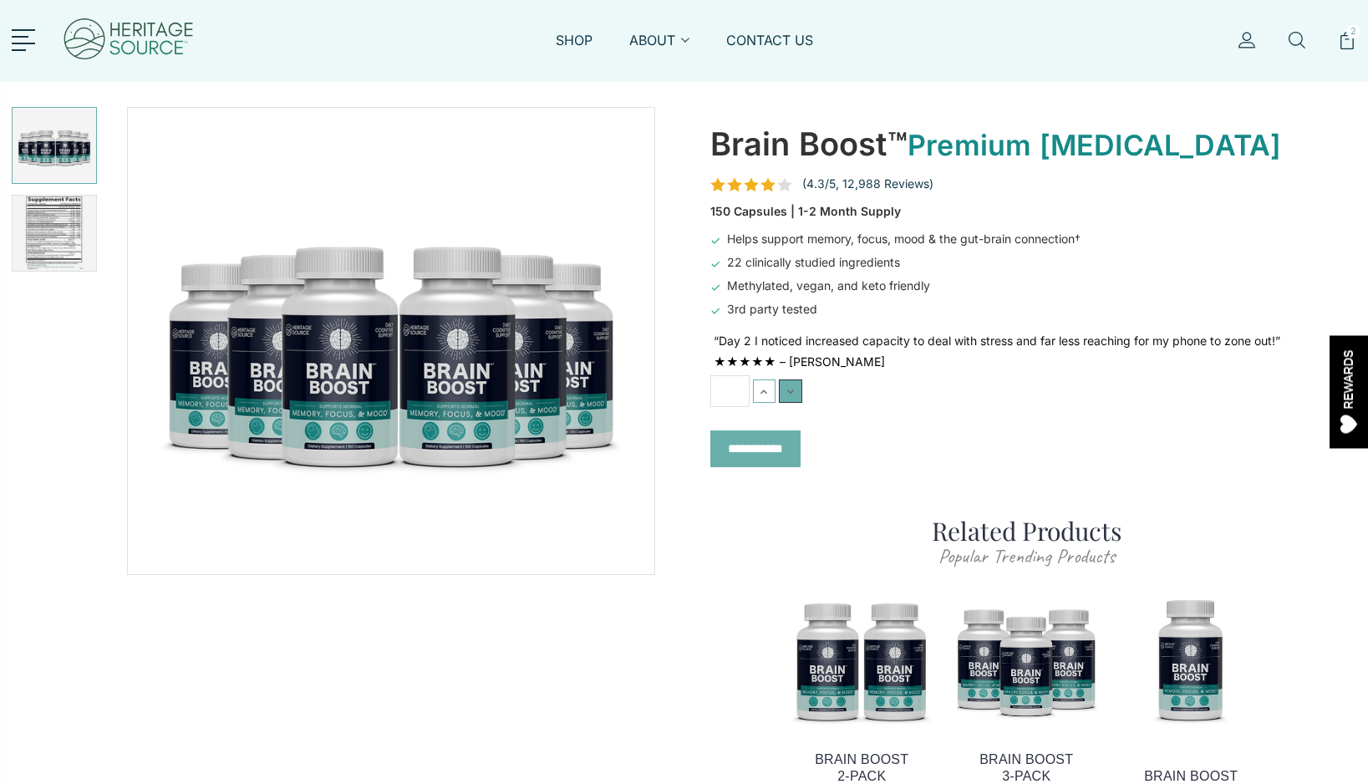
click at [786, 390] on icon at bounding box center [790, 391] width 13 height 13
click at [769, 390] on icon at bounding box center [763, 391] width 13 height 13
click at [793, 390] on icon at bounding box center [790, 391] width 13 height 13
click at [772, 390] on button "Increase Quantity:" at bounding box center [764, 391] width 23 height 23
type input "*"
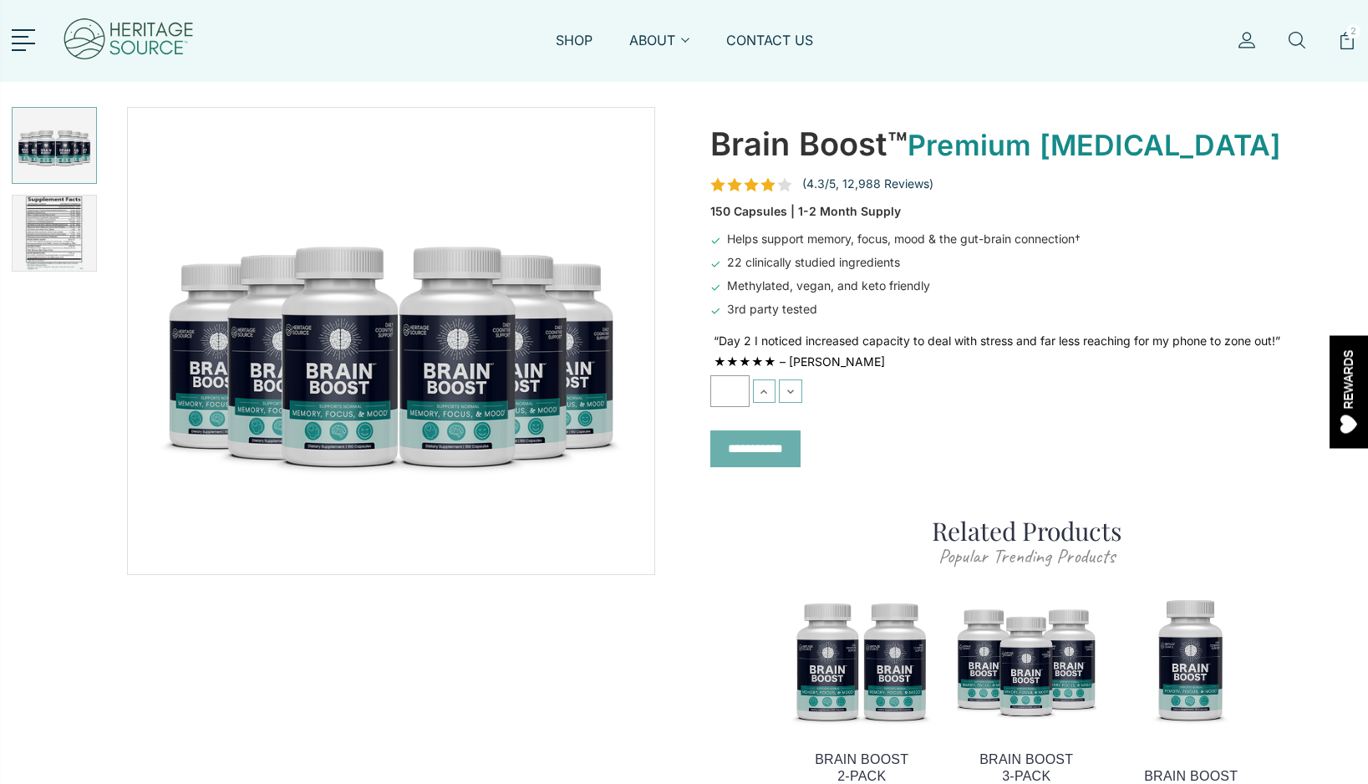
click at [736, 390] on input "*" at bounding box center [730, 391] width 39 height 32
click at [724, 390] on input "*" at bounding box center [730, 391] width 39 height 32
click at [744, 451] on input "**********" at bounding box center [756, 449] width 90 height 37
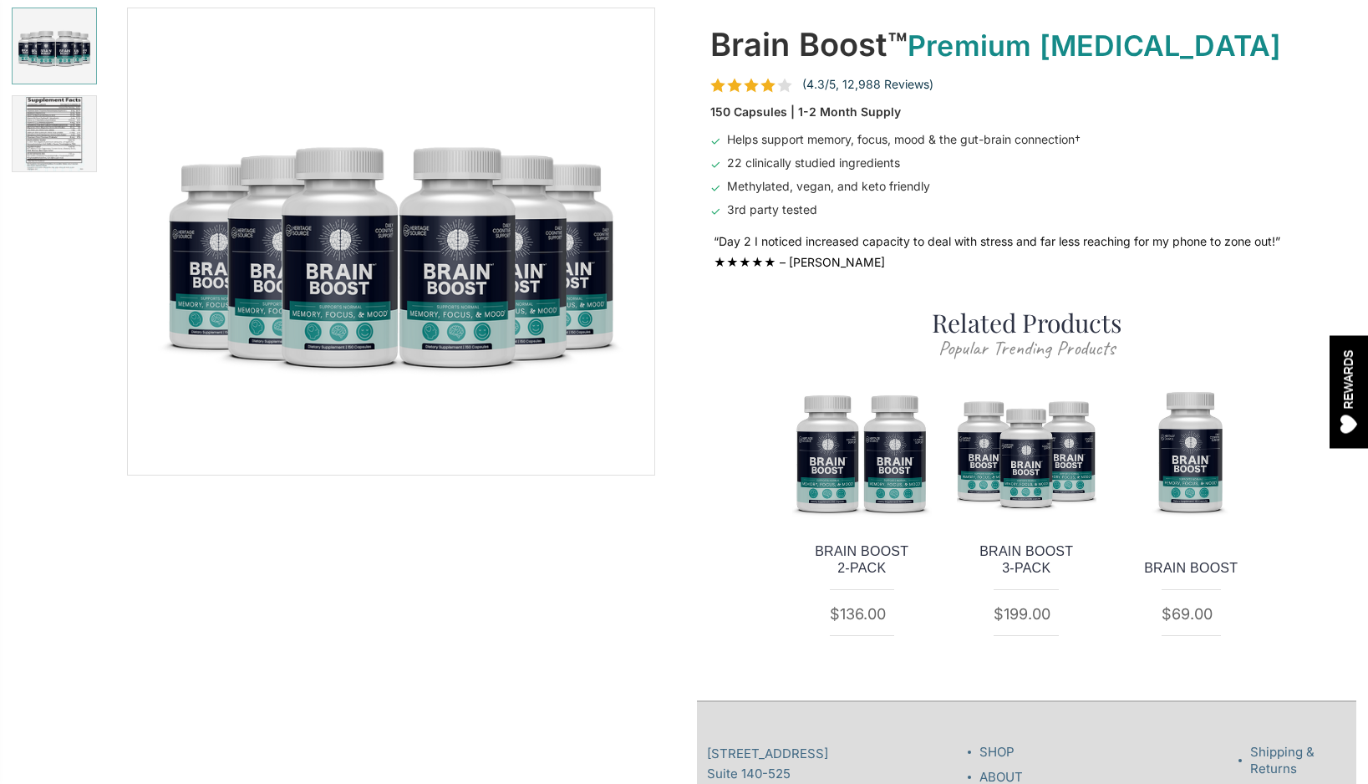
scroll to position [96, 0]
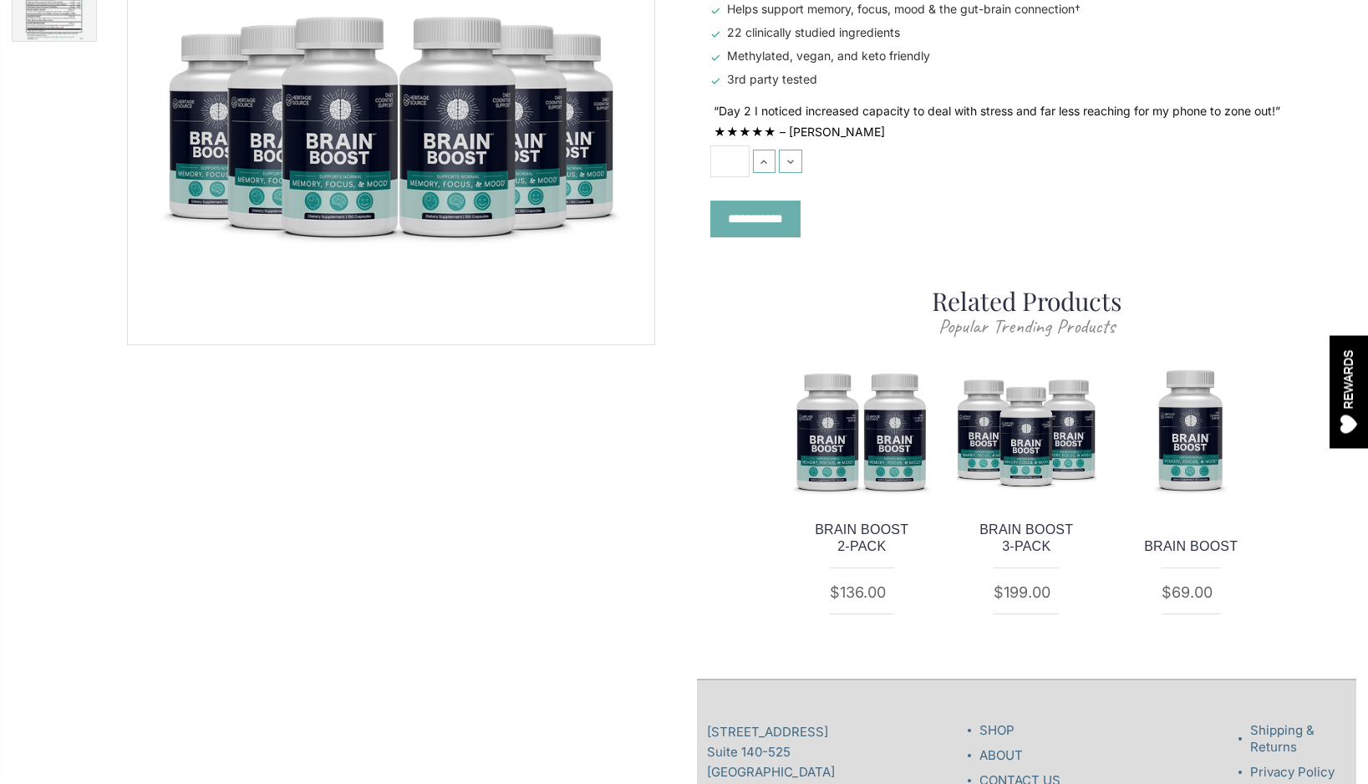
scroll to position [231, 0]
click at [1193, 420] on img at bounding box center [1192, 430] width 140 height 140
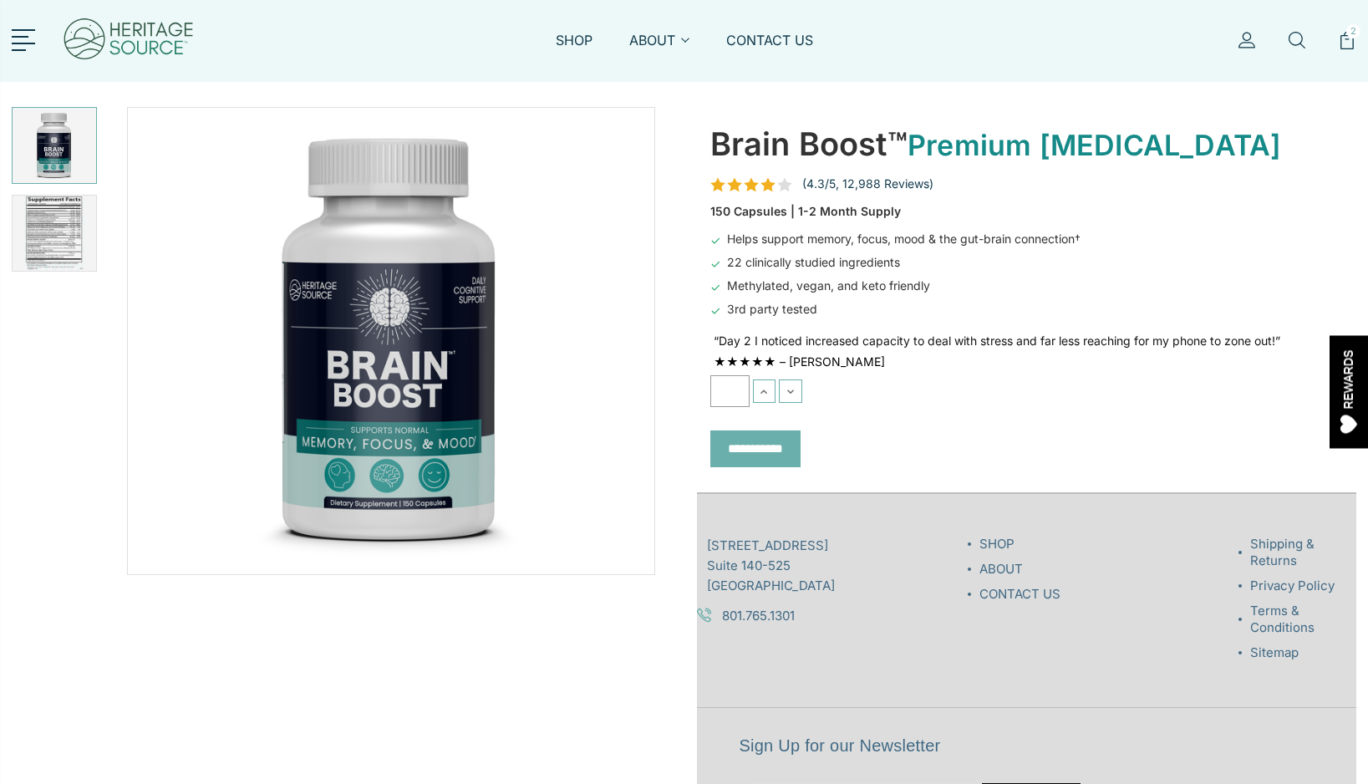
click at [729, 387] on input "*" at bounding box center [730, 391] width 39 height 32
click at [793, 387] on icon at bounding box center [790, 391] width 13 height 13
click at [764, 390] on use at bounding box center [764, 392] width 7 height 4
type input "*"
click at [738, 390] on input "*" at bounding box center [730, 391] width 39 height 32
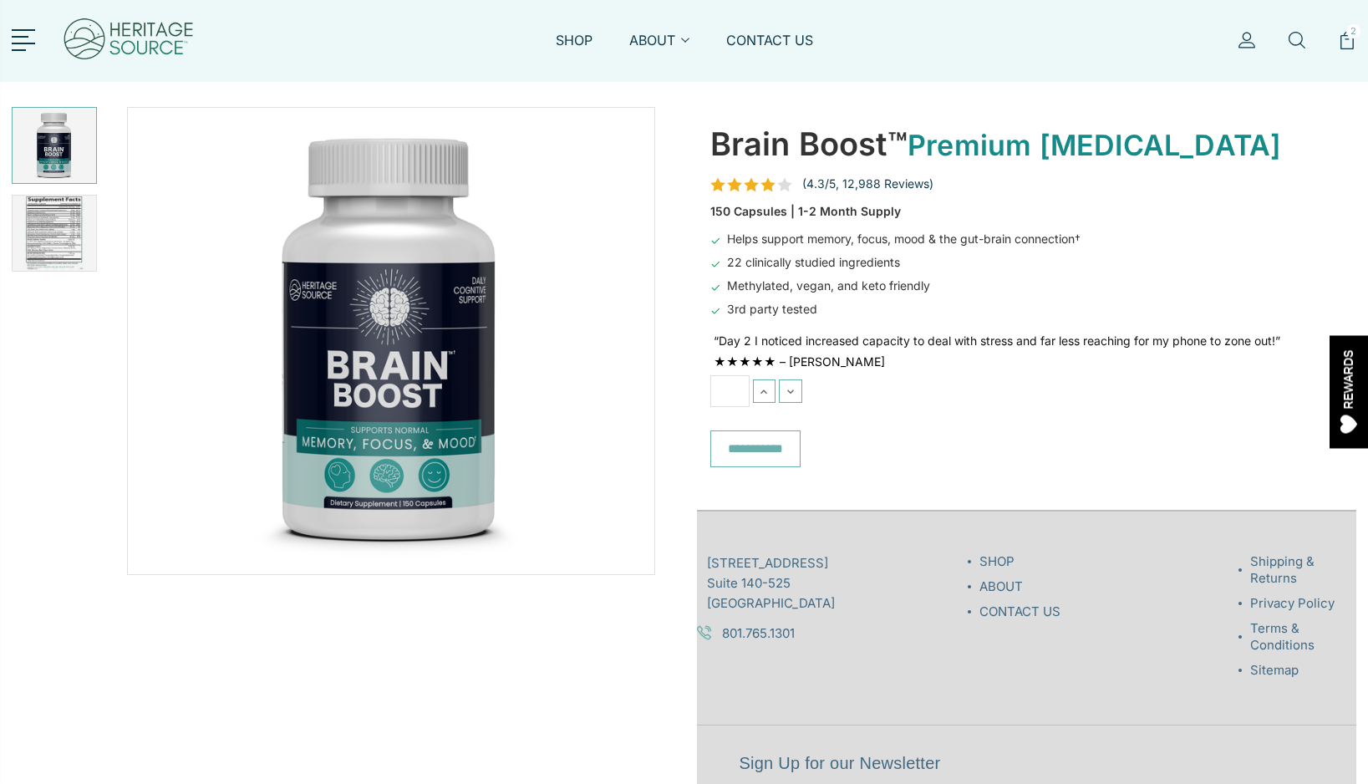
click at [726, 438] on input "**********" at bounding box center [756, 449] width 90 height 37
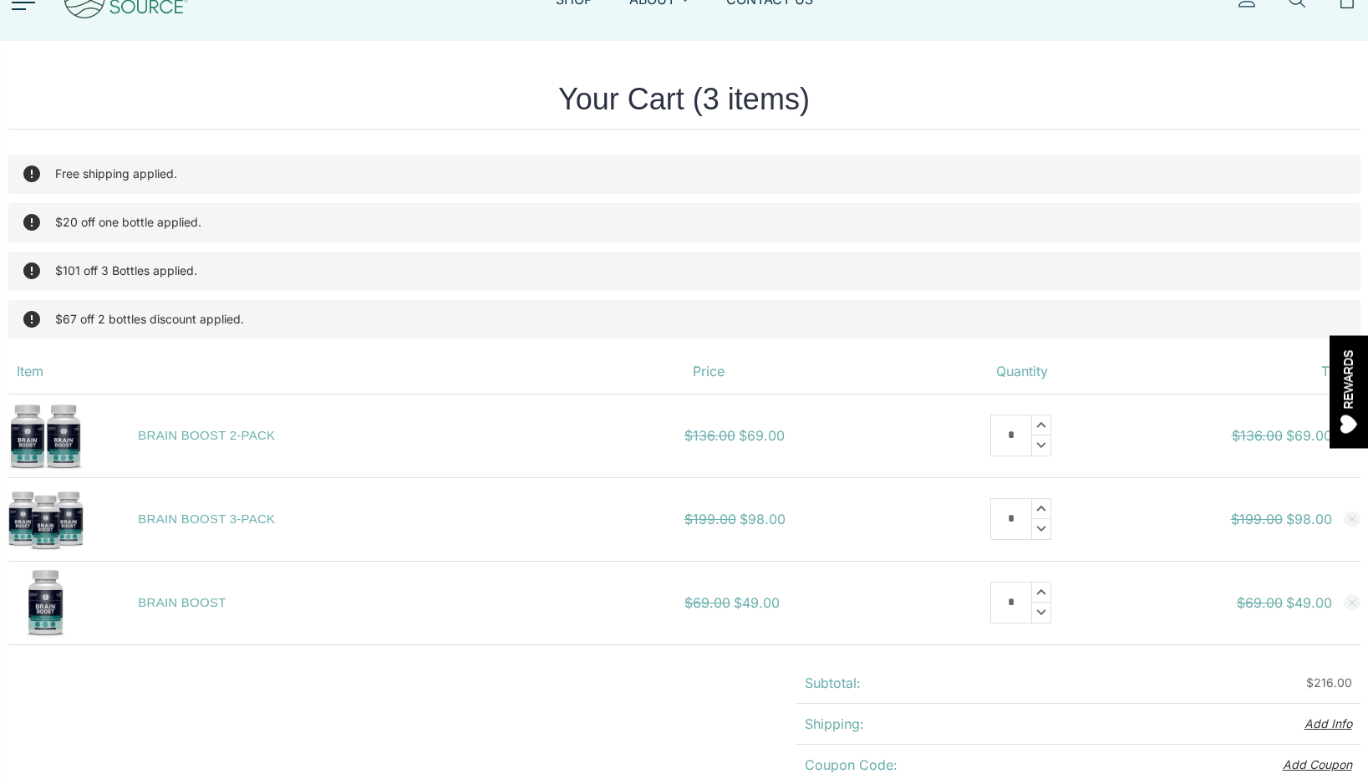
scroll to position [42, 0]
click at [1042, 444] on use at bounding box center [1041, 444] width 9 height 6
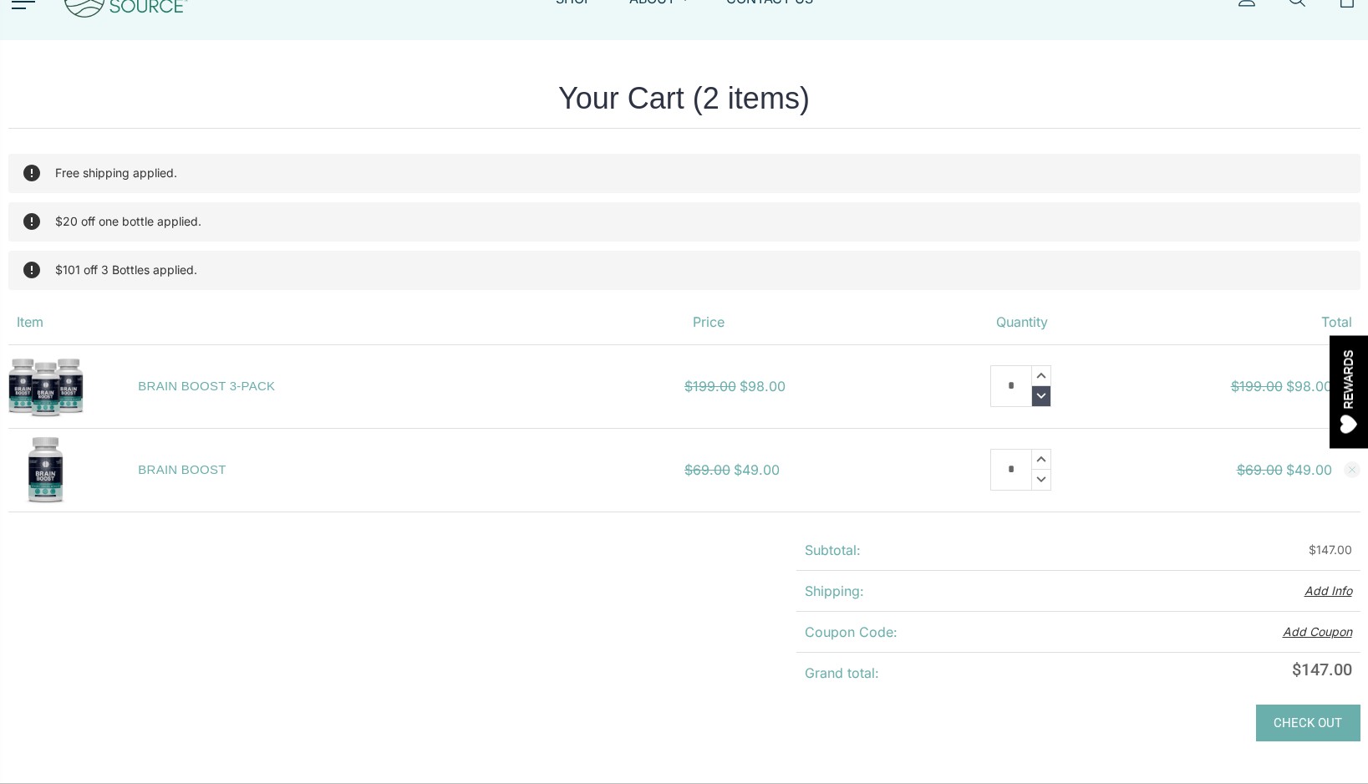
click at [1044, 395] on icon at bounding box center [1041, 396] width 18 height 20
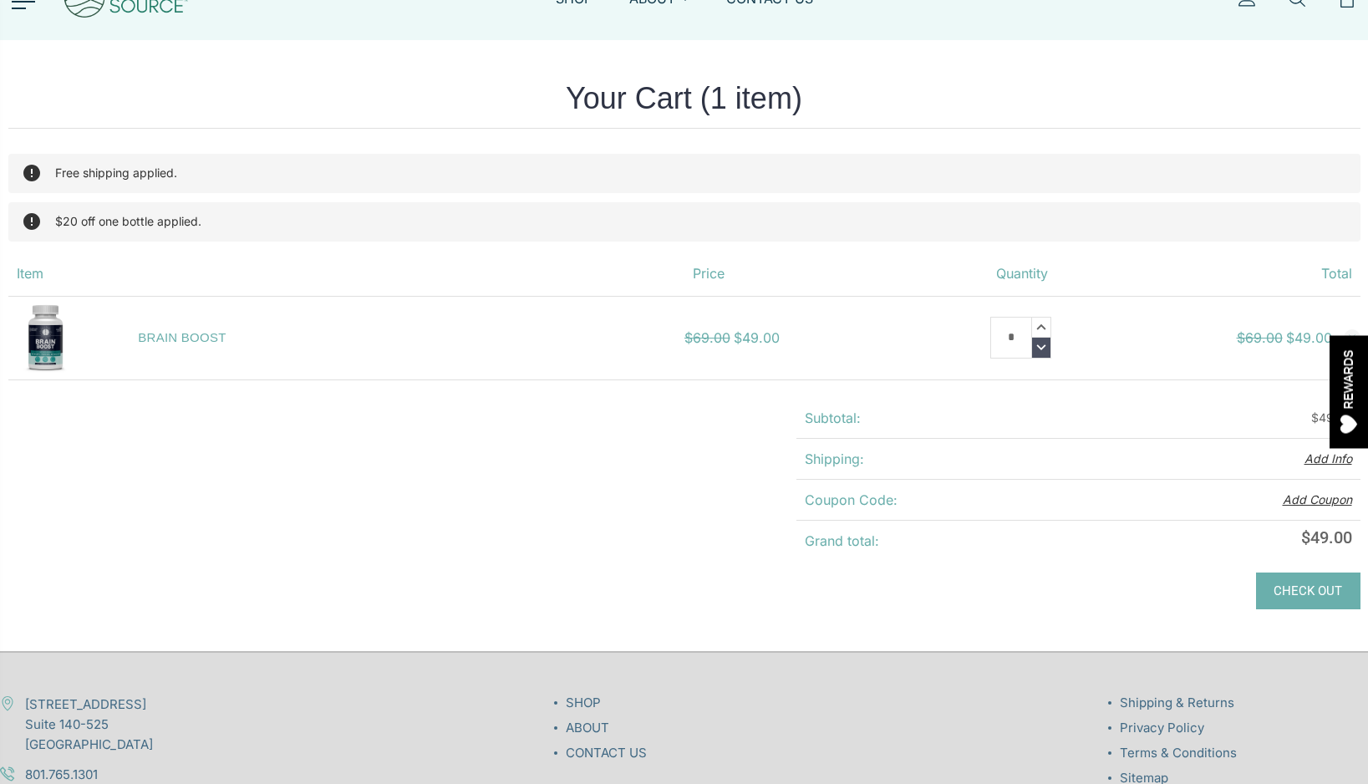
click at [1045, 351] on icon at bounding box center [1041, 348] width 18 height 20
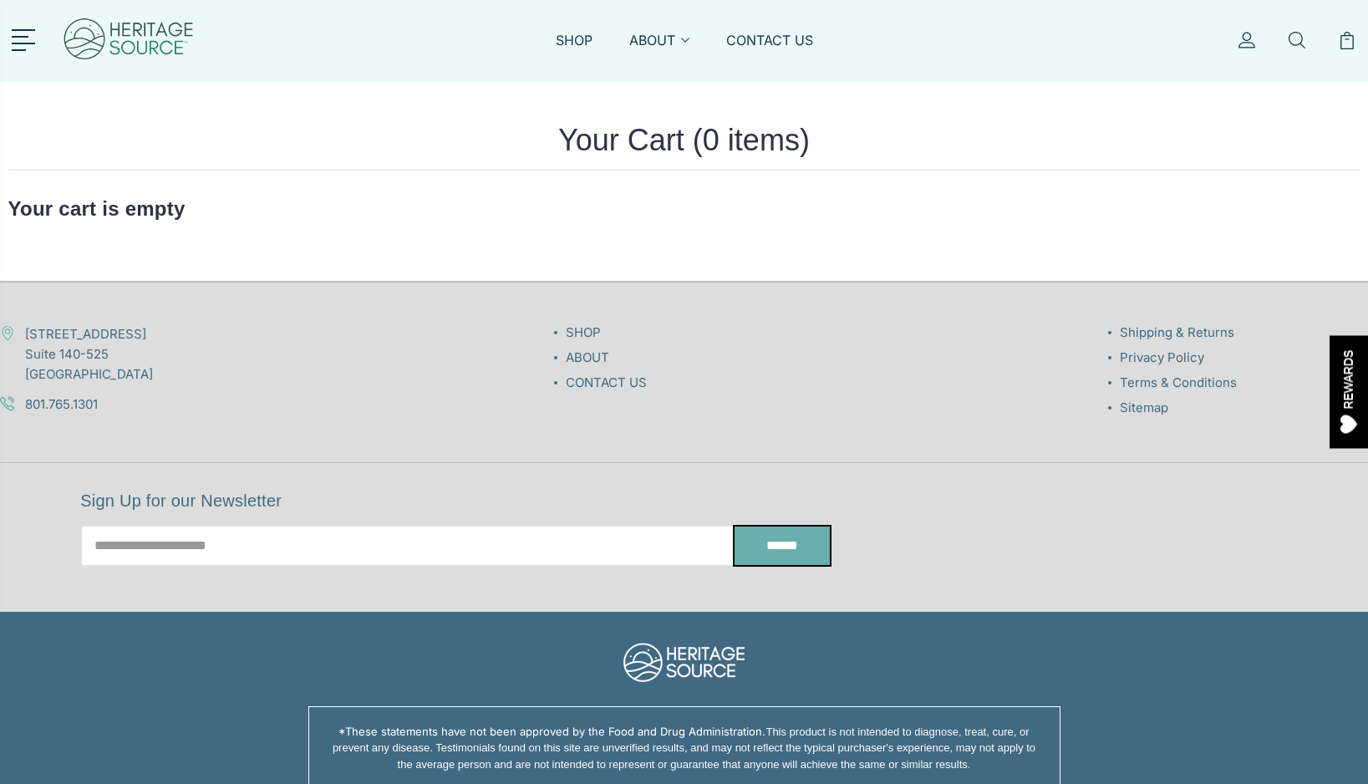
click at [140, 34] on img at bounding box center [129, 40] width 134 height 65
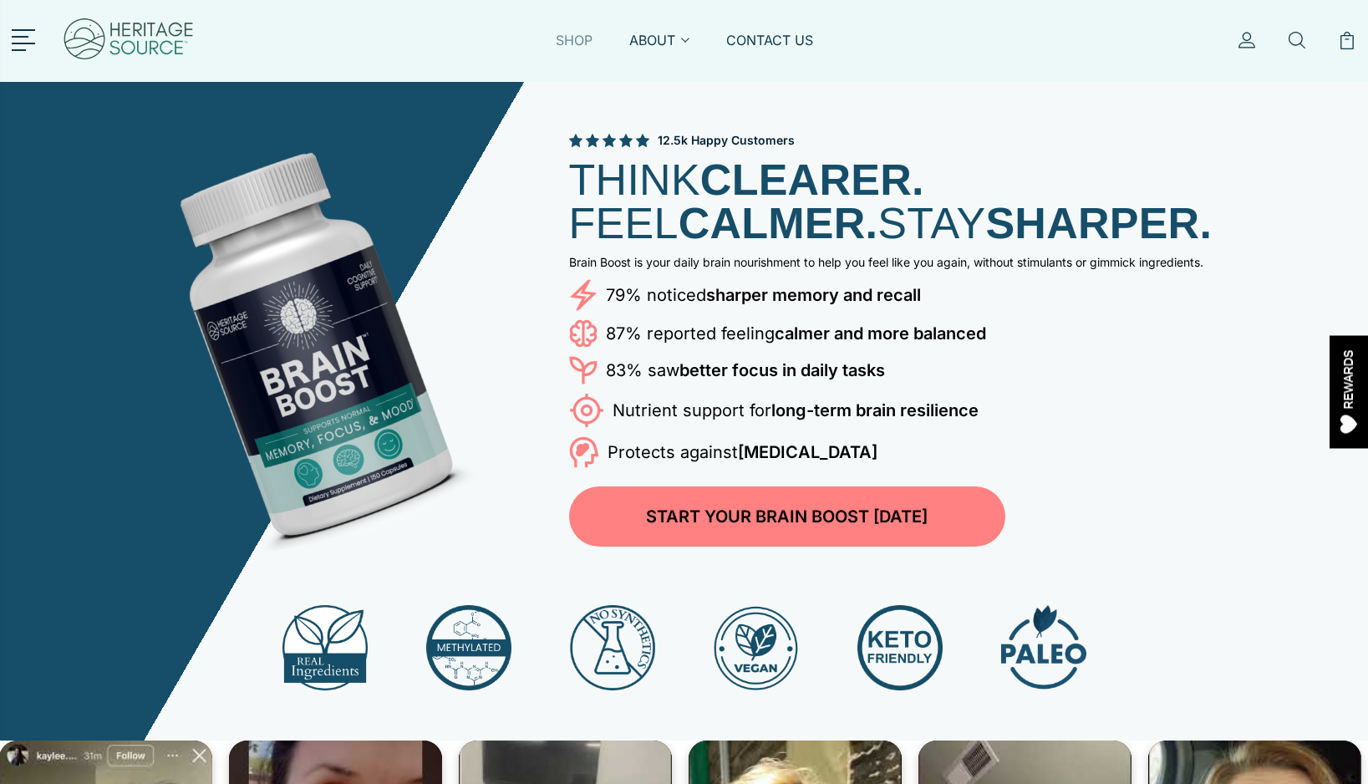
click at [571, 39] on link "SHOP" at bounding box center [574, 50] width 37 height 38
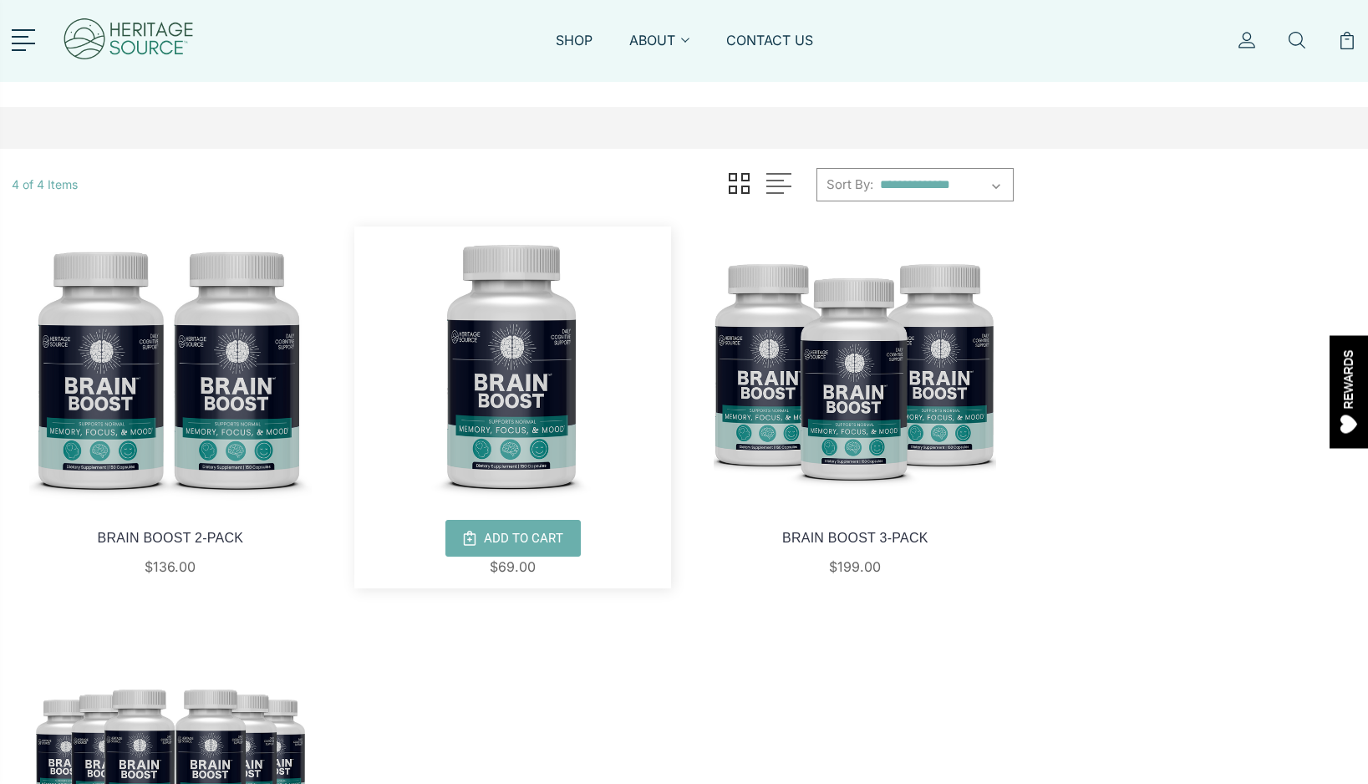
click at [510, 362] on img at bounding box center [513, 368] width 318 height 283
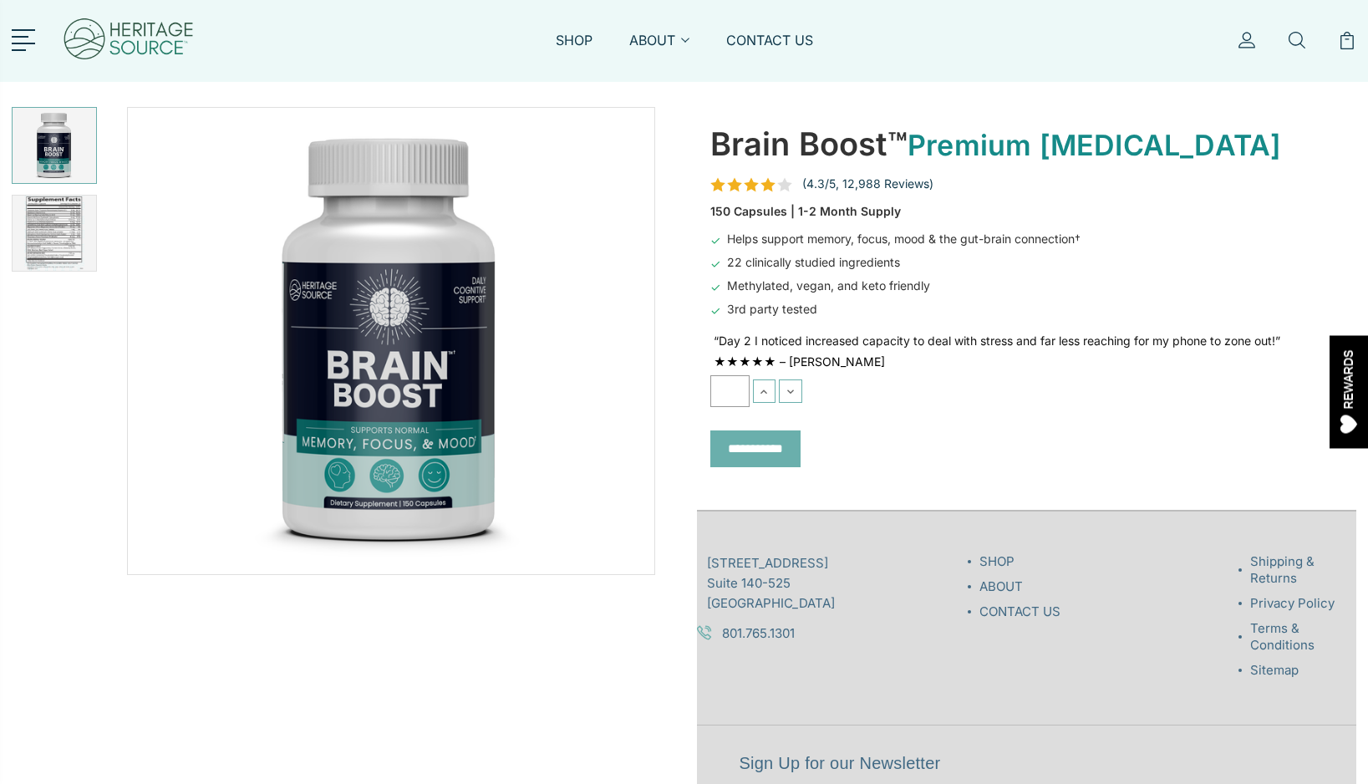
click at [736, 389] on input "*" at bounding box center [730, 391] width 39 height 32
click at [762, 390] on icon at bounding box center [763, 391] width 13 height 13
click at [790, 390] on icon at bounding box center [790, 391] width 13 height 13
click at [763, 390] on icon at bounding box center [763, 391] width 13 height 13
click at [799, 390] on button "Decrease Quantity:" at bounding box center [790, 391] width 23 height 23
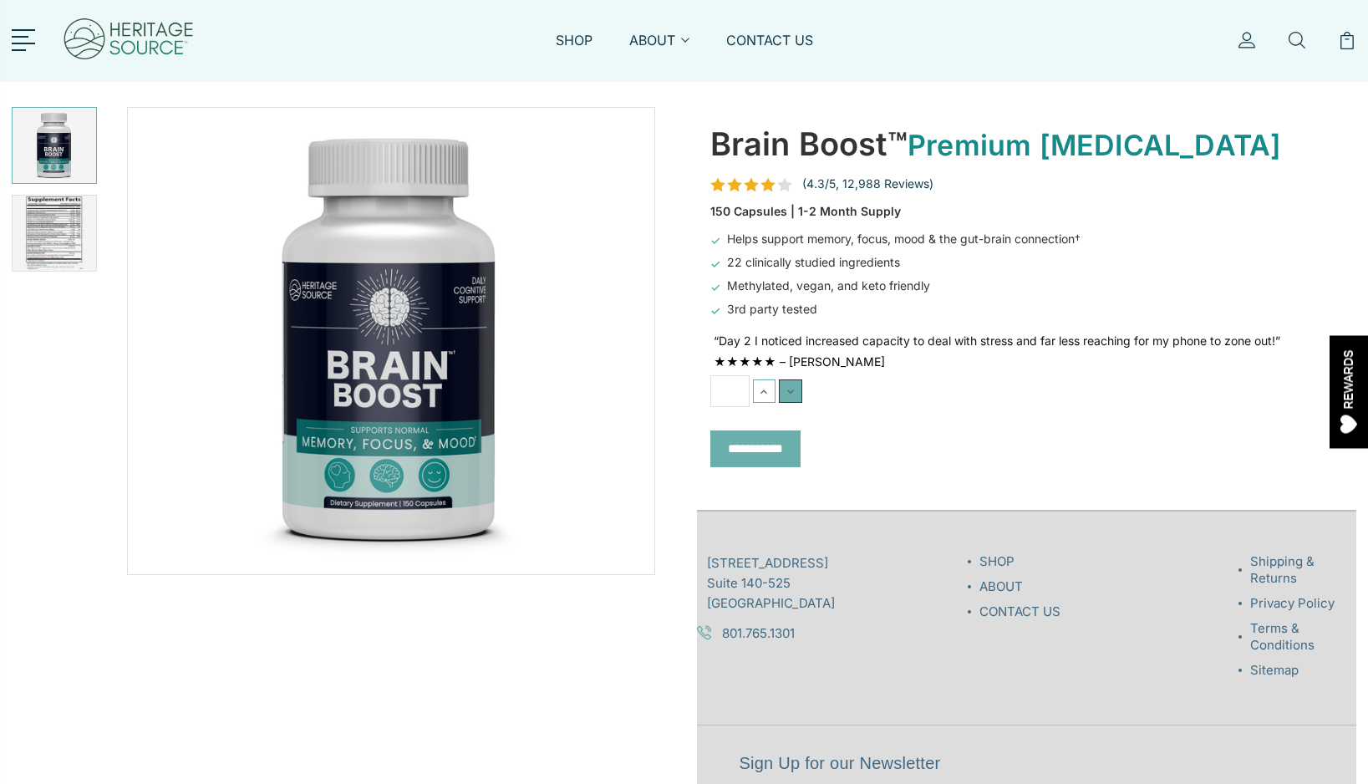
type input "*"
click at [743, 390] on input "*" at bounding box center [730, 391] width 39 height 32
click at [728, 387] on input "*" at bounding box center [730, 391] width 39 height 32
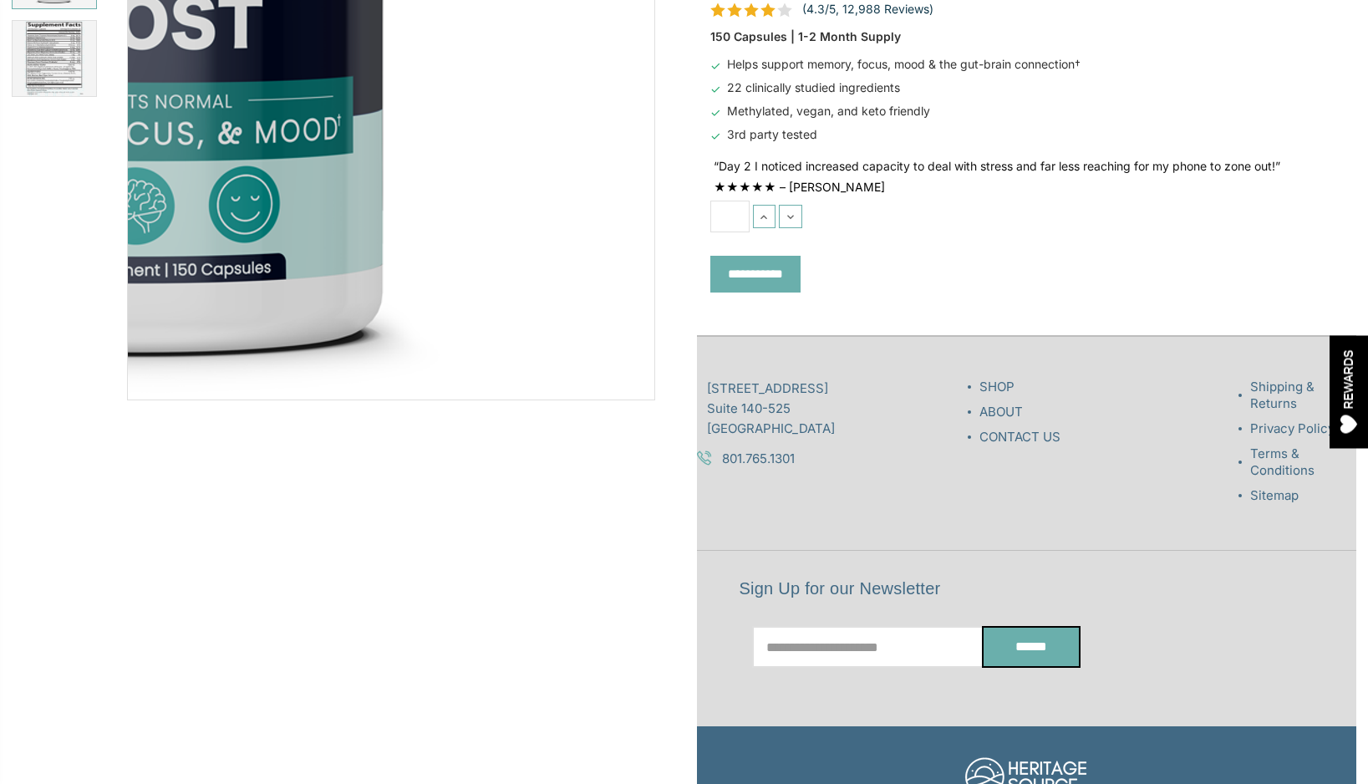
scroll to position [184, 0]
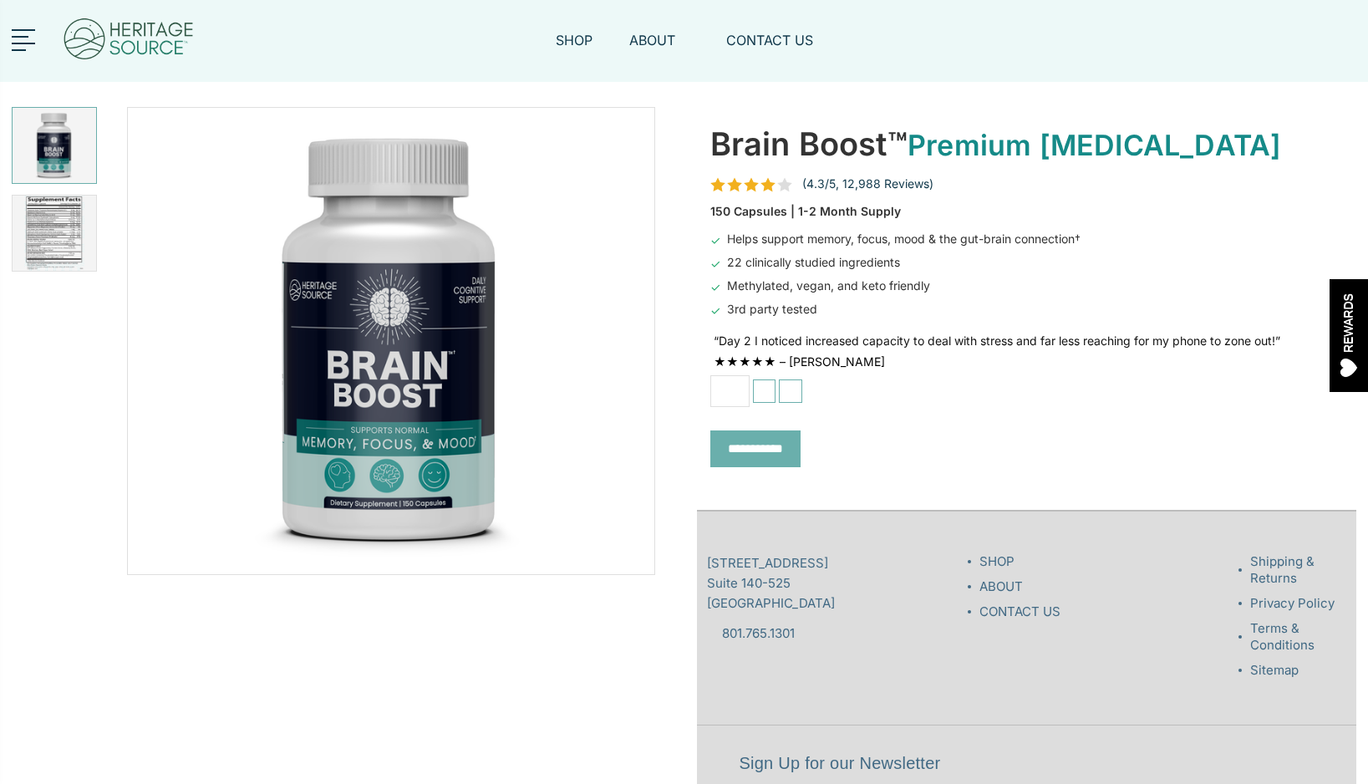
scroll to position [184, 0]
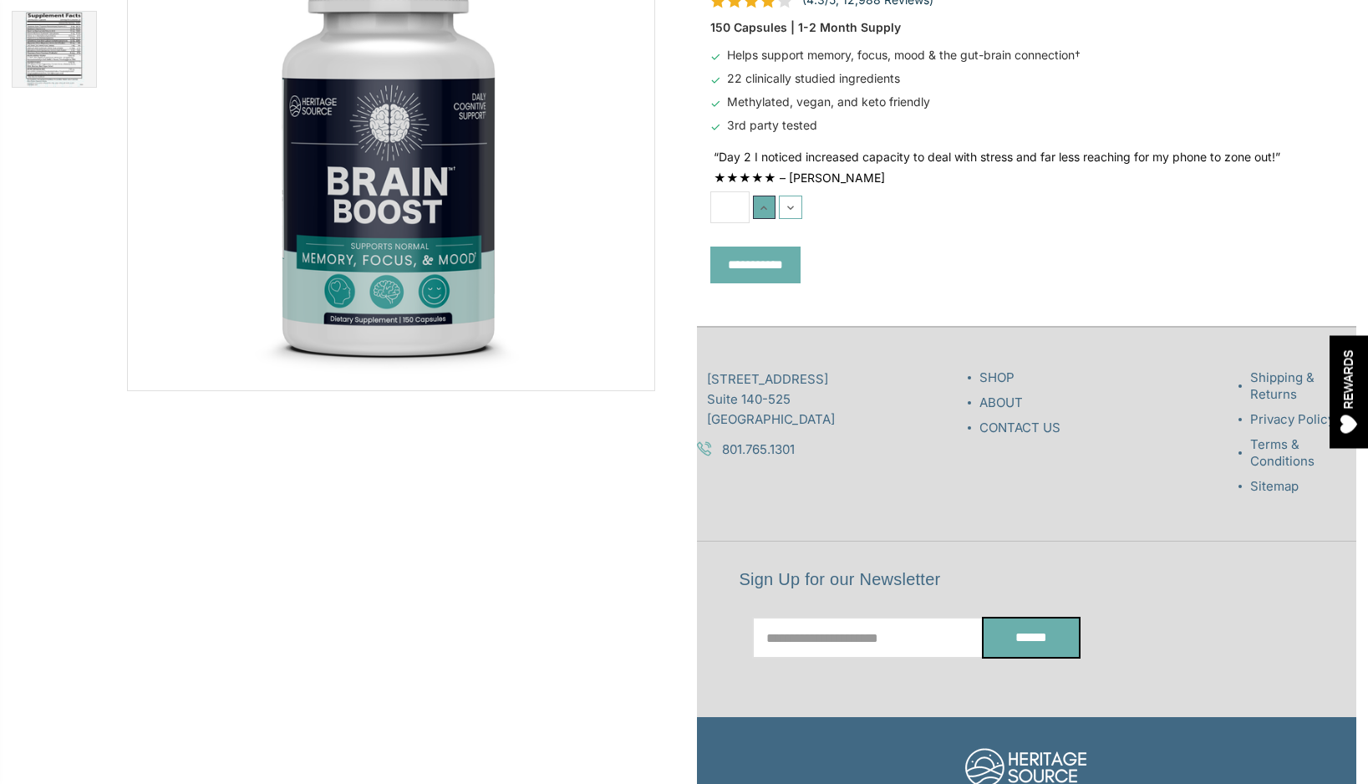
click at [770, 212] on icon at bounding box center [763, 207] width 13 height 13
click at [788, 212] on icon at bounding box center [790, 207] width 13 height 13
click at [772, 212] on button "Increase Quantity:" at bounding box center [764, 207] width 23 height 23
type input "*"
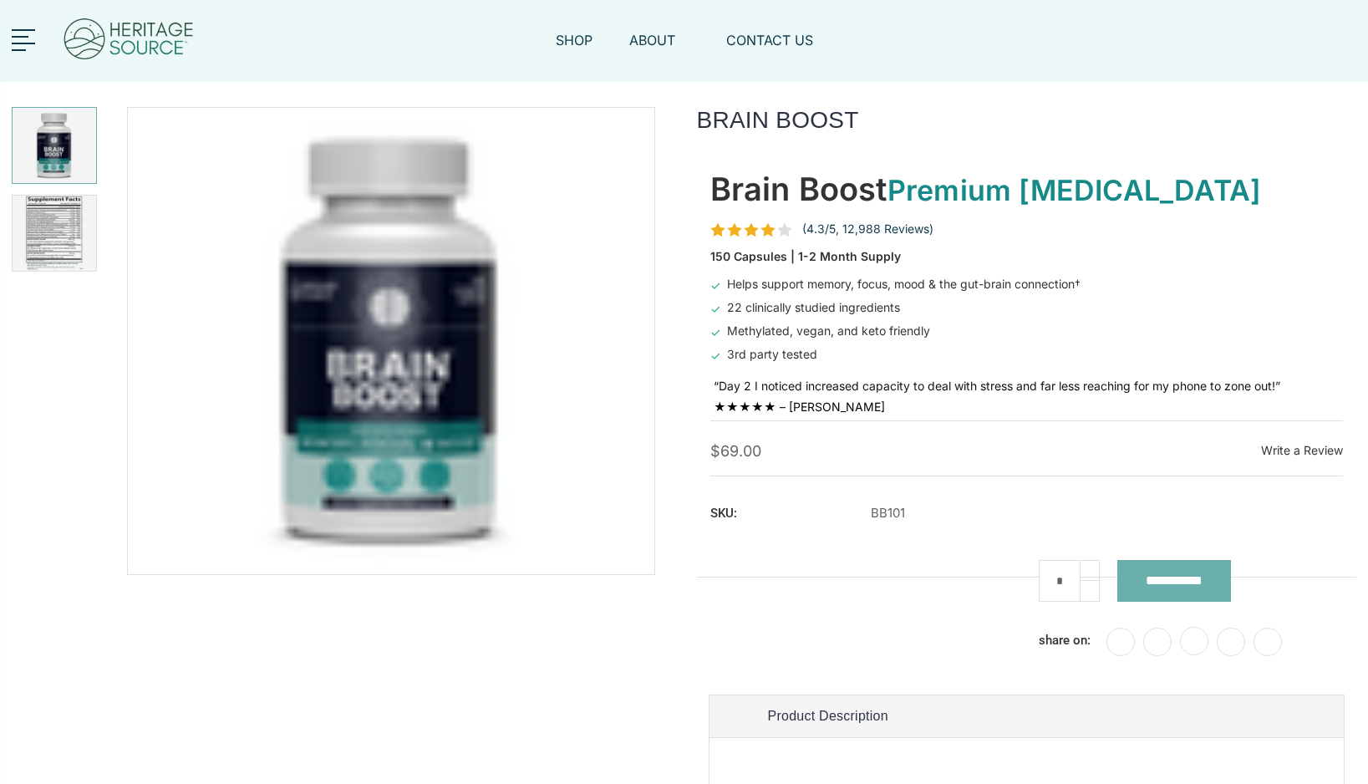
scroll to position [184, 0]
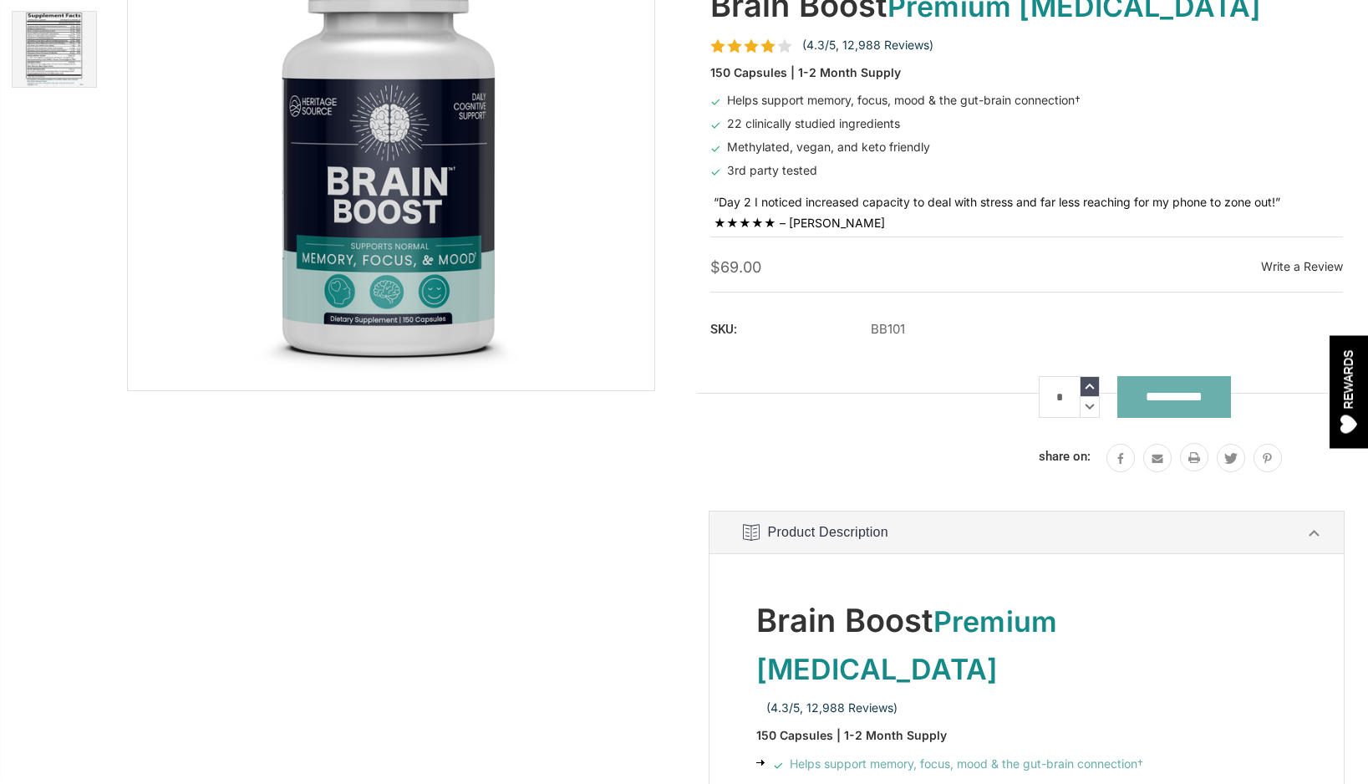
click at [1090, 388] on icon at bounding box center [1090, 386] width 18 height 19
click at [1091, 405] on icon at bounding box center [1090, 407] width 18 height 20
type input "*"
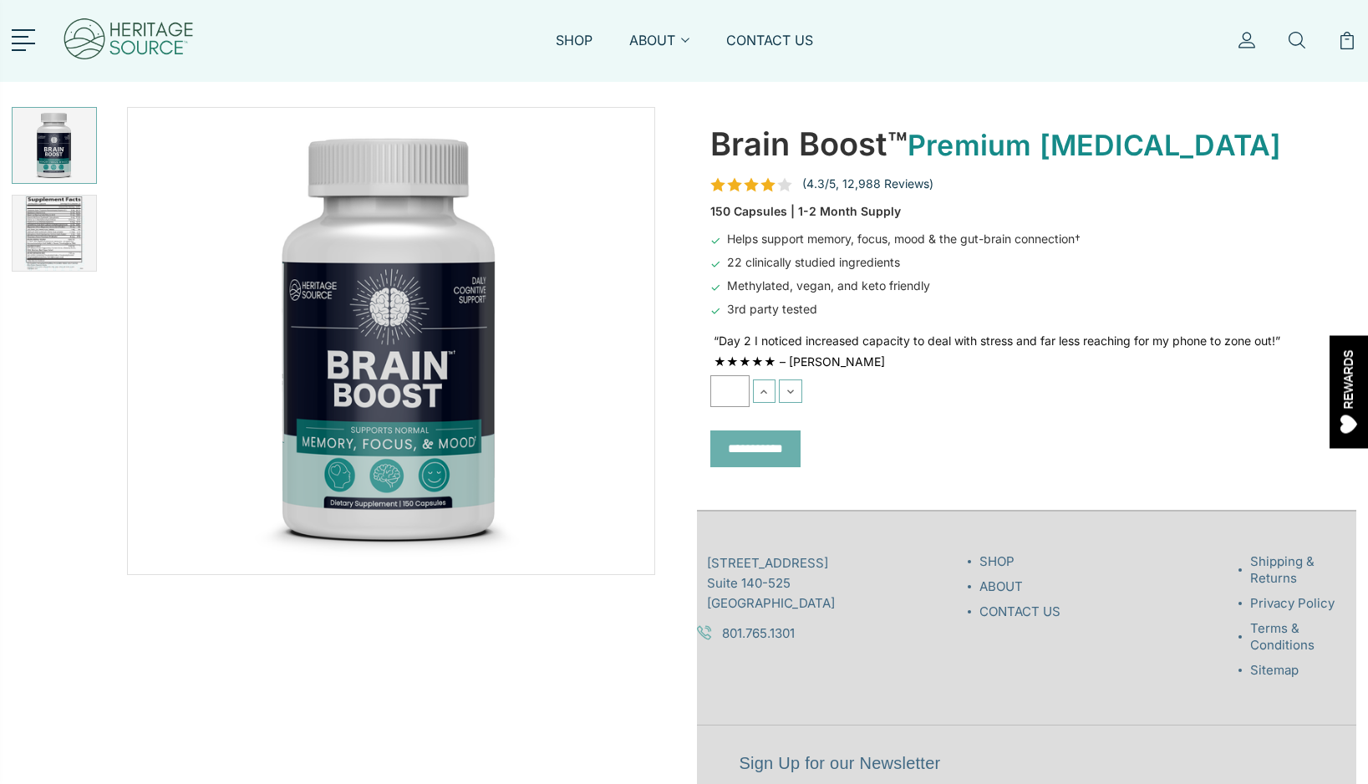
click at [735, 385] on input "*" at bounding box center [730, 391] width 39 height 32
click at [762, 389] on icon at bounding box center [763, 391] width 13 height 13
click at [800, 390] on button "Decrease Quantity:" at bounding box center [790, 391] width 23 height 23
click at [767, 390] on icon at bounding box center [763, 391] width 13 height 13
type input "*"
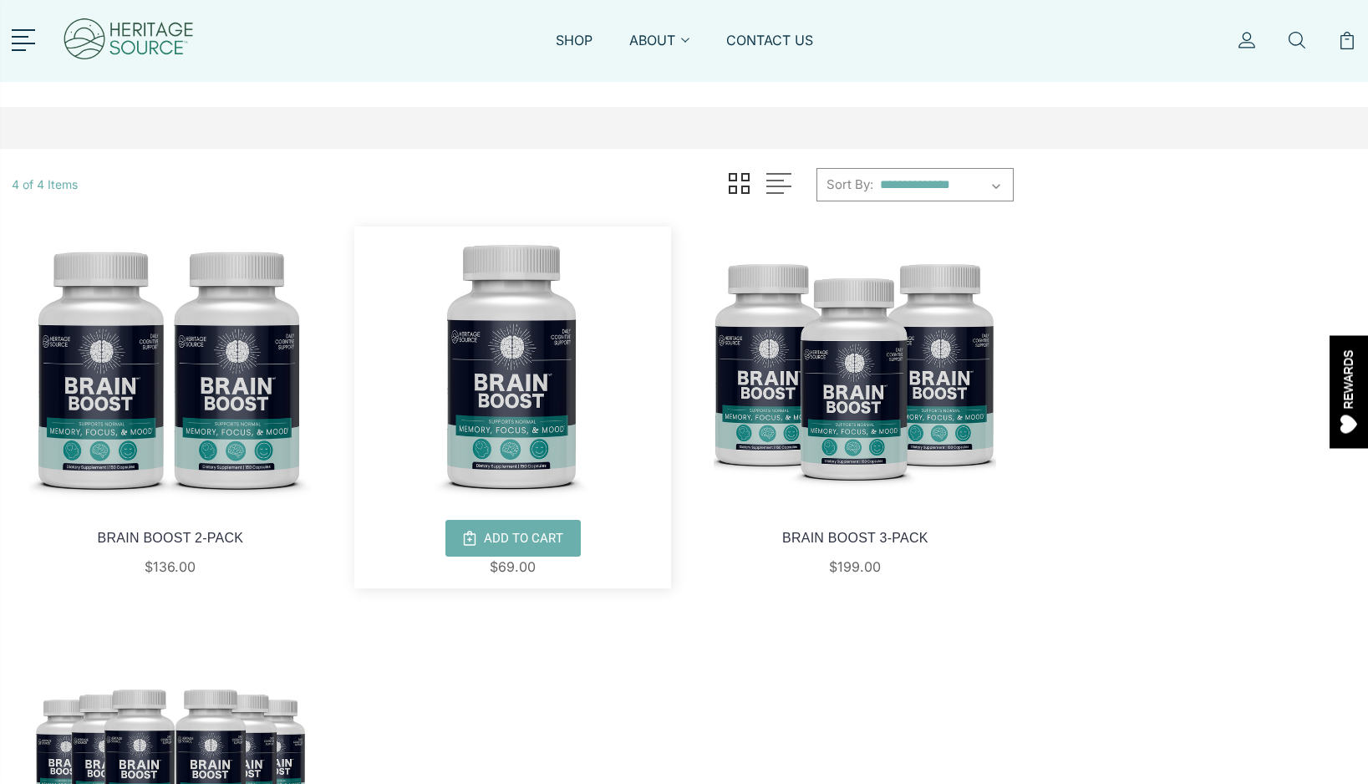
click at [484, 262] on img at bounding box center [513, 368] width 318 height 283
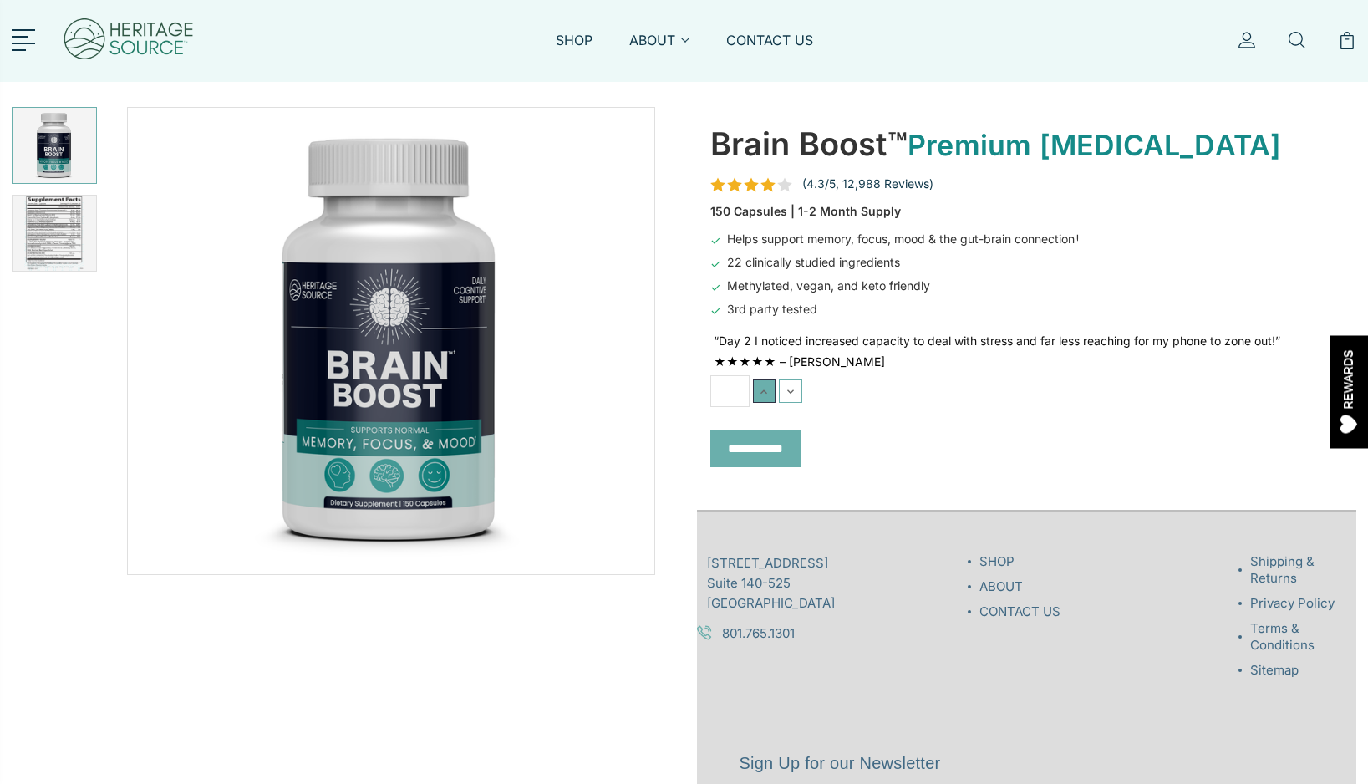
click at [772, 396] on button "Increase Quantity:" at bounding box center [764, 391] width 23 height 23
click at [790, 395] on icon at bounding box center [790, 391] width 13 height 13
click at [762, 390] on icon at bounding box center [763, 391] width 13 height 13
click at [742, 390] on input "*" at bounding box center [730, 391] width 39 height 32
click at [731, 397] on input "*" at bounding box center [730, 391] width 39 height 32
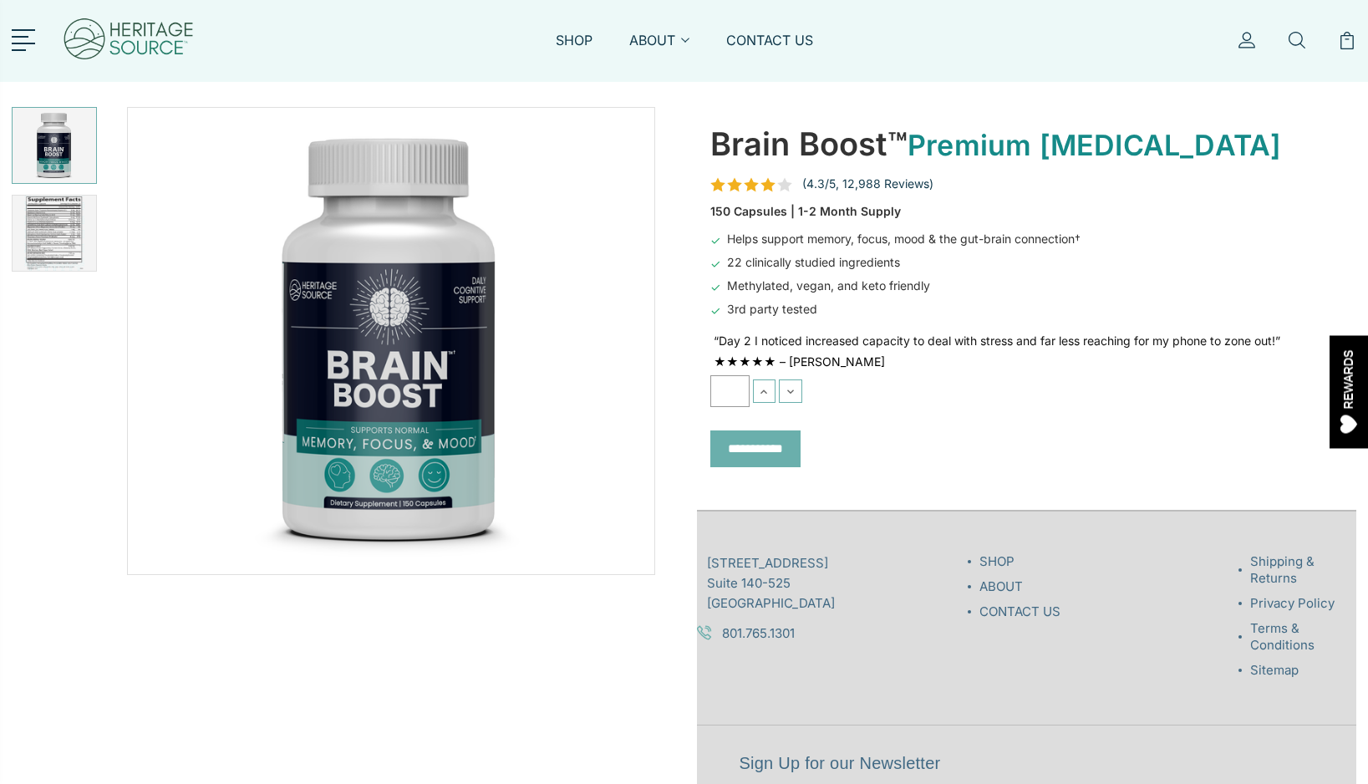
click at [731, 397] on input "*" at bounding box center [730, 391] width 39 height 32
type input "*"
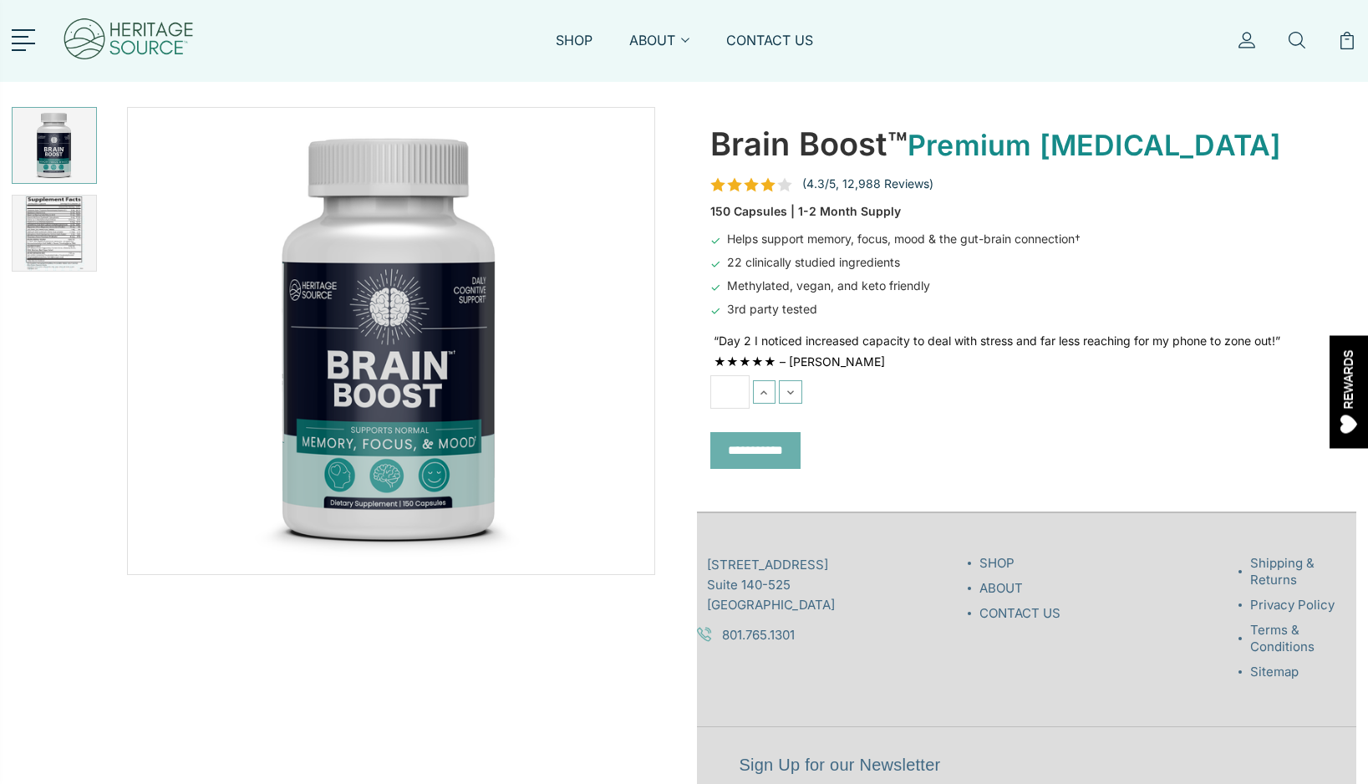
click at [766, 410] on form "**********" at bounding box center [1028, 427] width 634 height 105
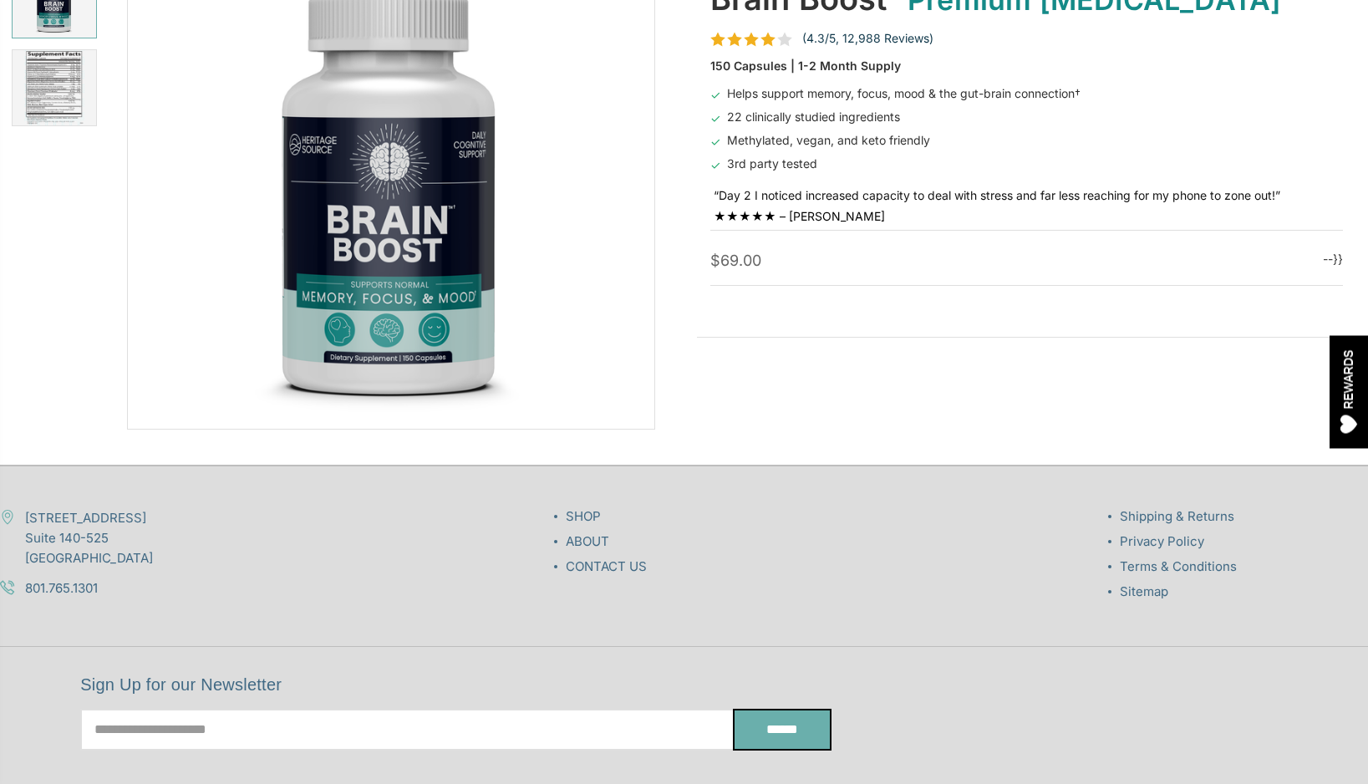
scroll to position [148, 0]
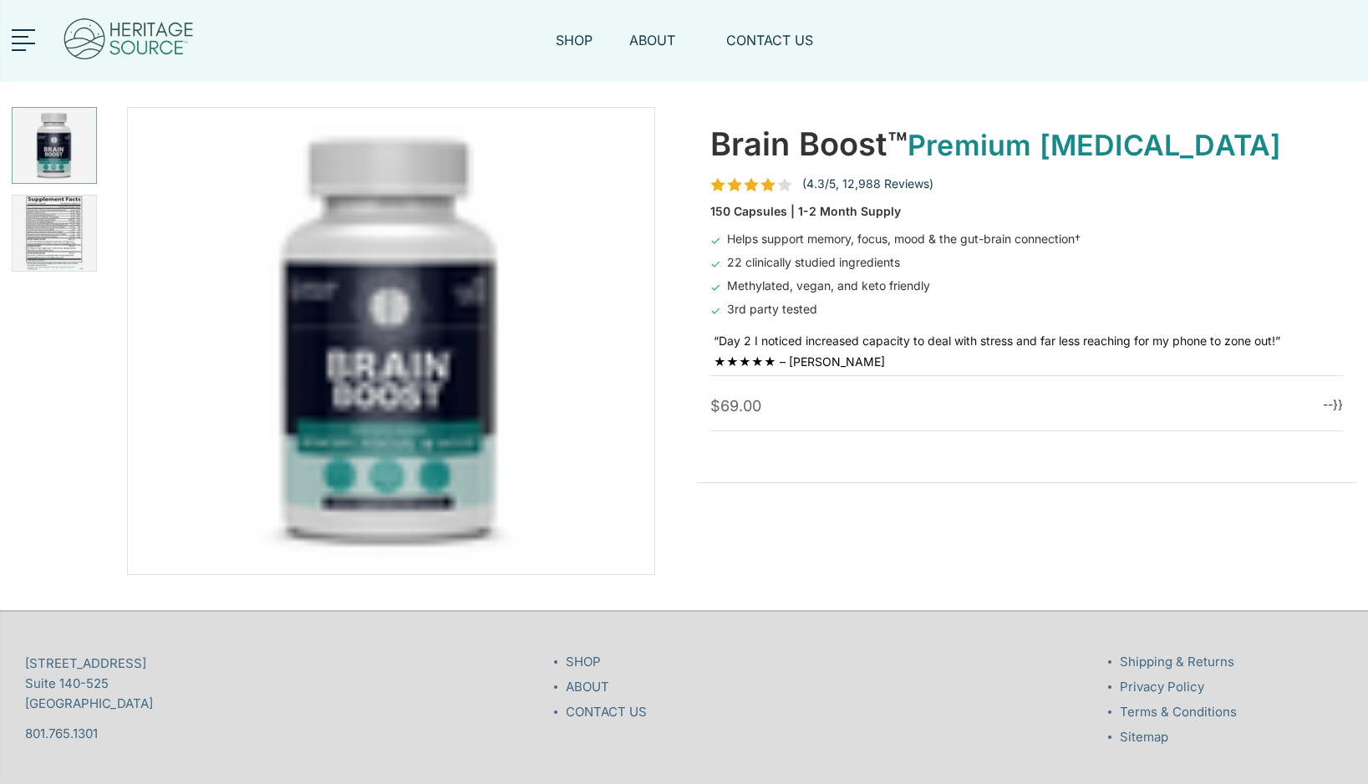
scroll to position [148, 0]
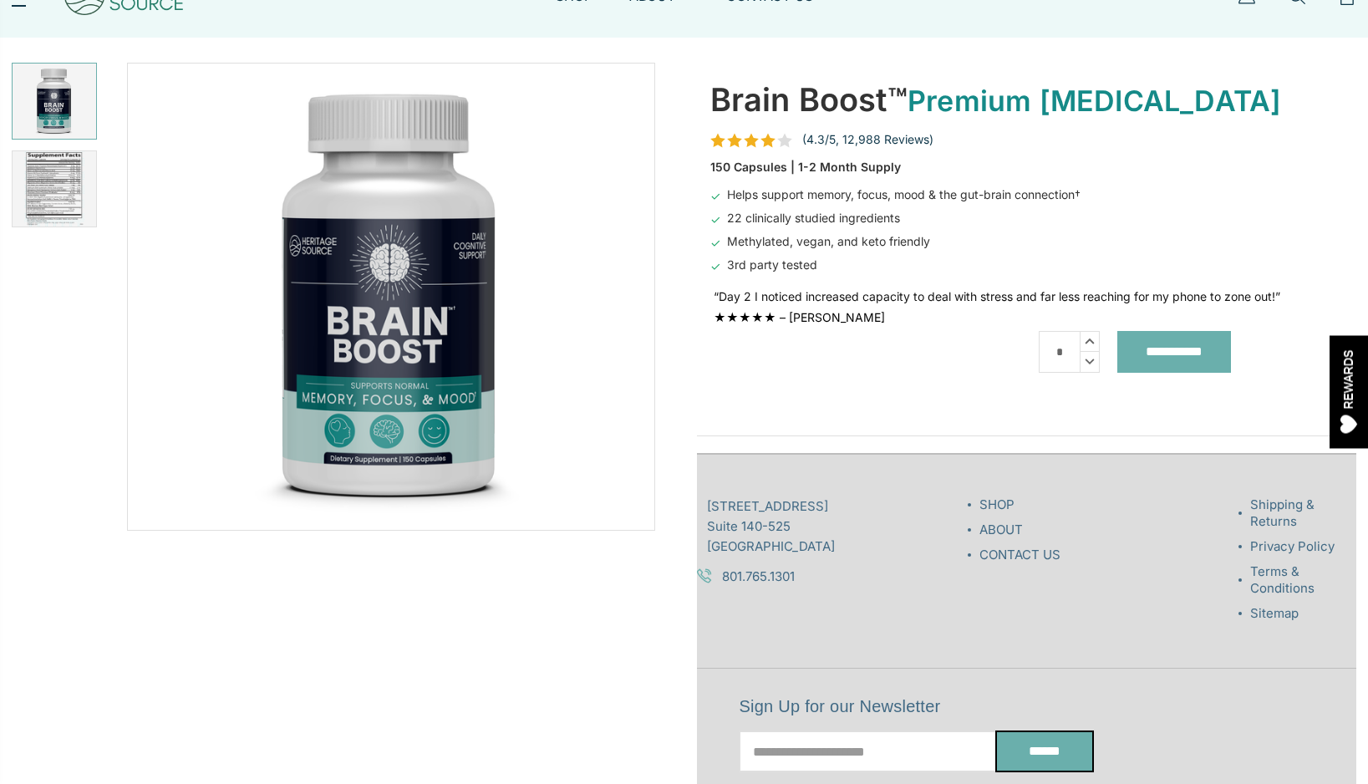
scroll to position [4, 0]
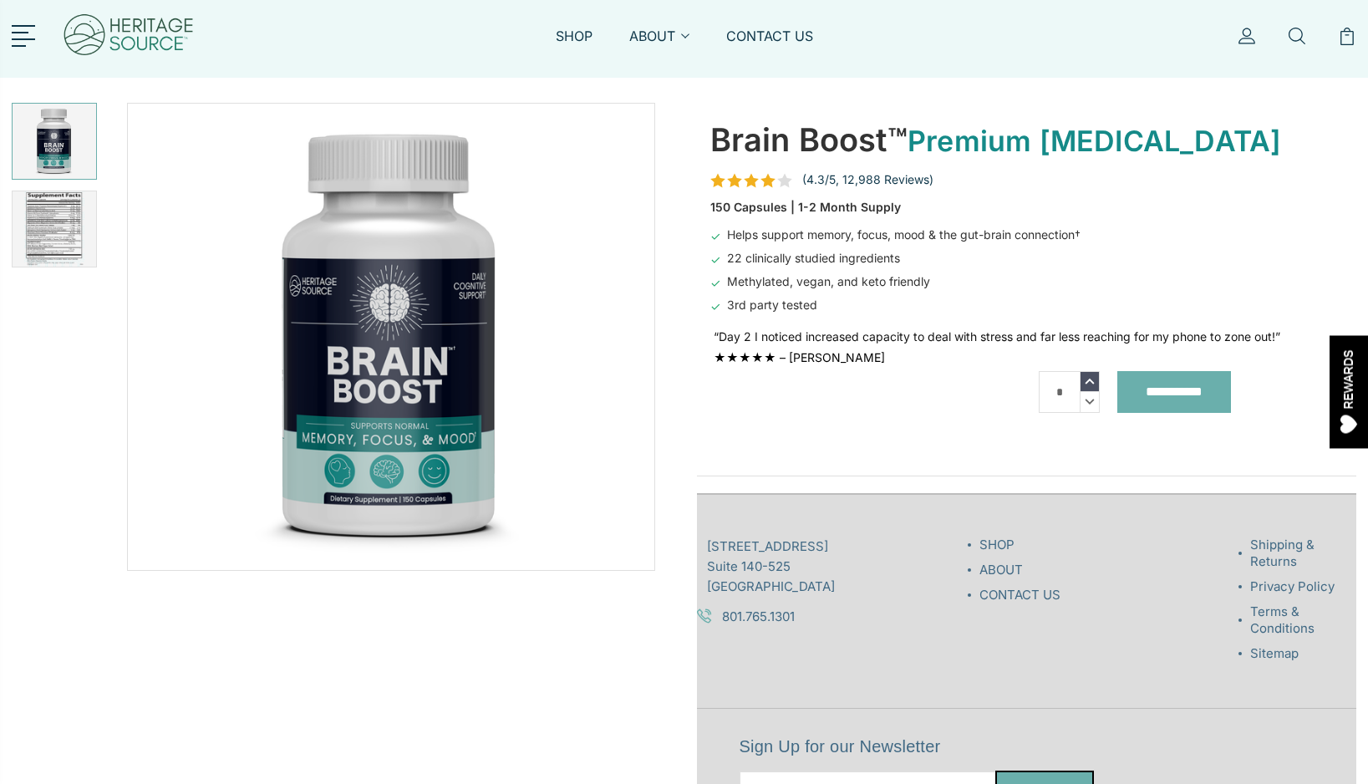
click at [1088, 375] on icon at bounding box center [1090, 381] width 18 height 19
click at [1088, 402] on use at bounding box center [1090, 402] width 9 height 6
type input "*"
click at [942, 384] on div "Brain Boost™ Premium Nootropic (4.3/5, 12,988 Reviews) 150 Capsules | 1-2 Month…" at bounding box center [1028, 273] width 634 height 314
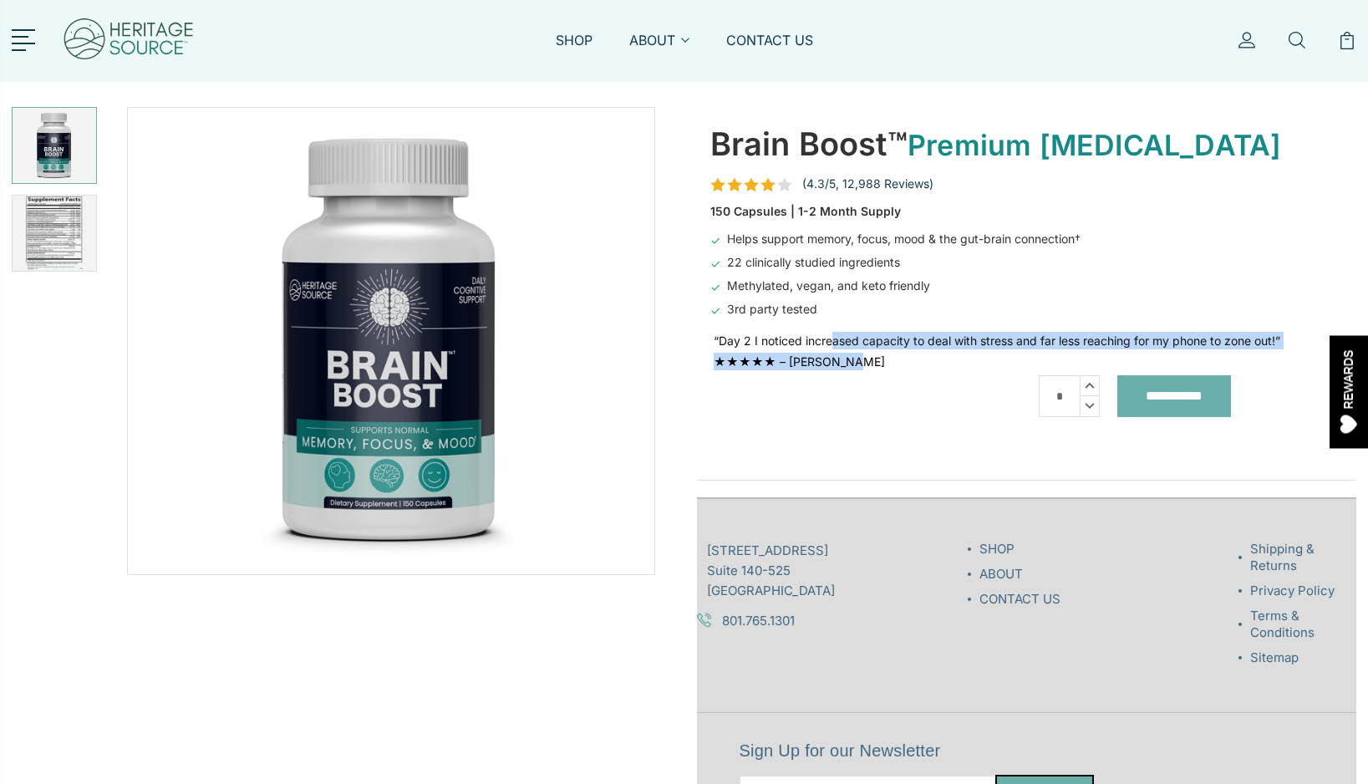
drag, startPoint x: 833, startPoint y: 336, endPoint x: 1074, endPoint y: 369, distance: 243.0
click at [1074, 369] on div "“Day 2 I noticed increased capacity to deal with stress and far less reaching f…" at bounding box center [1028, 351] width 634 height 38
click at [1017, 359] on div "★★★★★ – [PERSON_NAME]" at bounding box center [1029, 362] width 630 height 18
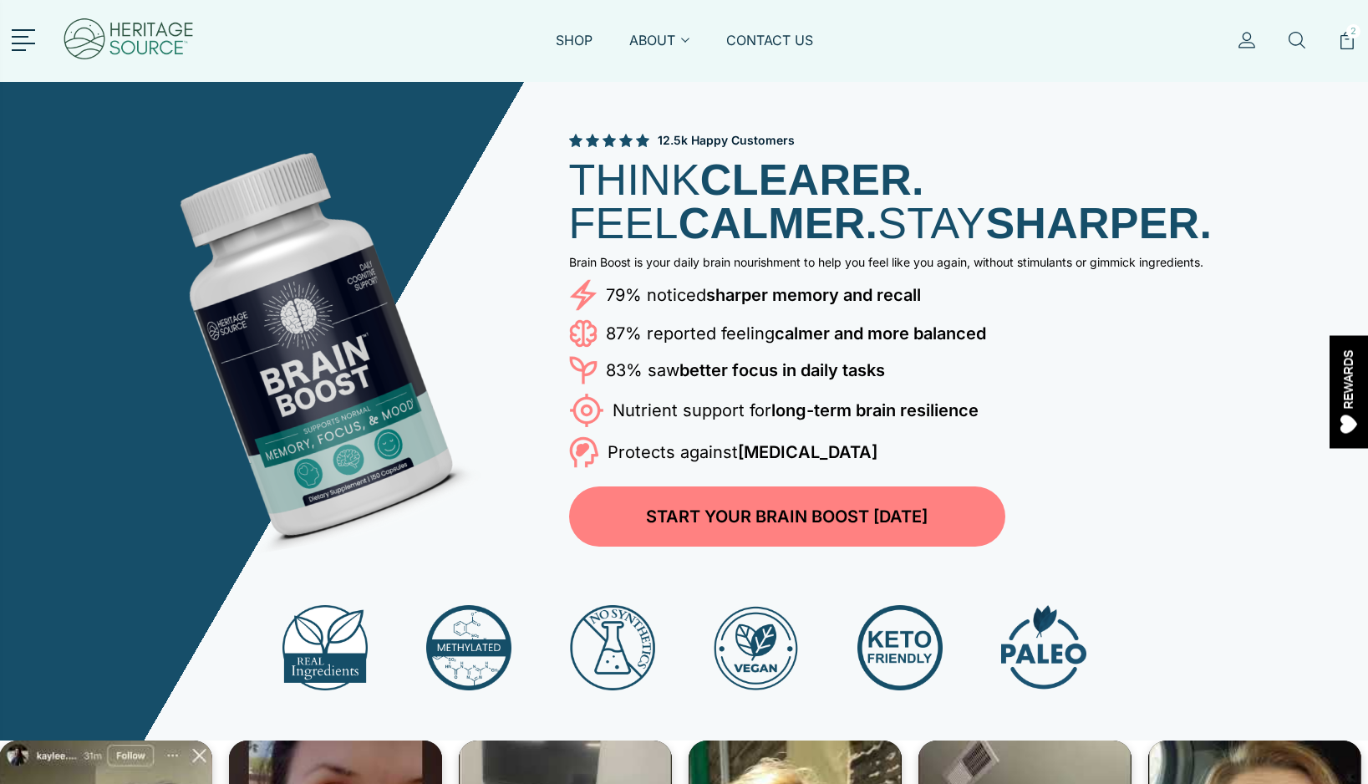
scroll to position [7586, 0]
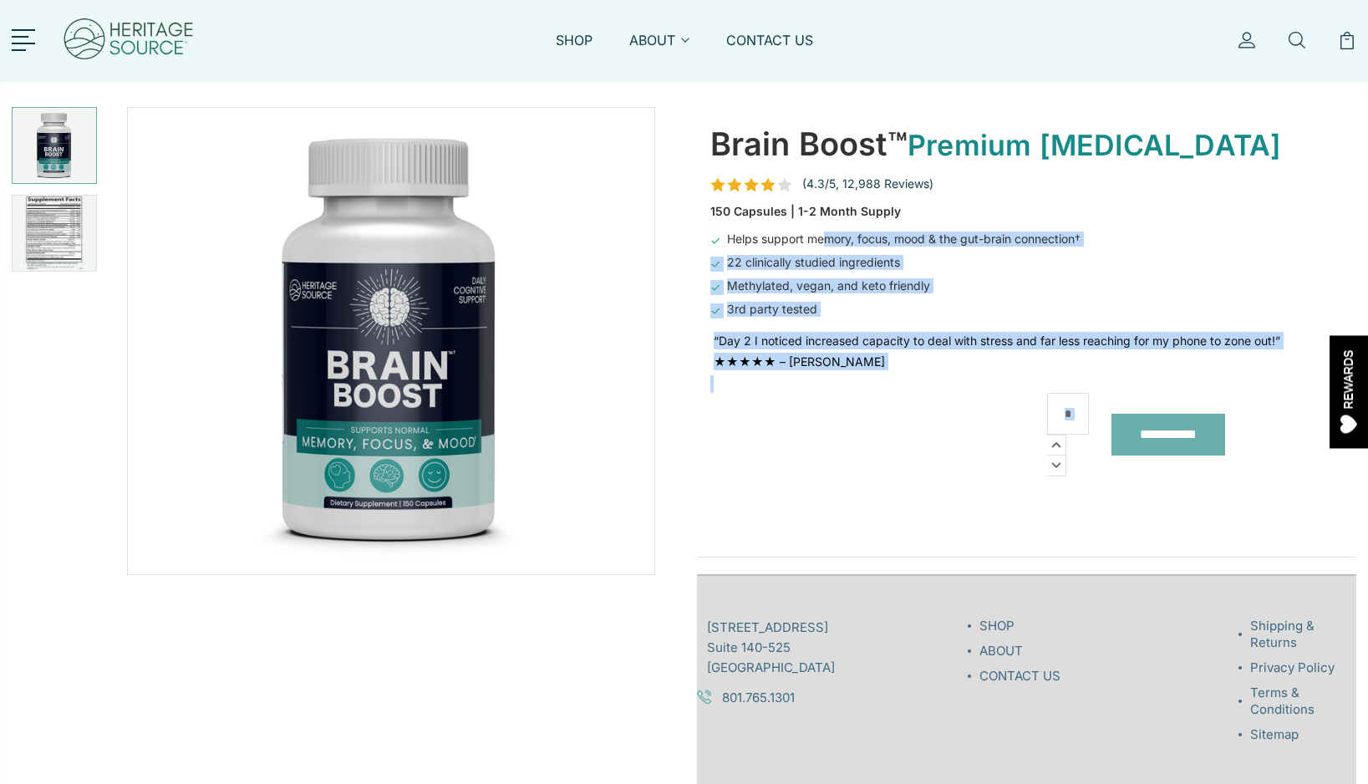
drag, startPoint x: 823, startPoint y: 241, endPoint x: 1116, endPoint y: 456, distance: 363.5
click at [1116, 456] on div "Brain Boost™ Premium Nootropic (4.3/5, 12,988 Reviews) 150 Capsules | 1-2 Month…" at bounding box center [1028, 315] width 634 height 391
click at [1116, 456] on section "**********" at bounding box center [1185, 452] width 317 height 119
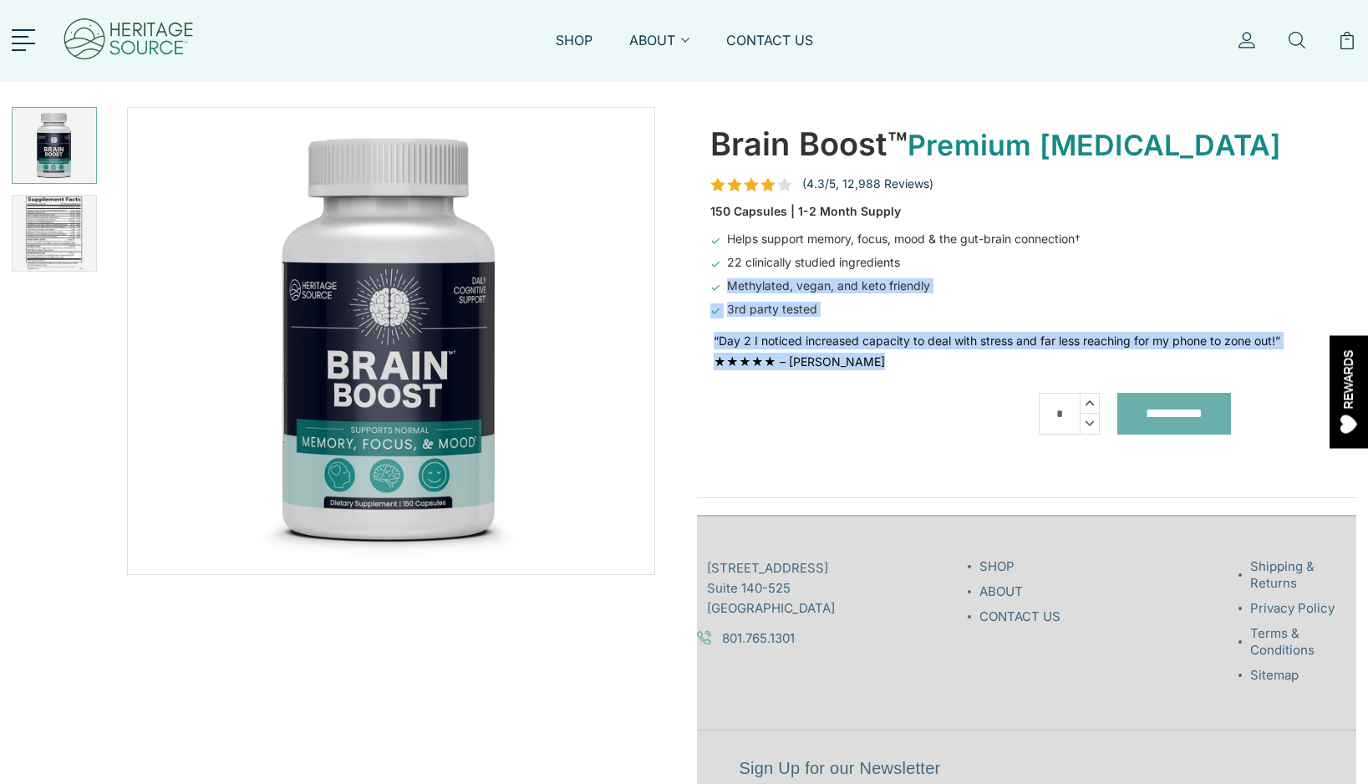
drag, startPoint x: 948, startPoint y: 276, endPoint x: 988, endPoint y: 466, distance: 194.8
click at [988, 466] on div "Brain Boost™ Premium Nootropic (4.3/5, 12,988 Reviews) 150 Capsules | 1-2 Month…" at bounding box center [1028, 293] width 634 height 347
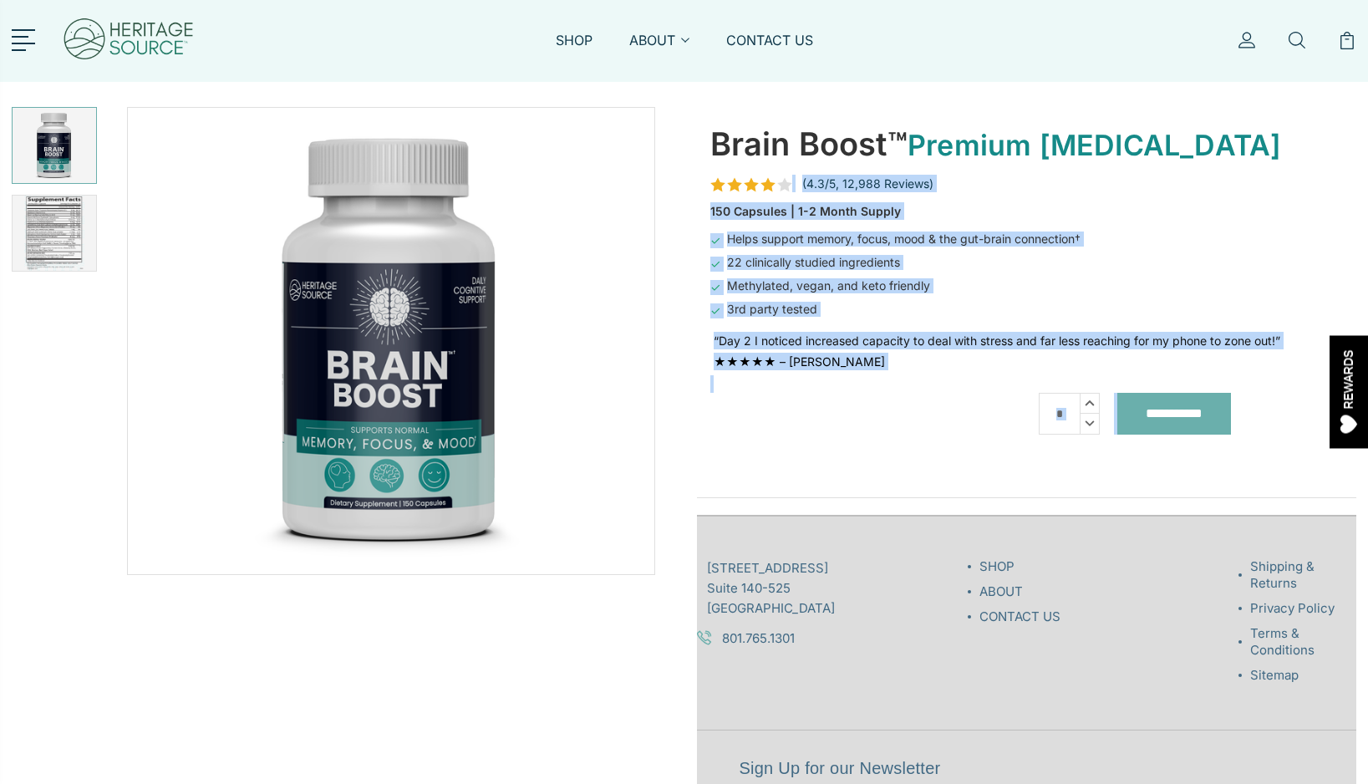
drag, startPoint x: 1007, startPoint y: 171, endPoint x: 1265, endPoint y: 444, distance: 374.9
click at [1265, 444] on div "Brain Boost™ Premium Nootropic (4.3/5, 12,988 Reviews) 150 Capsules | 1-2 Month…" at bounding box center [1028, 286] width 634 height 332
click at [1260, 471] on div "Brain Boost™ Premium Nootropic (4.3/5, 12,988 Reviews) 150 Capsules | 1-2 Month…" at bounding box center [1027, 294] width 660 height 374
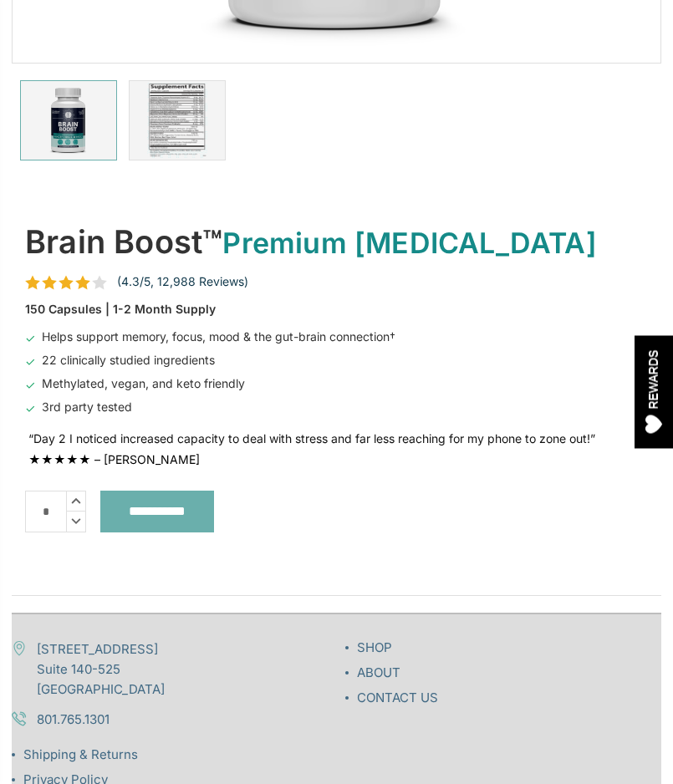
scroll to position [512, 0]
